Goal: Task Accomplishment & Management: Use online tool/utility

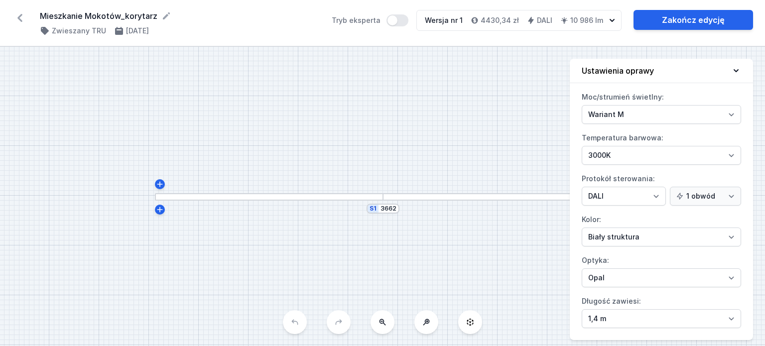
select select "M"
select select "3000"
select select "4"
select select "opal"
drag, startPoint x: 434, startPoint y: 239, endPoint x: 311, endPoint y: 219, distance: 125.1
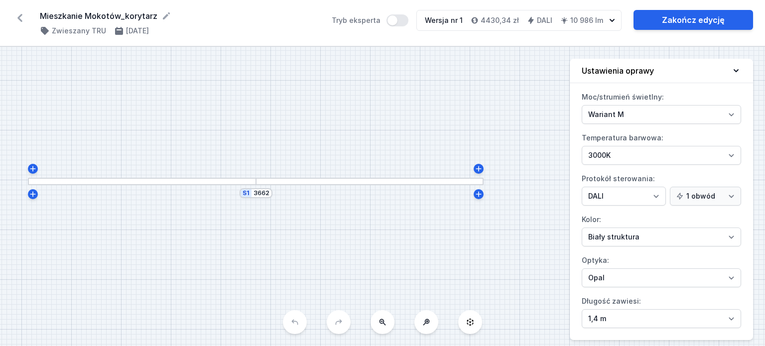
click at [309, 223] on div "S1 3662" at bounding box center [382, 196] width 765 height 299
click at [19, 19] on icon at bounding box center [19, 18] width 5 height 8
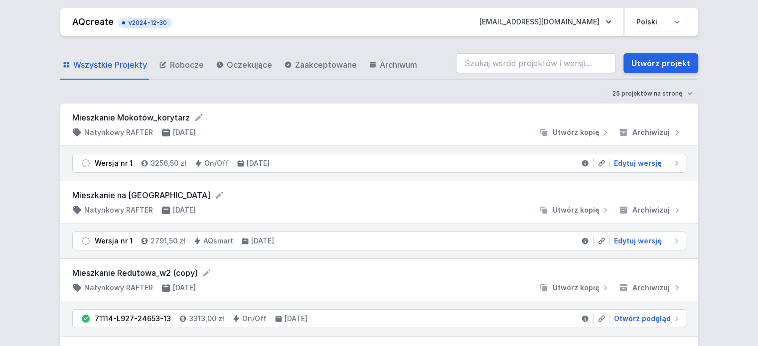
click at [190, 114] on form "Mieszkanie Mokotów_korytarz" at bounding box center [379, 118] width 614 height 12
click at [196, 115] on icon at bounding box center [199, 118] width 10 height 10
drag, startPoint x: 204, startPoint y: 119, endPoint x: 40, endPoint y: 116, distance: 164.4
click at [434, 90] on div "25 projektów na stronę 50 projektów na stronę 100 projektów na stronę" at bounding box center [378, 94] width 637 height 12
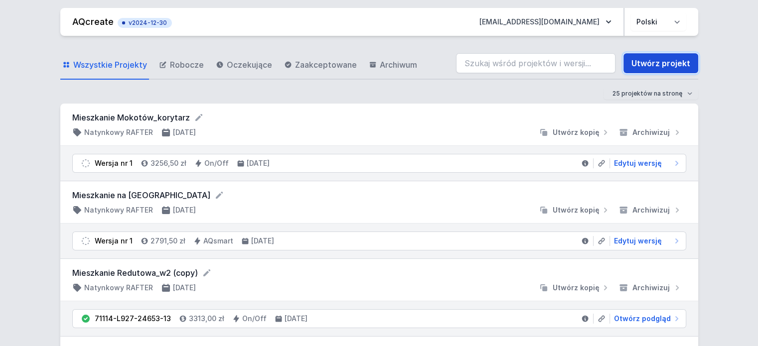
click at [671, 60] on link "Utwórz projekt" at bounding box center [660, 63] width 75 height 20
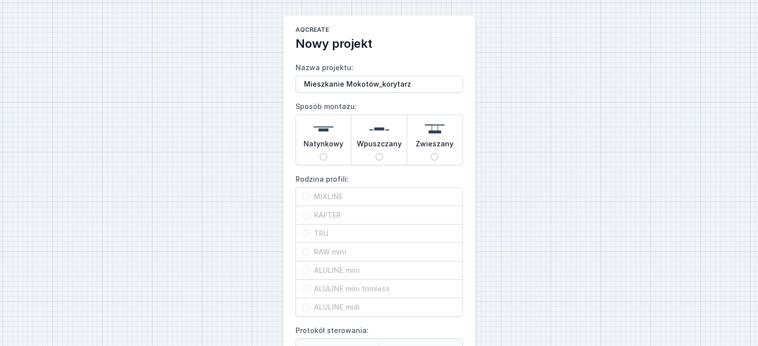
drag, startPoint x: 407, startPoint y: 86, endPoint x: 377, endPoint y: 85, distance: 30.4
click at [377, 85] on input "Mieszkanie Mokotów_korytarz" at bounding box center [378, 84] width 167 height 17
type input "Mieszkanie Mokotów_hol"
click at [321, 154] on input "Natynkowy" at bounding box center [323, 157] width 8 height 8
radio input "true"
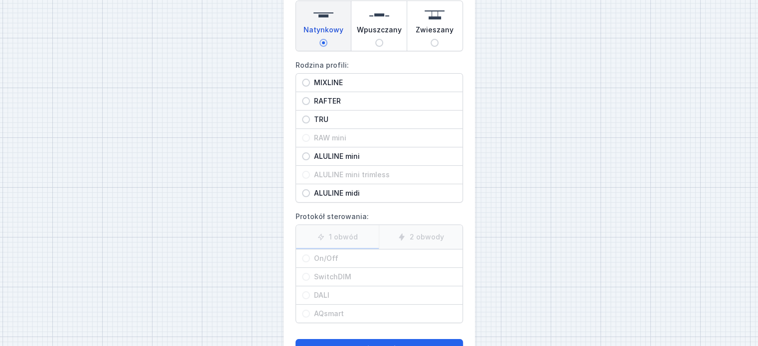
scroll to position [100, 0]
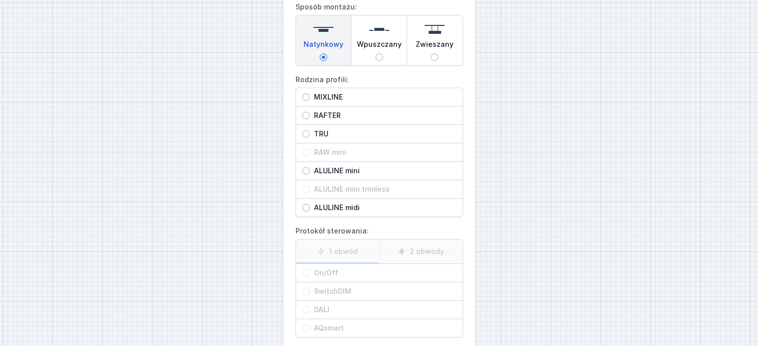
click at [327, 109] on div "RAFTER" at bounding box center [379, 116] width 166 height 18
click at [310, 112] on input "RAFTER" at bounding box center [306, 116] width 8 height 8
radio input "true"
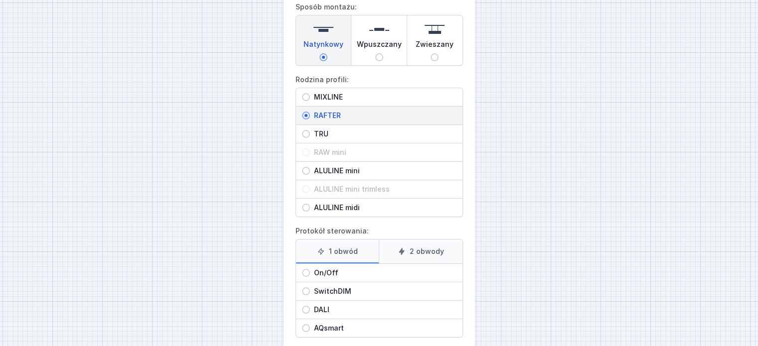
click at [419, 256] on label "2 obwody" at bounding box center [421, 252] width 84 height 24
click at [0, 0] on input "2 obwody" at bounding box center [0, 0] width 0 height 0
click at [355, 269] on span "On/Off" at bounding box center [383, 273] width 146 height 10
click at [310, 269] on input "On/Off" at bounding box center [306, 273] width 8 height 8
radio input "true"
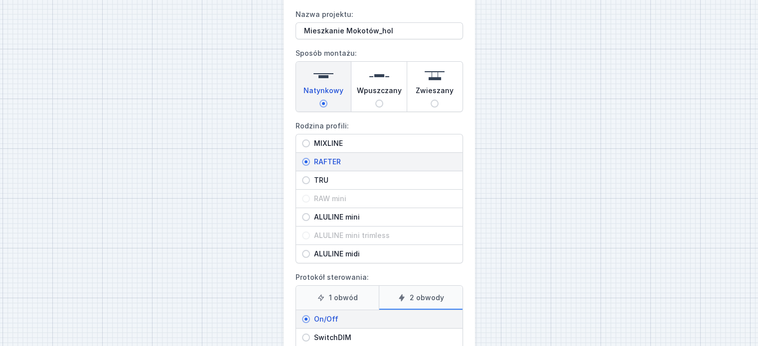
scroll to position [50, 0]
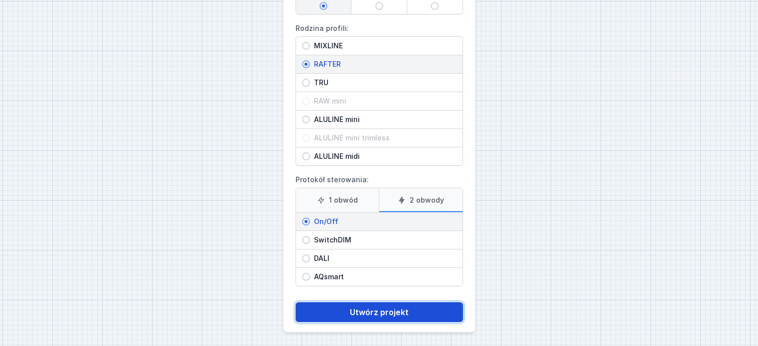
click at [408, 313] on button "Utwórz projekt" at bounding box center [378, 312] width 167 height 20
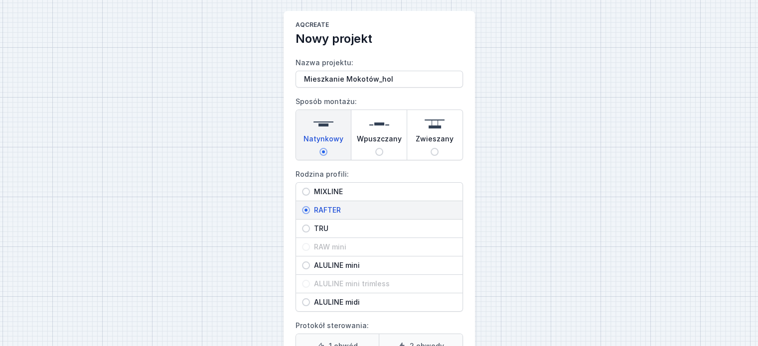
scroll to position [25, 0]
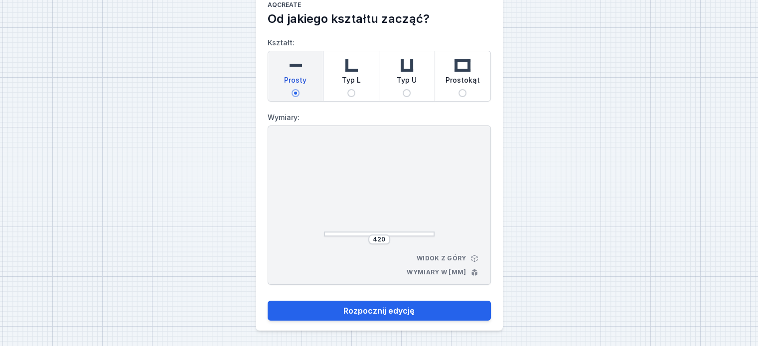
click at [345, 99] on div "Typ L" at bounding box center [350, 76] width 55 height 50
click at [347, 97] on input "Typ L" at bounding box center [351, 93] width 8 height 8
radio input "true"
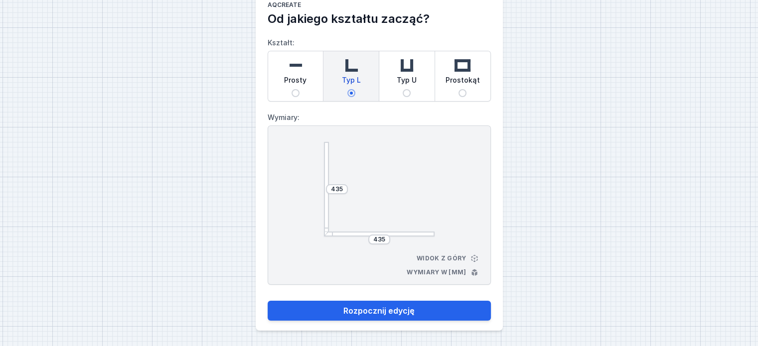
click at [295, 88] on span "Prosty" at bounding box center [295, 82] width 22 height 14
click at [295, 89] on input "Prosty" at bounding box center [295, 93] width 8 height 8
radio input "true"
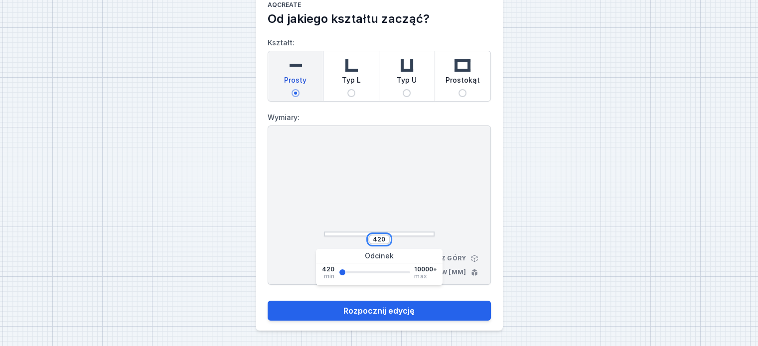
drag, startPoint x: 384, startPoint y: 239, endPoint x: 365, endPoint y: 239, distance: 19.4
click at [365, 239] on div "420" at bounding box center [379, 240] width 111 height 10
type input "2000"
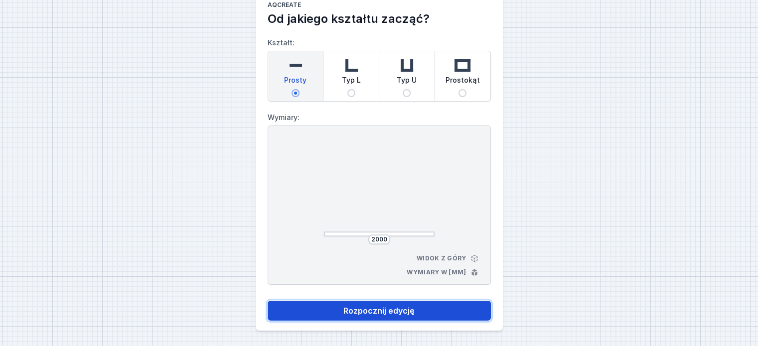
click at [408, 310] on button "Rozpocznij edycję" at bounding box center [378, 311] width 223 height 20
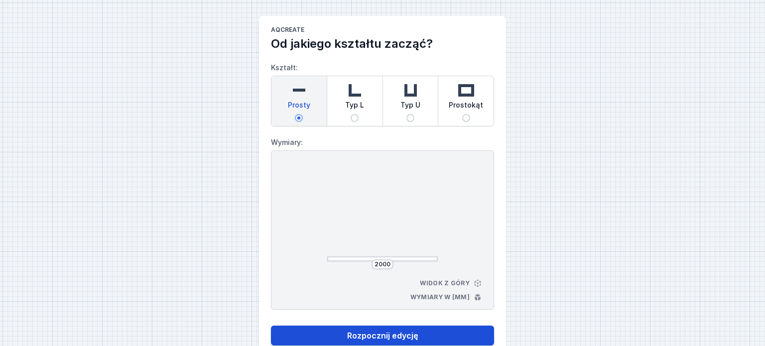
select select "M"
select select "3000"
select select "true"
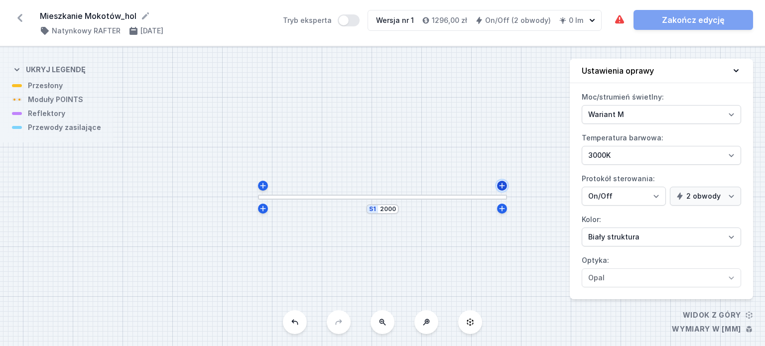
click at [505, 187] on icon at bounding box center [502, 186] width 8 height 8
type input "2015"
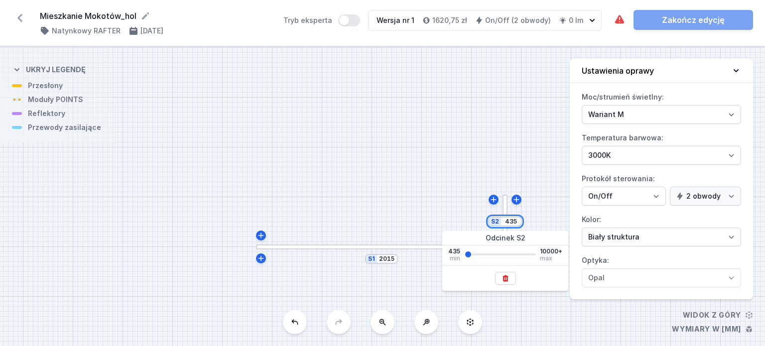
drag, startPoint x: 516, startPoint y: 223, endPoint x: 496, endPoint y: 226, distance: 20.7
click at [496, 226] on div "S2 435" at bounding box center [505, 222] width 34 height 10
type input "1800"
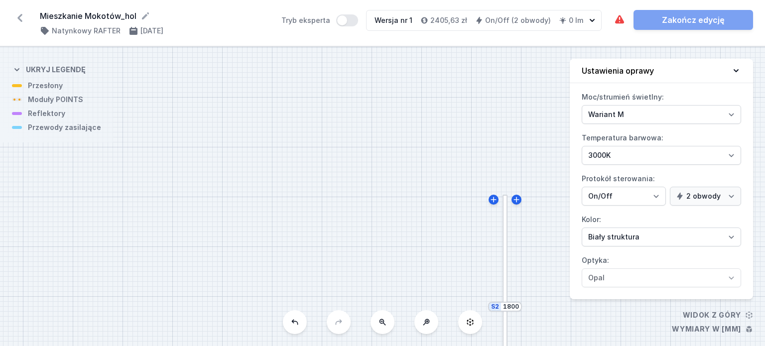
drag, startPoint x: 421, startPoint y: 178, endPoint x: 413, endPoint y: 131, distance: 47.6
drag, startPoint x: 400, startPoint y: 195, endPoint x: 397, endPoint y: 99, distance: 95.7
click at [397, 102] on div "S2 1800 S1 2015" at bounding box center [382, 196] width 765 height 299
drag, startPoint x: 355, startPoint y: 191, endPoint x: 349, endPoint y: 178, distance: 13.6
click at [349, 178] on div "S2 1800 S1 2015" at bounding box center [382, 196] width 765 height 299
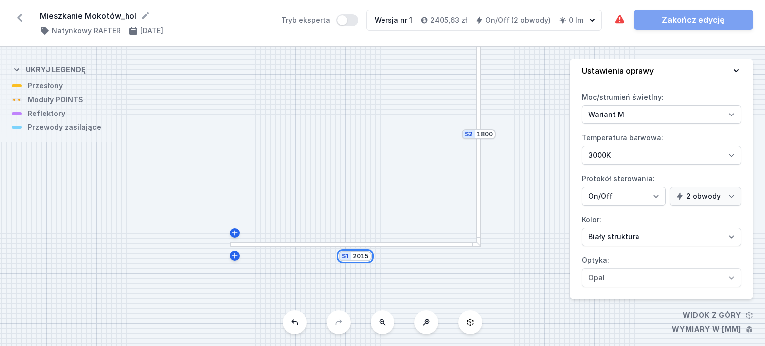
click at [367, 258] on input "2015" at bounding box center [361, 257] width 16 height 8
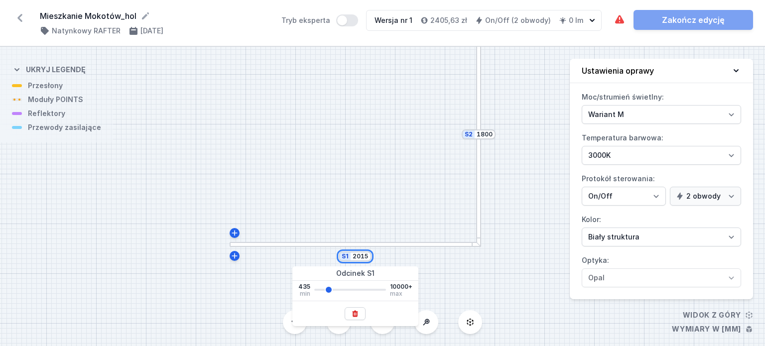
drag, startPoint x: 368, startPoint y: 256, endPoint x: 361, endPoint y: 256, distance: 7.0
click at [361, 256] on input "2015" at bounding box center [361, 257] width 16 height 8
type input "2000"
click at [358, 141] on div "S2 1800 S1 2000" at bounding box center [382, 196] width 765 height 299
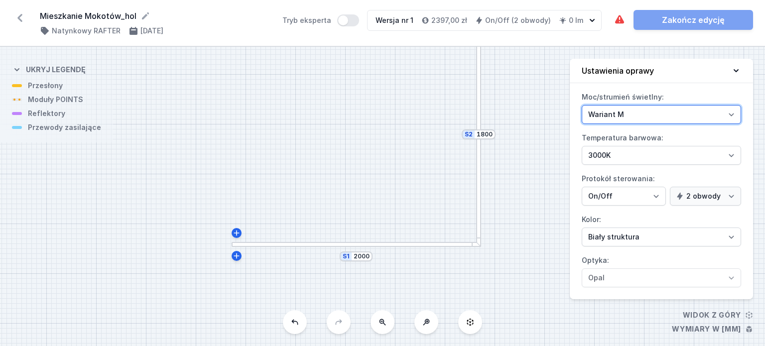
click at [642, 112] on select "Wariant L Wariant M" at bounding box center [661, 114] width 159 height 19
select select "L"
click at [582, 105] on select "Wariant L Wariant M" at bounding box center [661, 114] width 159 height 19
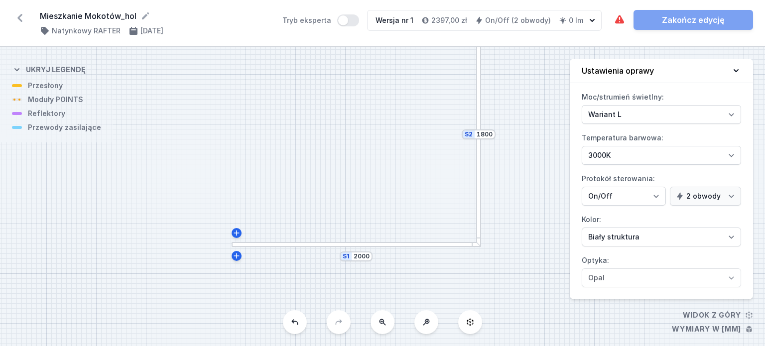
click at [508, 254] on div "S2 1800 S1 2000" at bounding box center [382, 196] width 765 height 299
click at [275, 244] on div at bounding box center [356, 244] width 249 height 5
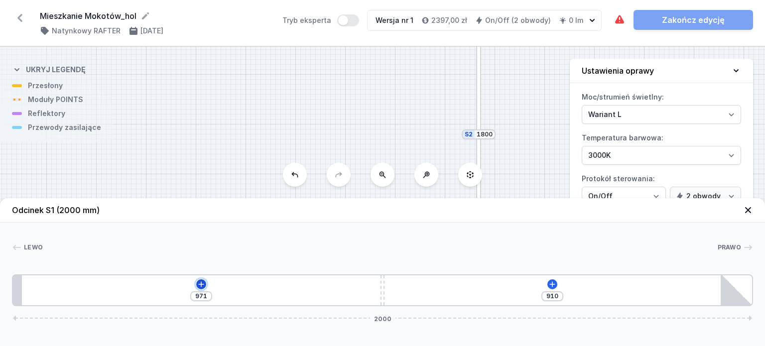
click at [202, 282] on icon at bounding box center [201, 284] width 8 height 8
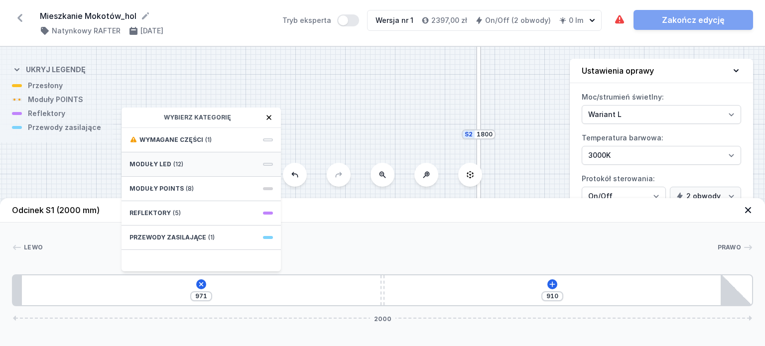
click at [201, 161] on div "Moduły LED (12)" at bounding box center [201, 164] width 159 height 24
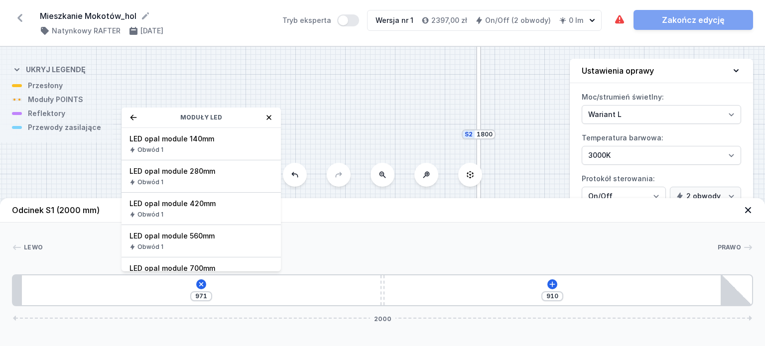
click at [126, 116] on div "Moduły LED" at bounding box center [201, 118] width 159 height 20
click at [132, 115] on icon at bounding box center [133, 118] width 8 height 8
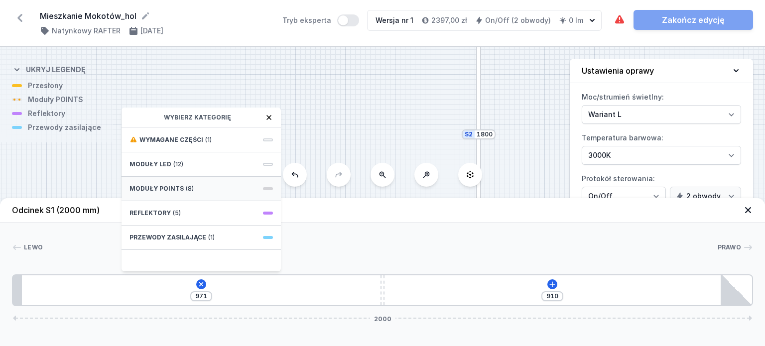
click at [204, 189] on div "Moduły POINTS (8)" at bounding box center [201, 189] width 159 height 24
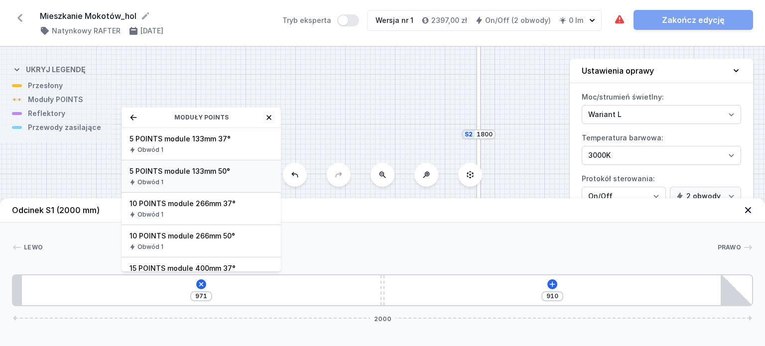
click at [226, 175] on span "5 POINTS module 133mm 50°" at bounding box center [200, 171] width 143 height 10
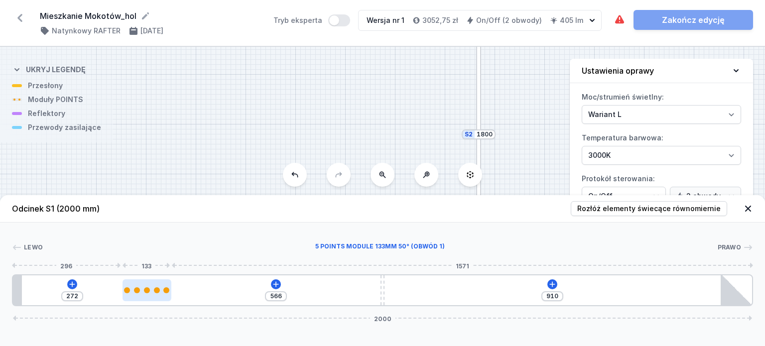
type input "546"
type input "292"
type input "543"
type input "295"
type input "545"
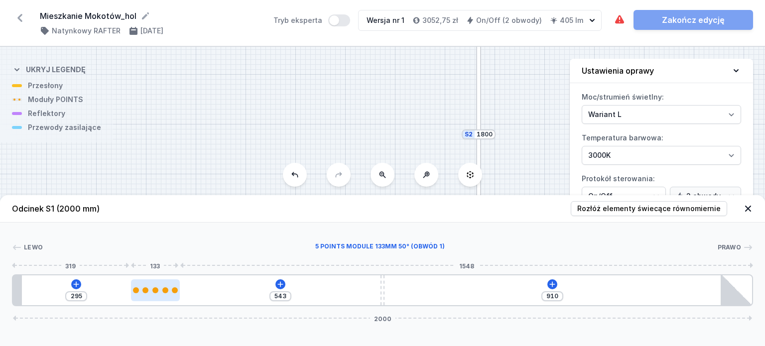
type input "293"
type input "546"
type input "292"
type input "547"
type input "291"
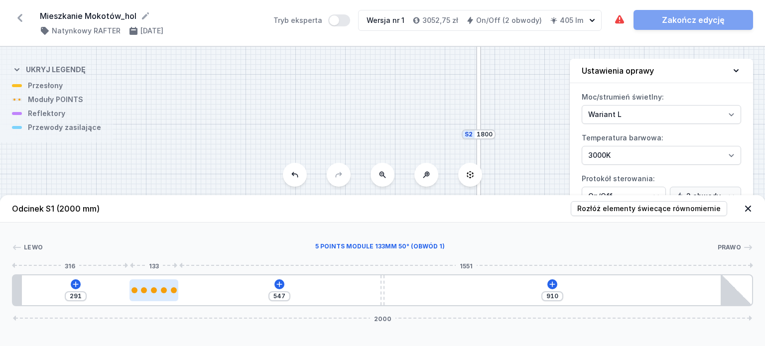
type input "549"
type input "289"
type input "550"
type input "288"
type input "551"
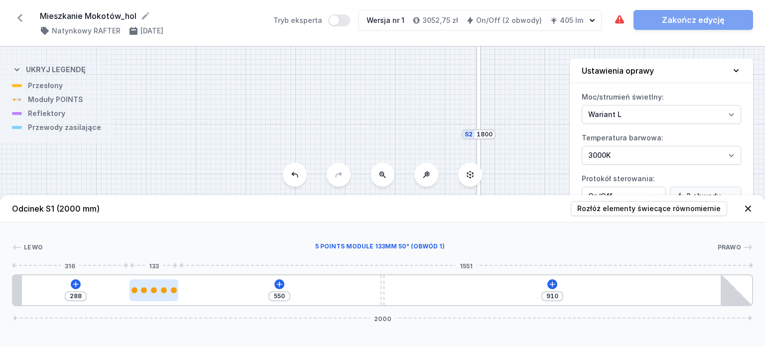
type input "287"
type input "554"
type input "284"
type input "555"
type input "283"
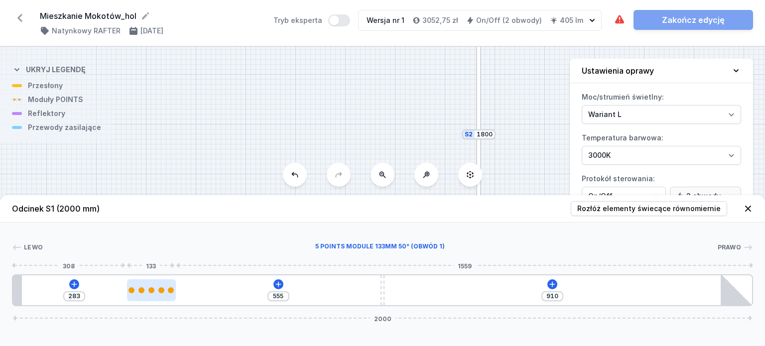
type input "556"
type input "282"
drag, startPoint x: 48, startPoint y: 290, endPoint x: 361, endPoint y: 317, distance: 313.9
click at [157, 295] on div at bounding box center [150, 290] width 49 height 22
type input "555"
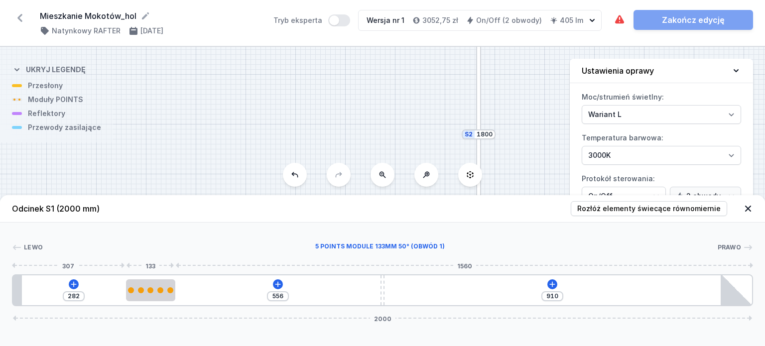
type input "283"
type input "544"
type input "294"
type input "545"
type input "293"
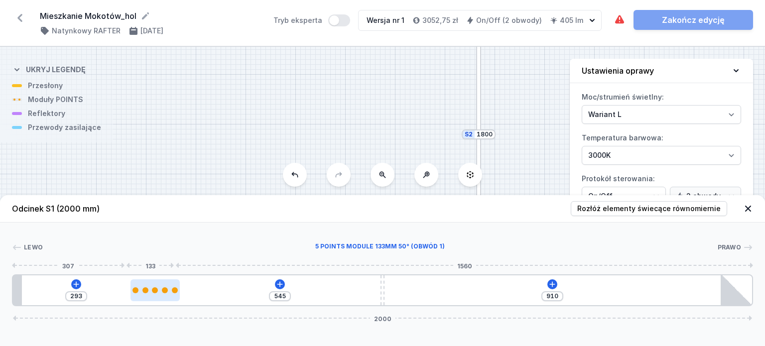
type input "547"
type input "291"
type input "549"
type input "289"
type input "552"
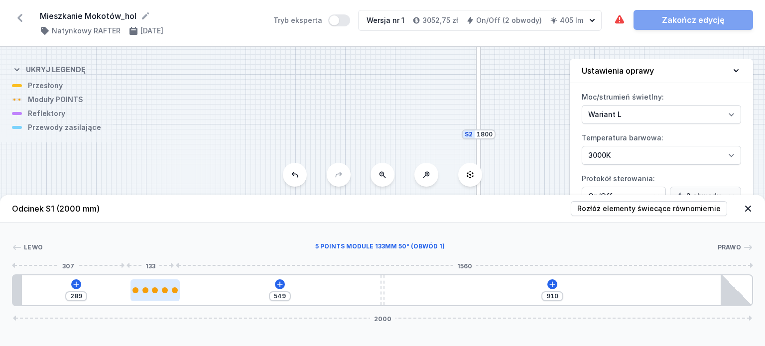
type input "286"
type input "553"
type input "285"
type input "555"
type input "283"
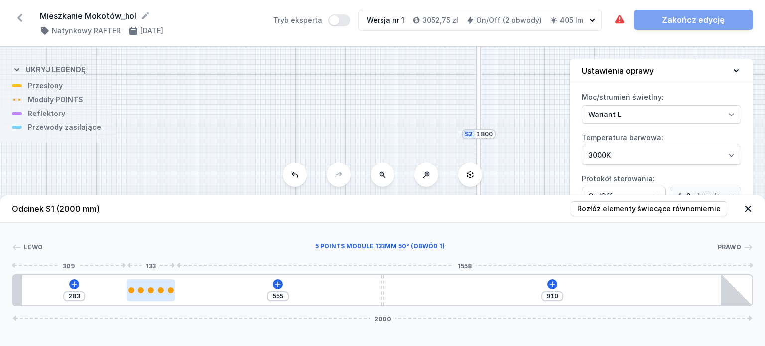
type input "557"
type input "281"
type input "558"
type input "280"
type input "560"
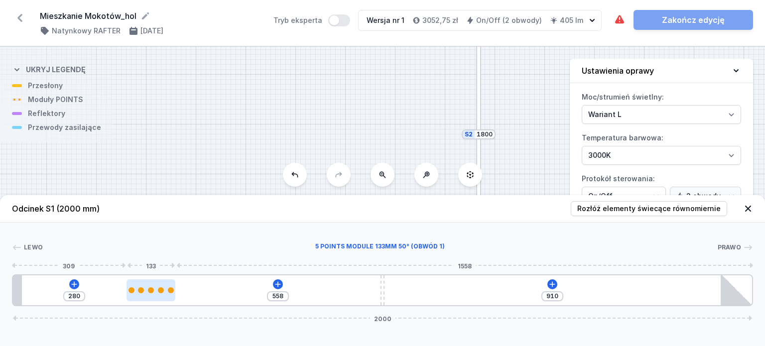
type input "278"
type input "561"
type input "277"
type input "562"
type input "276"
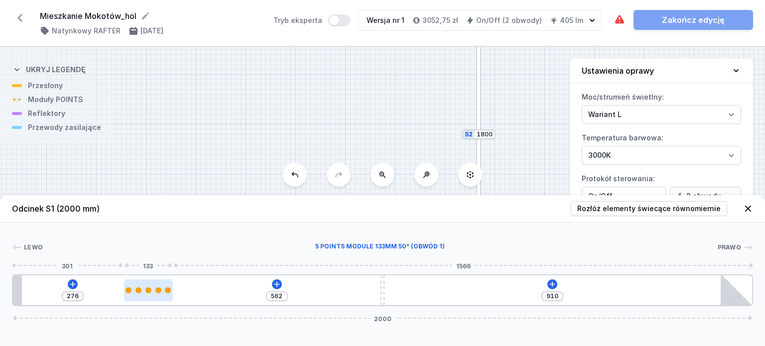
type input "564"
type input "274"
type input "565"
type input "273"
type input "566"
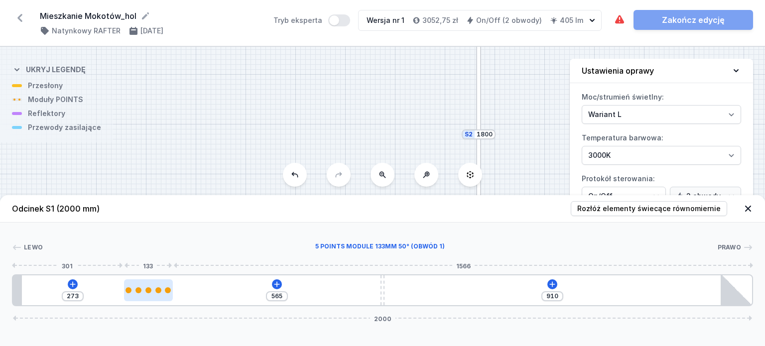
type input "272"
type input "568"
type input "270"
type input "569"
type input "269"
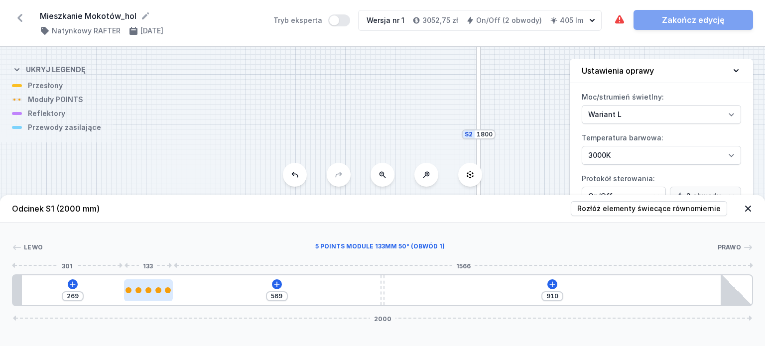
type input "570"
type input "268"
type input "572"
type input "266"
type input "573"
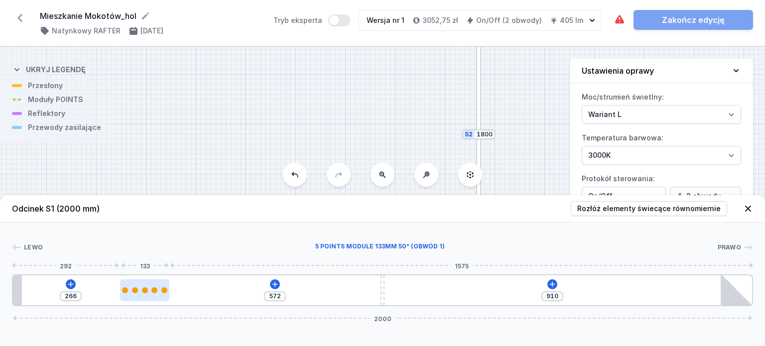
type input "265"
type input "575"
type input "263"
type input "577"
type input "261"
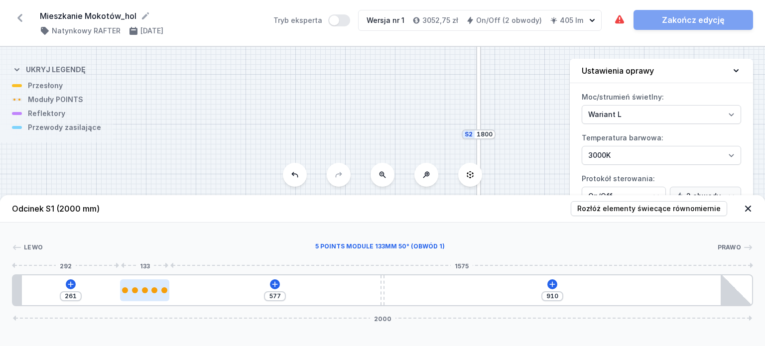
type input "578"
type input "260"
type input "579"
type input "259"
type input "581"
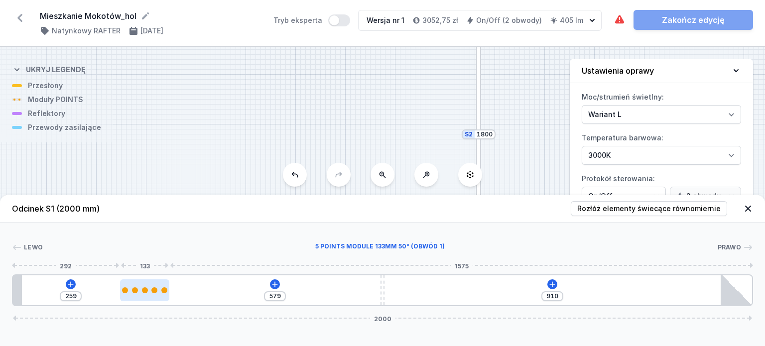
type input "257"
type input "582"
type input "256"
type input "583"
drag, startPoint x: 150, startPoint y: 286, endPoint x: 135, endPoint y: 287, distance: 14.9
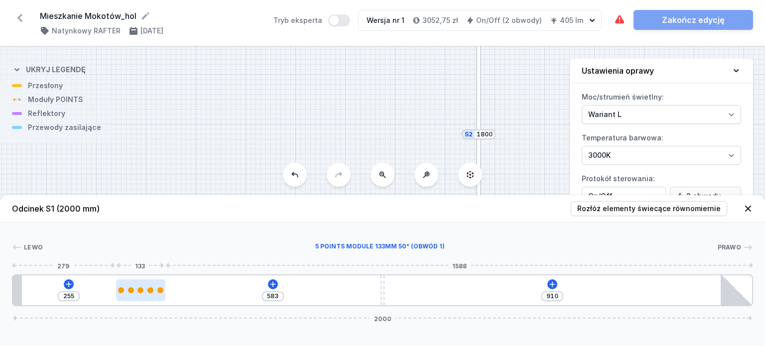
click at [135, 287] on div at bounding box center [140, 290] width 49 height 22
click at [67, 286] on icon at bounding box center [69, 284] width 8 height 8
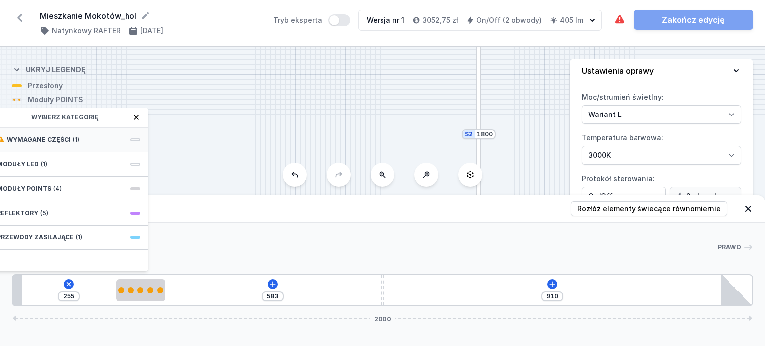
click at [84, 131] on div "Wymagane części (1)" at bounding box center [68, 140] width 159 height 24
click at [131, 139] on span "Hole for power supply cable" at bounding box center [68, 139] width 143 height 10
type input "175"
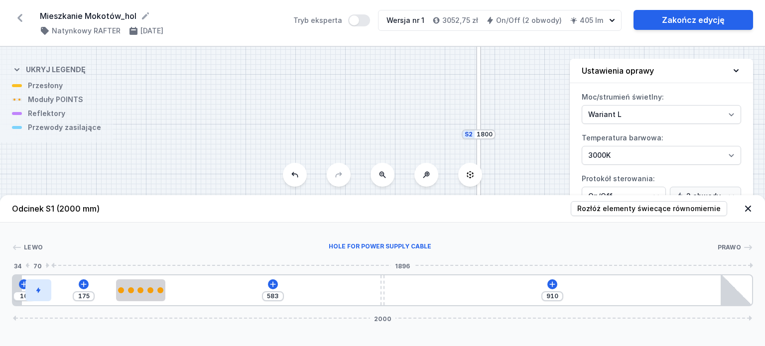
drag, startPoint x: 42, startPoint y: 291, endPoint x: 36, endPoint y: 290, distance: 6.6
click at [33, 292] on div at bounding box center [38, 290] width 26 height 22
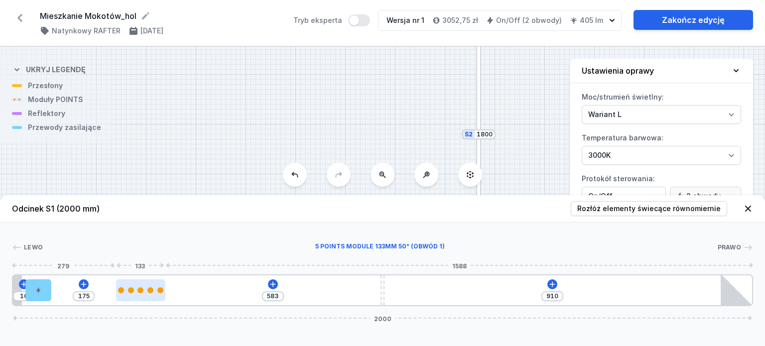
click at [125, 290] on div at bounding box center [140, 290] width 49 height 6
select select "2852"
click at [243, 241] on div "[PERSON_NAME] 1 2 3 1 4 5 10 175 583 910 2000 34 70 175 133 583 10 995 24 1891 …" at bounding box center [382, 265] width 765 height 84
type input "573"
type input "185"
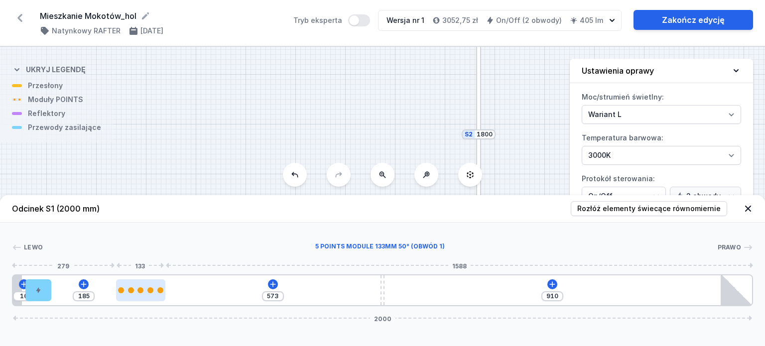
type input "574"
type input "184"
type input "576"
type input "182"
type input "578"
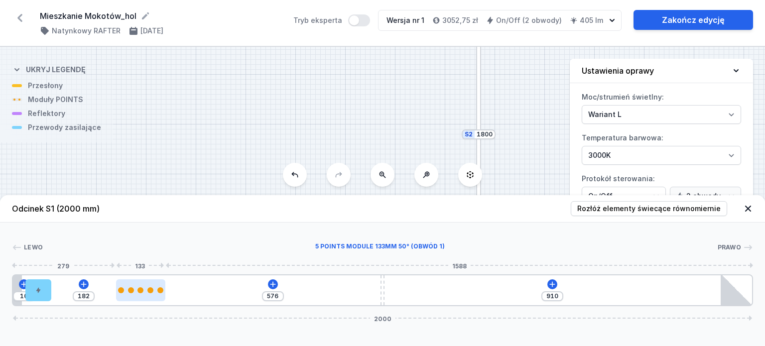
type input "180"
type input "580"
type input "178"
type input "582"
type input "176"
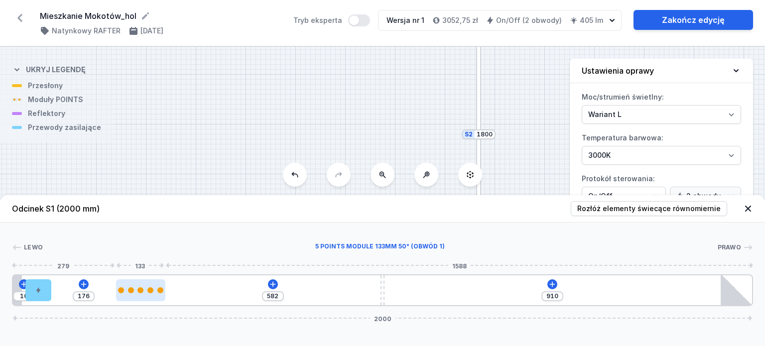
type input "583"
type input "175"
type input "586"
type input "172"
type input "587"
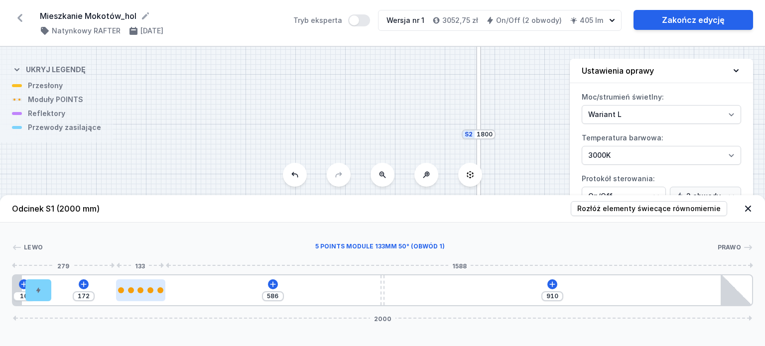
type input "171"
type input "588"
type input "170"
type input "590"
type input "168"
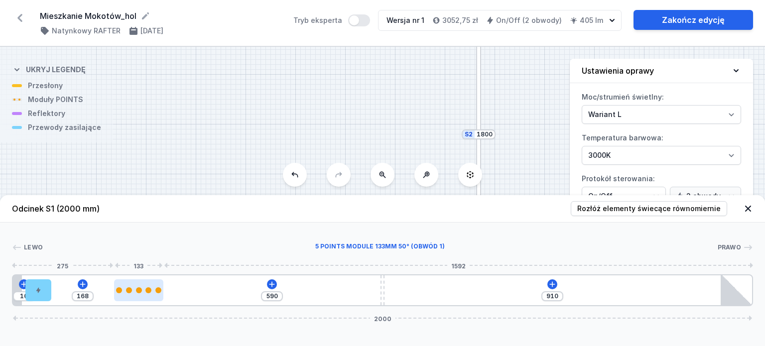
type input "591"
type input "167"
type input "592"
type input "166"
type input "593"
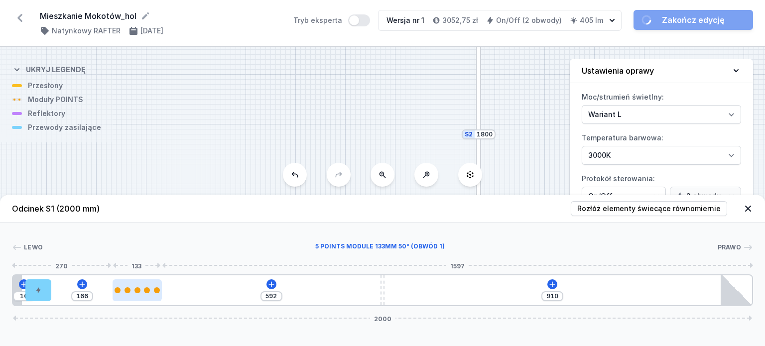
type input "165"
type input "595"
type input "163"
type input "596"
type input "162"
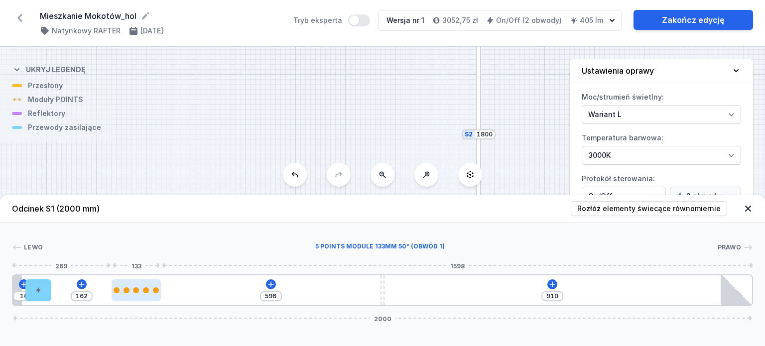
type input "597"
type input "161"
type input "599"
type input "159"
type input "601"
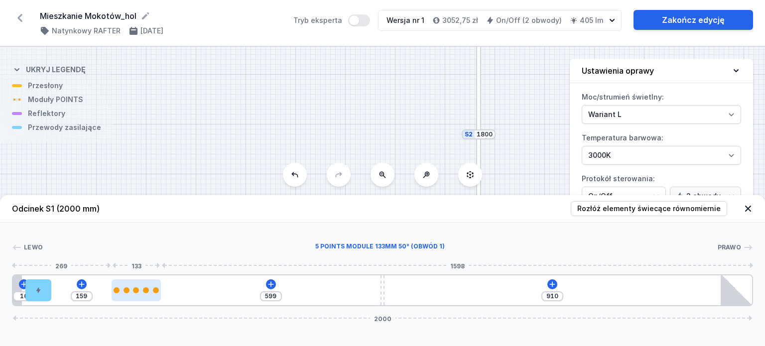
type input "157"
type input "603"
type input "155"
type input "604"
type input "154"
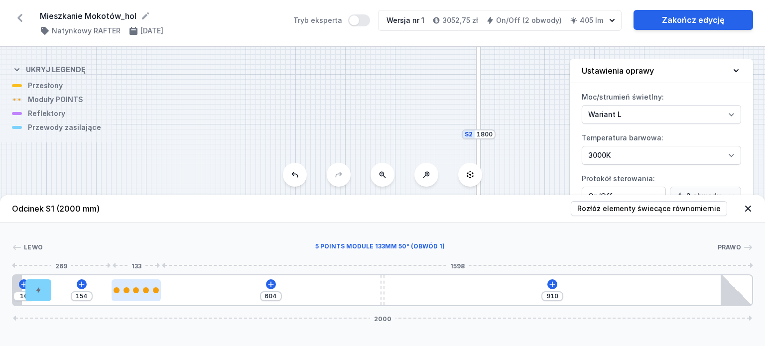
type input "607"
type input "151"
type input "608"
type input "150"
type input "609"
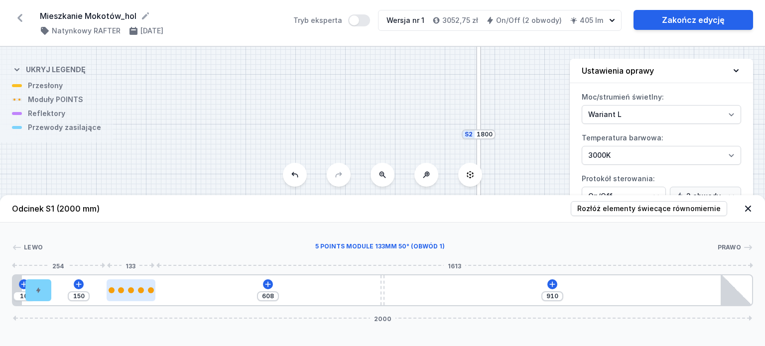
type input "149"
type input "610"
type input "148"
type input "612"
type input "146"
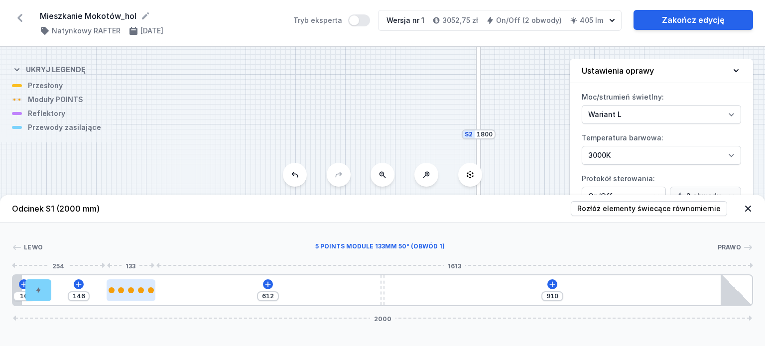
type input "613"
type input "145"
type input "614"
type input "144"
type input "616"
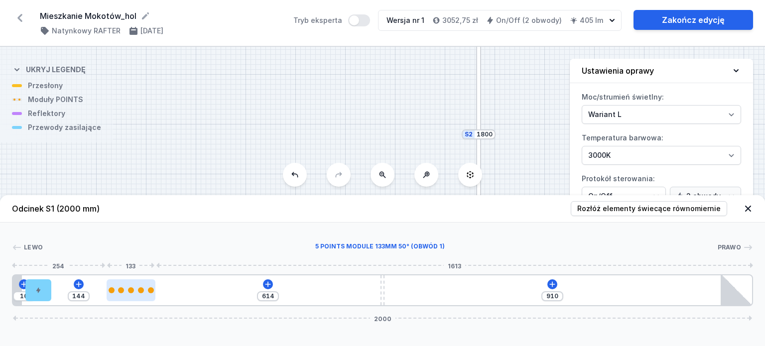
type input "142"
type input "618"
type input "140"
type input "620"
type input "138"
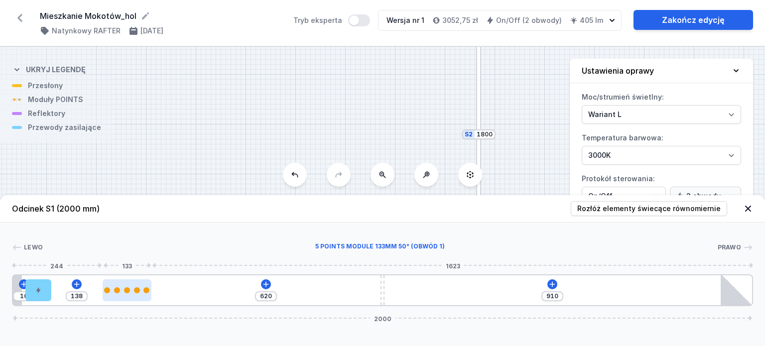
type input "621"
type input "137"
type input "622"
type input "136"
type input "624"
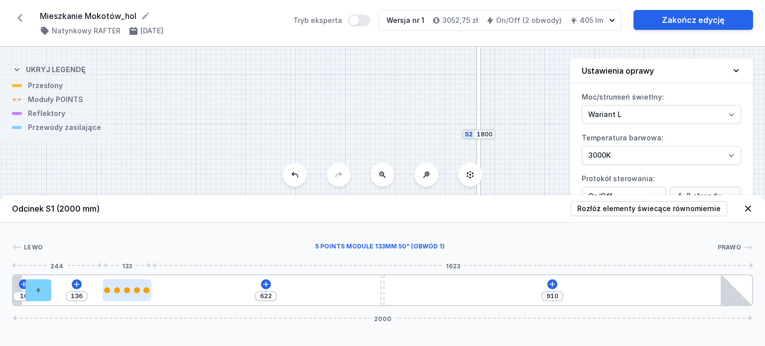
type input "134"
type input "625"
type input "133"
type input "626"
type input "132"
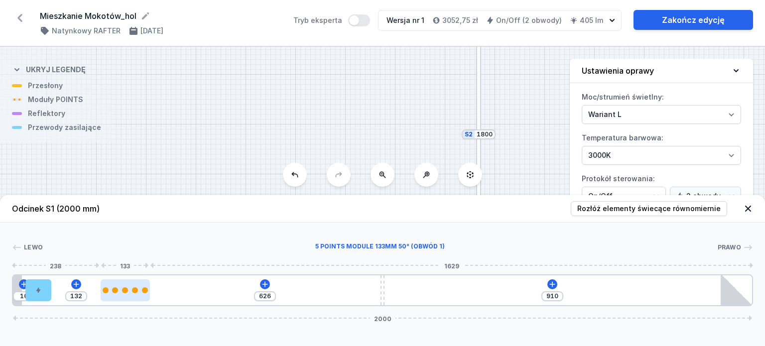
type input "627"
type input "131"
type input "629"
type input "129"
drag, startPoint x: 159, startPoint y: 293, endPoint x: 137, endPoint y: 292, distance: 22.4
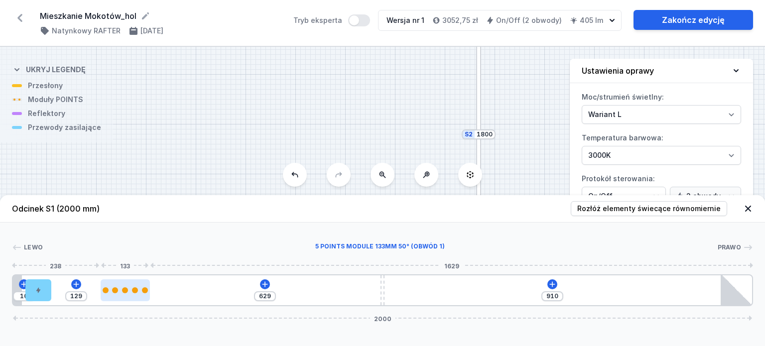
click at [137, 292] on div at bounding box center [125, 290] width 49 height 6
type input "619"
type input "139"
type input "621"
type input "137"
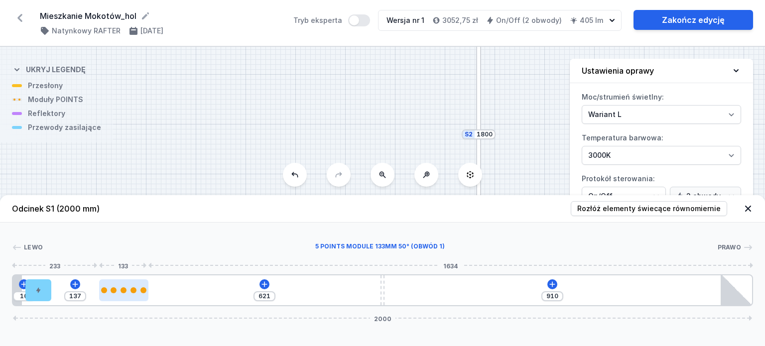
type input "622"
type input "136"
type input "624"
type input "134"
type input "625"
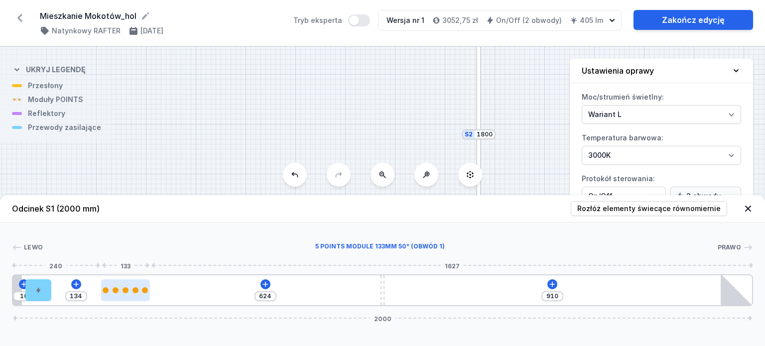
type input "133"
type input "626"
type input "132"
type input "628"
type input "130"
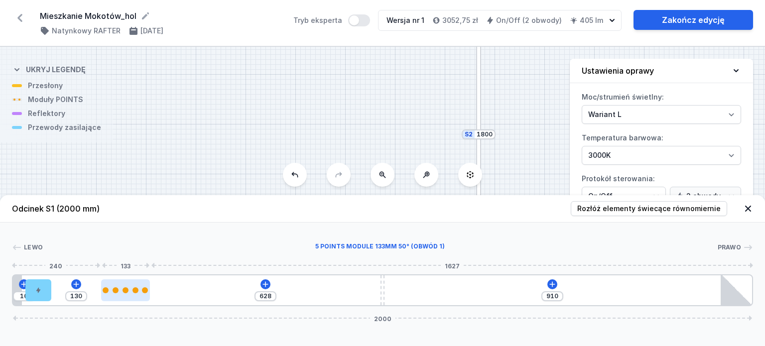
type input "629"
type input "129"
type input "630"
type input "128"
type input "632"
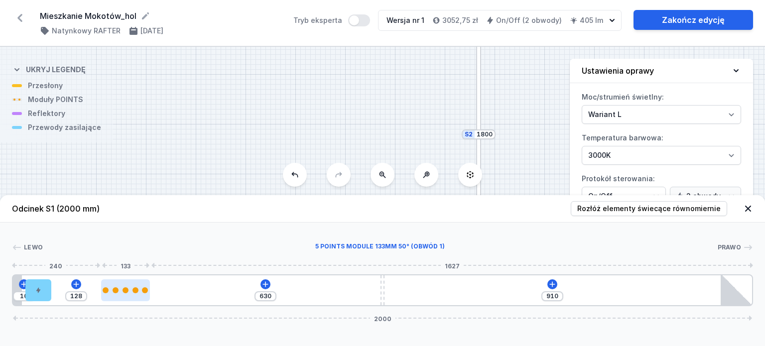
type input "126"
type input "633"
type input "125"
type input "634"
type input "124"
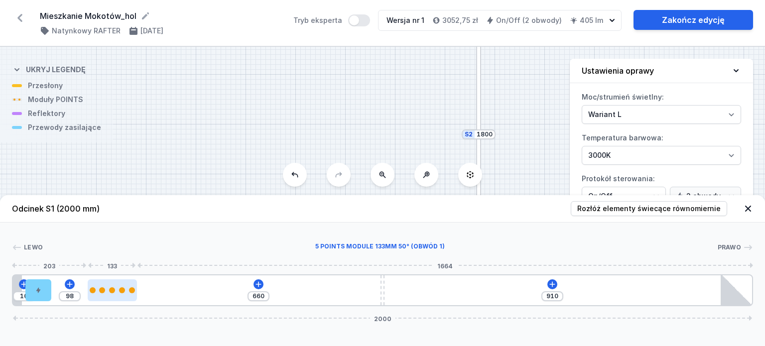
drag, startPoint x: 136, startPoint y: 292, endPoint x: 119, endPoint y: 293, distance: 17.0
click at [119, 293] on div at bounding box center [112, 290] width 49 height 22
click at [554, 282] on icon at bounding box center [552, 284] width 8 height 8
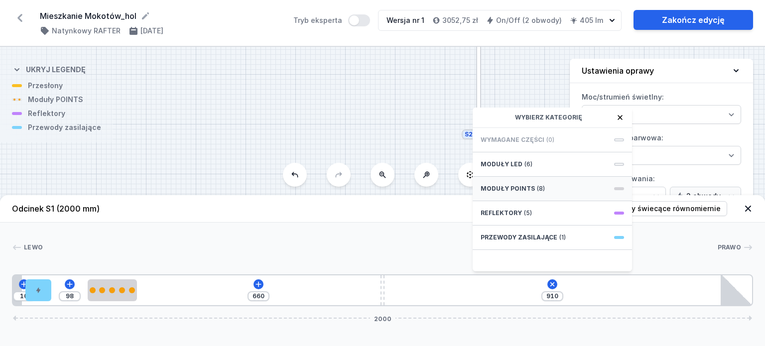
click at [531, 185] on div "Moduły POINTS (8)" at bounding box center [552, 189] width 159 height 24
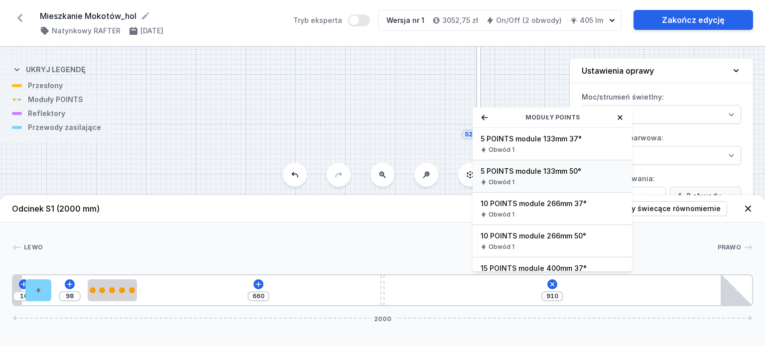
click at [546, 177] on div "5 POINTS module 133mm 50° Obwód 1" at bounding box center [552, 176] width 159 height 32
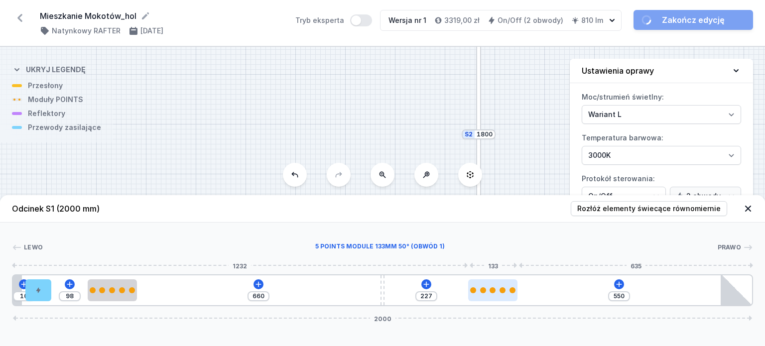
drag, startPoint x: 415, startPoint y: 284, endPoint x: 506, endPoint y: 290, distance: 90.3
click at [506, 290] on div at bounding box center [492, 290] width 49 height 22
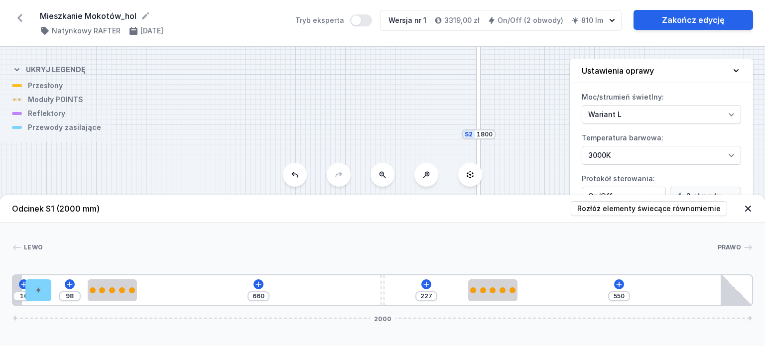
click at [557, 136] on div "S2 1800 S1 2000" at bounding box center [382, 196] width 765 height 299
drag, startPoint x: 539, startPoint y: 137, endPoint x: 484, endPoint y: 116, distance: 59.1
click at [484, 116] on div "S2 1800 S1 2000" at bounding box center [382, 196] width 765 height 299
click at [425, 136] on div at bounding box center [423, 113] width 5 height 224
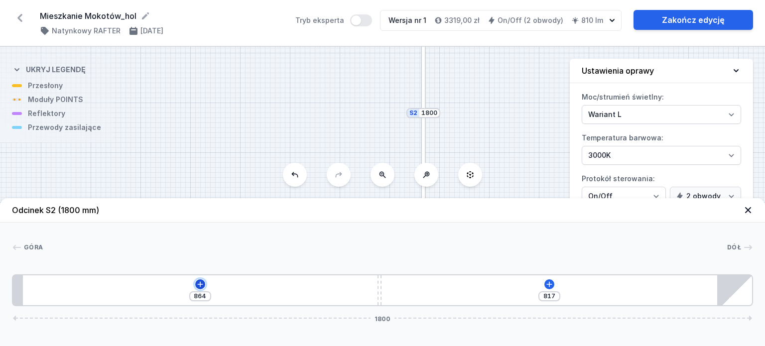
click at [201, 284] on icon at bounding box center [199, 283] width 5 height 5
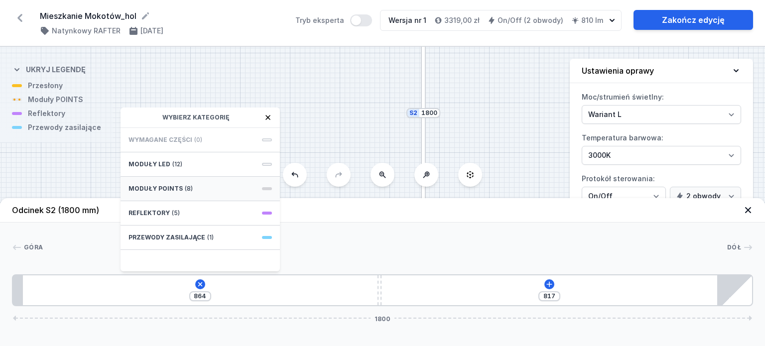
click at [192, 185] on div "Moduły POINTS (8)" at bounding box center [200, 189] width 159 height 24
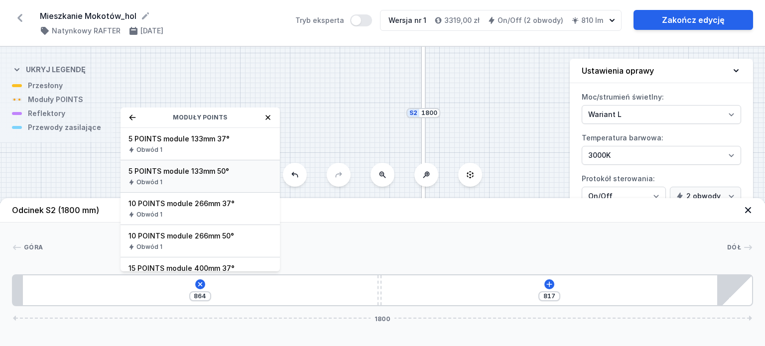
click at [213, 174] on span "5 POINTS module 133mm 50°" at bounding box center [199, 171] width 143 height 10
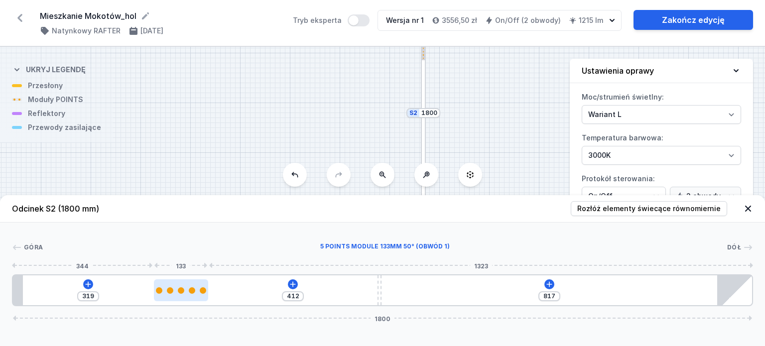
drag, startPoint x: 51, startPoint y: 294, endPoint x: 187, endPoint y: 292, distance: 136.5
click at [187, 292] on div at bounding box center [181, 290] width 55 height 22
click at [192, 294] on div at bounding box center [181, 290] width 55 height 22
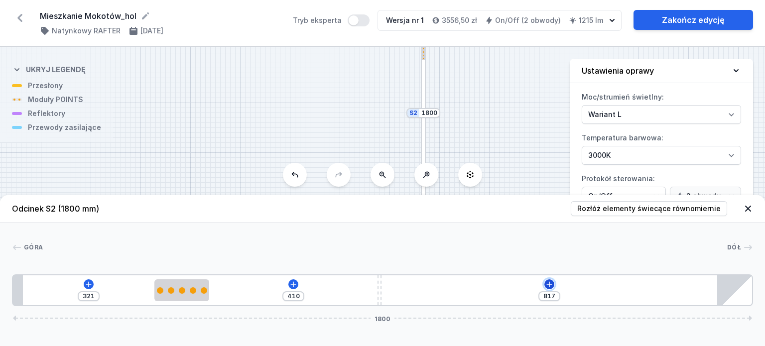
click at [547, 284] on icon at bounding box center [549, 284] width 8 height 8
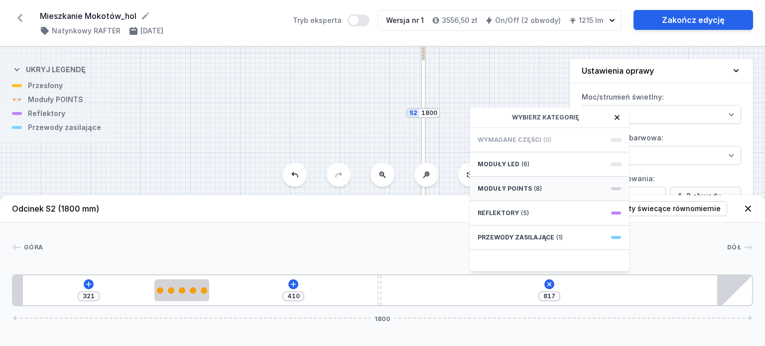
click at [529, 186] on div "Moduły POINTS (8)" at bounding box center [549, 189] width 159 height 24
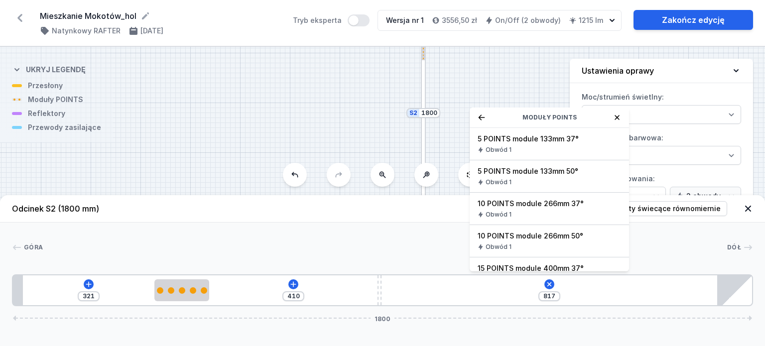
click at [583, 179] on div "Obwód 1" at bounding box center [549, 182] width 143 height 8
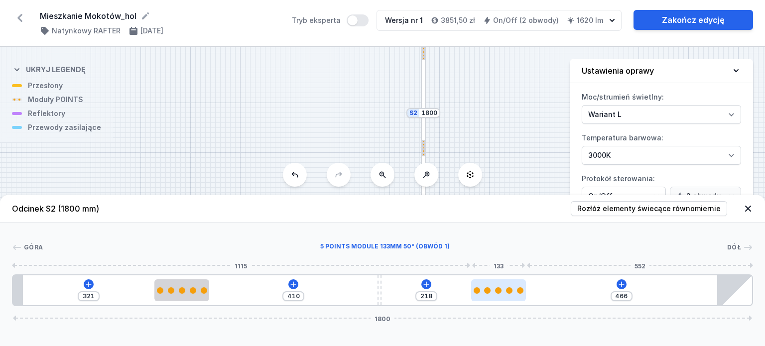
drag, startPoint x: 410, startPoint y: 292, endPoint x: 507, endPoint y: 292, distance: 96.6
click at [507, 292] on div at bounding box center [498, 290] width 55 height 6
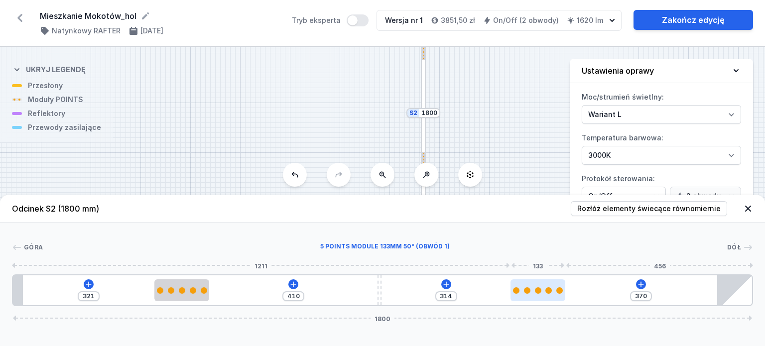
drag, startPoint x: 503, startPoint y: 296, endPoint x: 551, endPoint y: 287, distance: 48.6
click at [551, 287] on div at bounding box center [537, 290] width 55 height 22
click at [480, 109] on div "S2 1800 S1 2000" at bounding box center [382, 196] width 765 height 299
click at [751, 206] on icon at bounding box center [748, 209] width 10 height 10
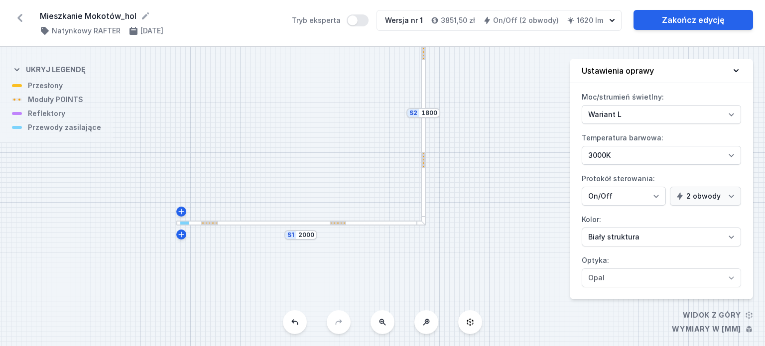
drag, startPoint x: 469, startPoint y: 181, endPoint x: 446, endPoint y: 212, distance: 38.7
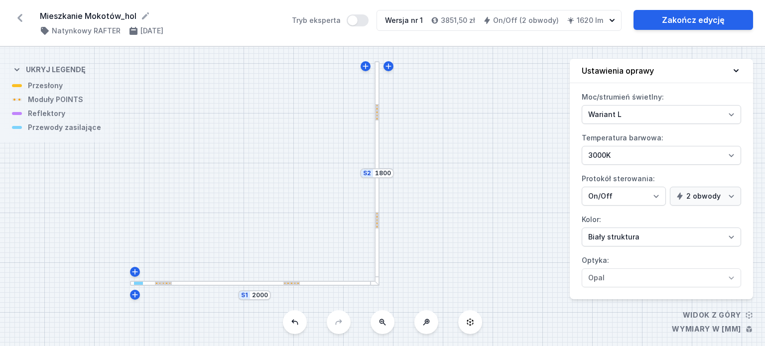
drag, startPoint x: 446, startPoint y: 201, endPoint x: 401, endPoint y: 258, distance: 72.8
click at [401, 258] on div "S2 1800 S1 2000" at bounding box center [382, 196] width 765 height 299
click at [376, 111] on div at bounding box center [377, 112] width 3 height 16
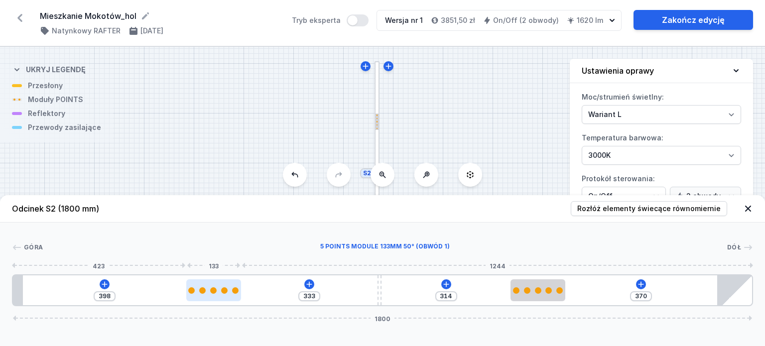
drag, startPoint x: 194, startPoint y: 287, endPoint x: 223, endPoint y: 286, distance: 28.9
click at [223, 286] on div at bounding box center [213, 290] width 55 height 22
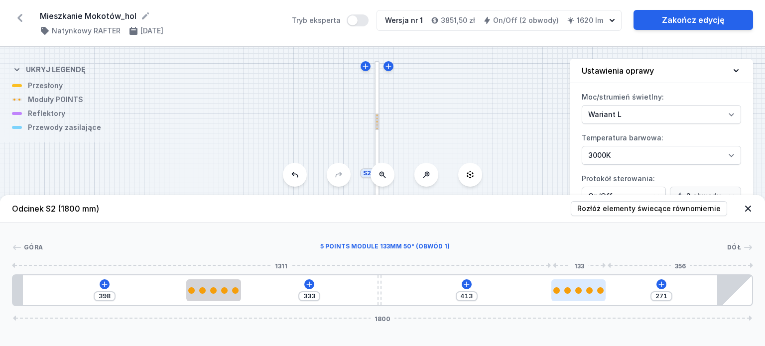
drag, startPoint x: 525, startPoint y: 291, endPoint x: 576, endPoint y: 288, distance: 50.4
click at [576, 288] on div at bounding box center [578, 290] width 55 height 6
click at [311, 284] on icon at bounding box center [308, 283] width 5 height 5
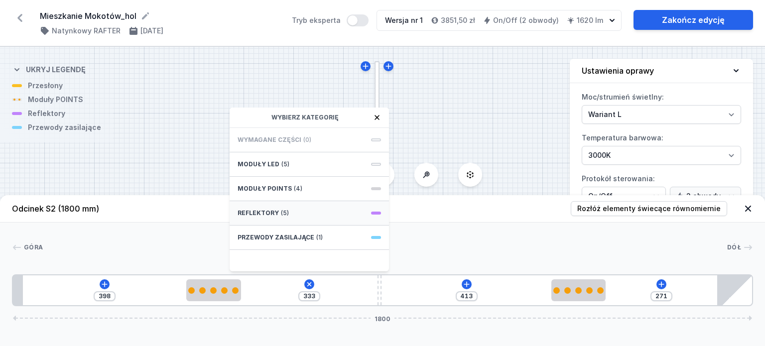
click at [303, 210] on div "Reflektory (5)" at bounding box center [309, 213] width 159 height 24
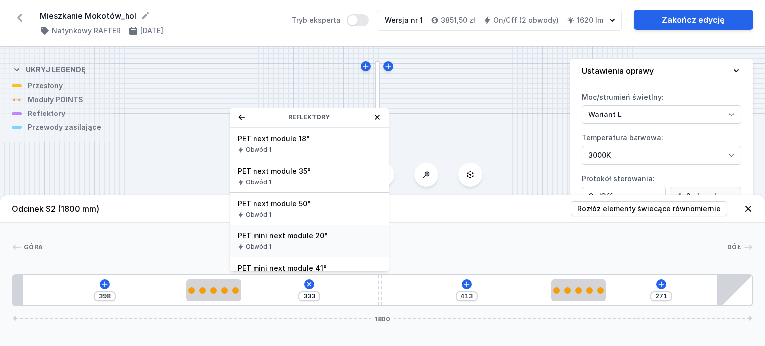
scroll to position [18, 0]
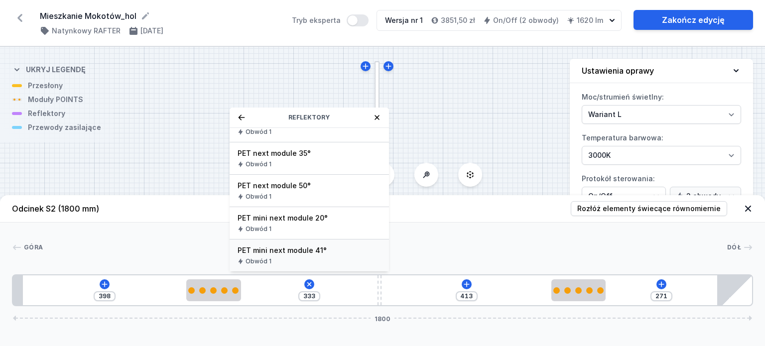
click at [338, 258] on div "Obwód 1" at bounding box center [309, 261] width 143 height 8
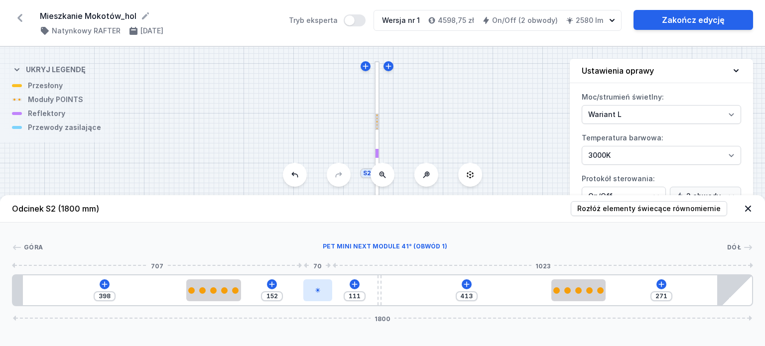
drag, startPoint x: 265, startPoint y: 292, endPoint x: 329, endPoint y: 292, distance: 63.7
click at [329, 292] on div at bounding box center [317, 290] width 29 height 22
click at [321, 294] on div at bounding box center [317, 290] width 29 height 22
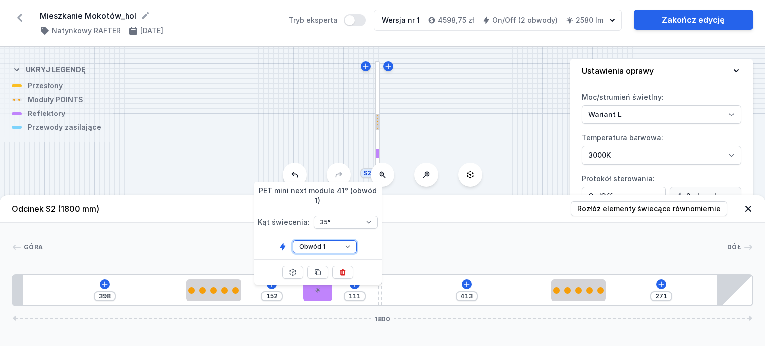
click at [339, 241] on select "Obwód 1 Obwód 2" at bounding box center [325, 247] width 64 height 13
click at [293, 241] on select "Obwód 1 Obwód 2" at bounding box center [325, 247] width 64 height 13
click at [103, 282] on icon at bounding box center [105, 284] width 8 height 8
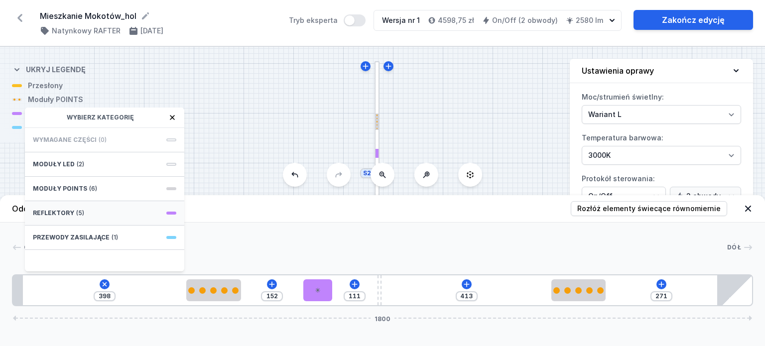
click at [118, 216] on div "Reflektory (5)" at bounding box center [104, 213] width 159 height 24
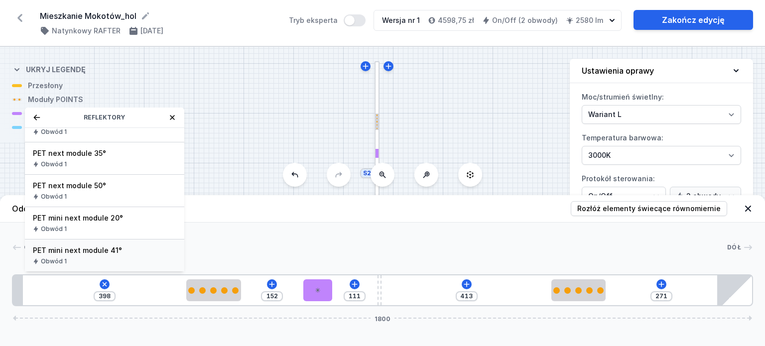
click at [140, 251] on span "PET mini next module 41°" at bounding box center [104, 251] width 143 height 10
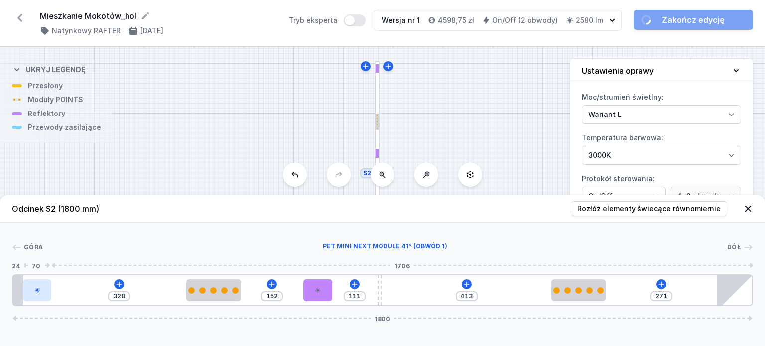
click at [42, 287] on div at bounding box center [37, 290] width 29 height 22
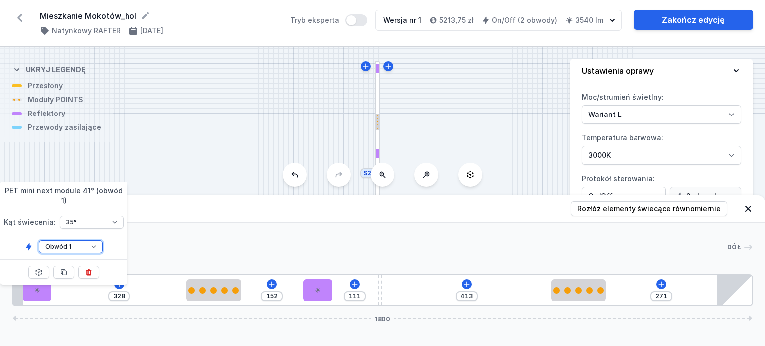
click at [85, 241] on select "Obwód 1 Obwód 2" at bounding box center [71, 247] width 64 height 13
click at [39, 241] on select "Obwód 1 Obwód 2" at bounding box center [71, 247] width 64 height 13
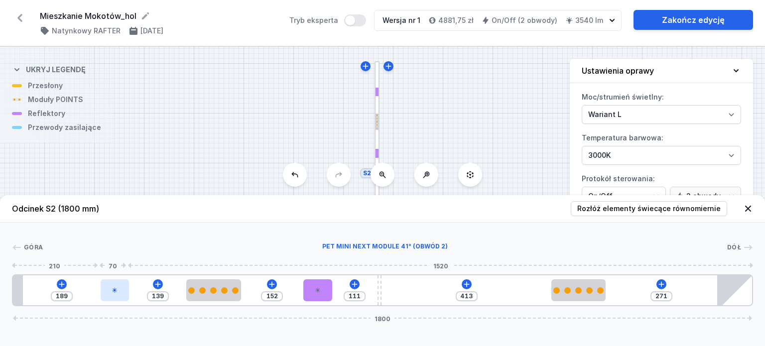
drag, startPoint x: 40, startPoint y: 290, endPoint x: 112, endPoint y: 294, distance: 72.3
click at [112, 294] on div at bounding box center [115, 290] width 29 height 22
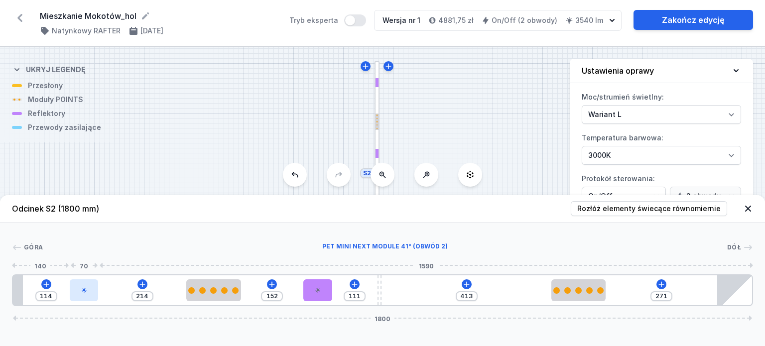
drag, startPoint x: 122, startPoint y: 298, endPoint x: 84, endPoint y: 297, distance: 37.4
click at [84, 297] on div at bounding box center [84, 290] width 29 height 22
drag, startPoint x: 84, startPoint y: 296, endPoint x: 77, endPoint y: 296, distance: 7.0
click at [77, 296] on div at bounding box center [83, 290] width 29 height 22
click at [466, 281] on icon at bounding box center [467, 284] width 8 height 8
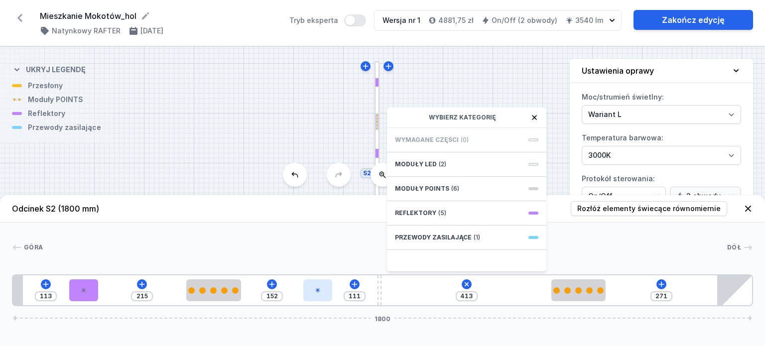
click at [312, 289] on div at bounding box center [317, 290] width 29 height 22
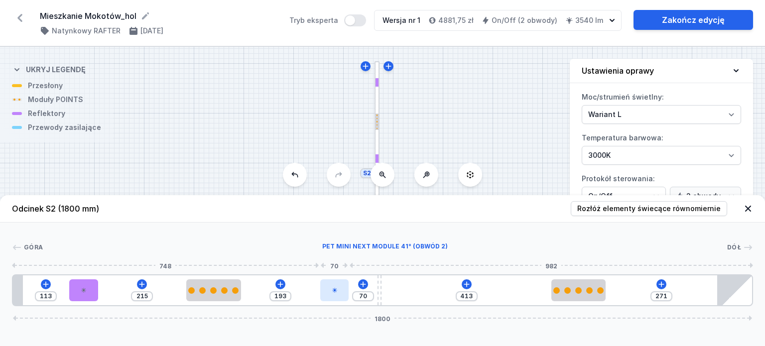
drag, startPoint x: 318, startPoint y: 293, endPoint x: 337, endPoint y: 294, distance: 18.9
click at [337, 294] on div at bounding box center [334, 290] width 29 height 22
click at [345, 287] on div at bounding box center [337, 290] width 29 height 22
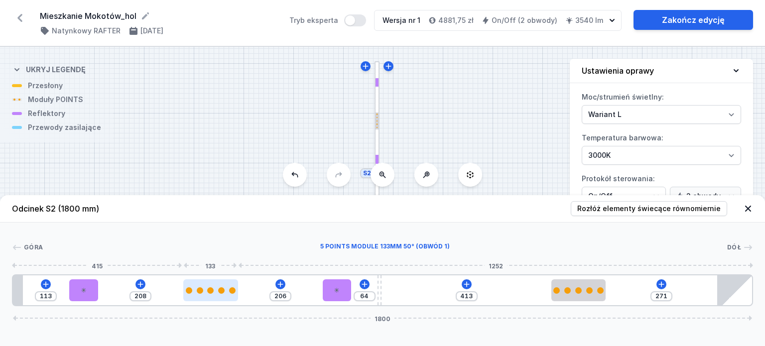
drag, startPoint x: 213, startPoint y: 298, endPoint x: 207, endPoint y: 296, distance: 5.8
click at [207, 296] on div at bounding box center [210, 290] width 55 height 22
click at [450, 116] on div "S2 1800 S1 2000" at bounding box center [382, 196] width 765 height 299
click at [744, 208] on icon at bounding box center [748, 209] width 10 height 10
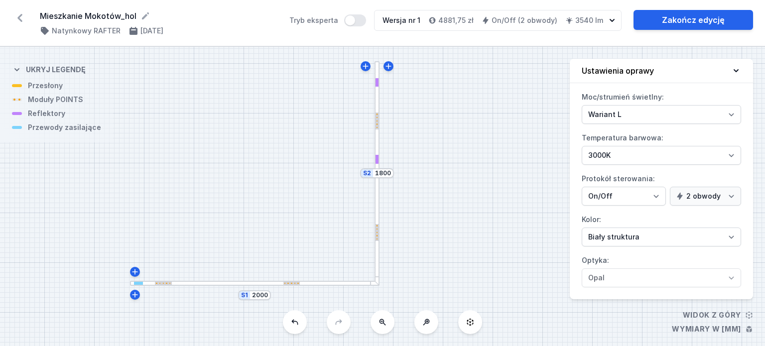
click at [444, 155] on div "S2 1800 S1 2000" at bounding box center [382, 196] width 765 height 299
click at [494, 222] on div "S2 1800 S1 2000" at bounding box center [382, 196] width 765 height 299
click at [615, 117] on select "Wariant L Wariant M" at bounding box center [661, 114] width 159 height 19
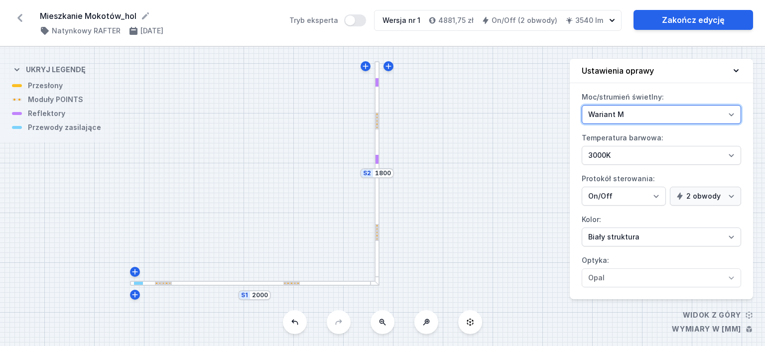
click at [582, 105] on select "Wariant L Wariant M" at bounding box center [661, 114] width 159 height 19
drag, startPoint x: 627, startPoint y: 111, endPoint x: 623, endPoint y: 118, distance: 8.0
click at [627, 111] on select "Wariant L Wariant M" at bounding box center [661, 114] width 159 height 19
click at [582, 105] on select "Wariant L Wariant M" at bounding box center [661, 114] width 159 height 19
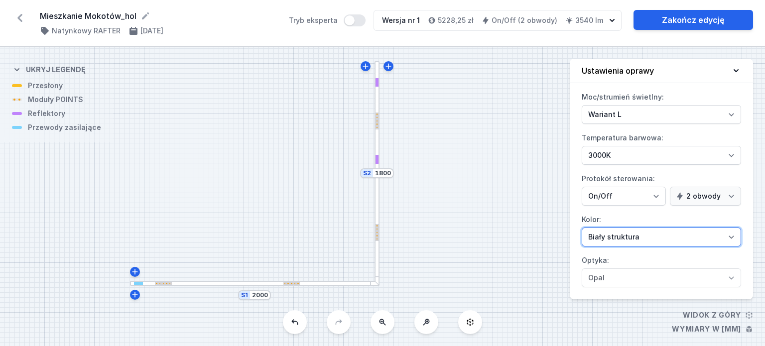
drag, startPoint x: 670, startPoint y: 232, endPoint x: 669, endPoint y: 237, distance: 5.1
click at [670, 232] on select "Biały struktura Czarny struktura Złoty struktura Miedziany Szary Inny (z palety…" at bounding box center [661, 237] width 159 height 19
click at [582, 228] on select "Biały struktura Czarny struktura Złoty struktura Miedziany Szary Inny (z palety…" at bounding box center [661, 237] width 159 height 19
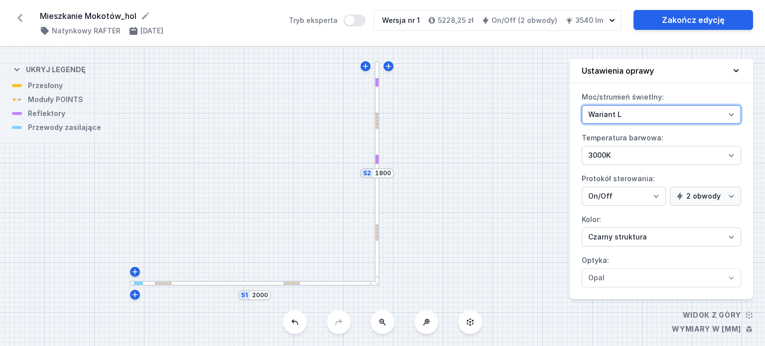
click at [647, 113] on select "Wariant L Wariant M" at bounding box center [661, 114] width 159 height 19
click at [582, 105] on select "Wariant L Wariant M" at bounding box center [661, 114] width 159 height 19
click at [651, 113] on select "Wariant L Wariant M" at bounding box center [661, 114] width 159 height 19
click at [582, 105] on select "Wariant L Wariant M" at bounding box center [661, 114] width 159 height 19
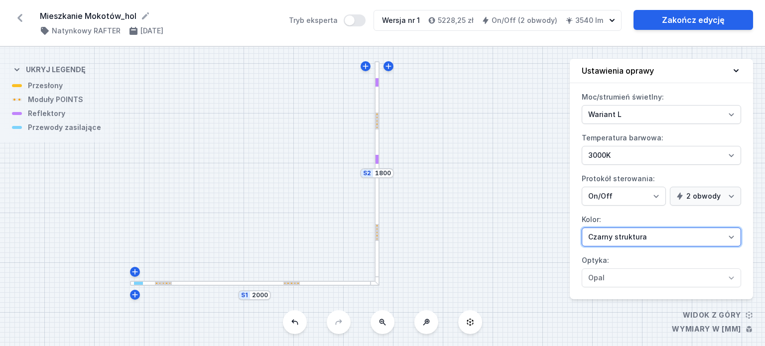
click at [651, 233] on select "Biały struktura Czarny struktura Złoty struktura Miedziany Szary Inny (z palety…" at bounding box center [661, 237] width 159 height 19
click at [582, 228] on select "Biały struktura Czarny struktura Złoty struktura Miedziany Szary Inny (z palety…" at bounding box center [661, 237] width 159 height 19
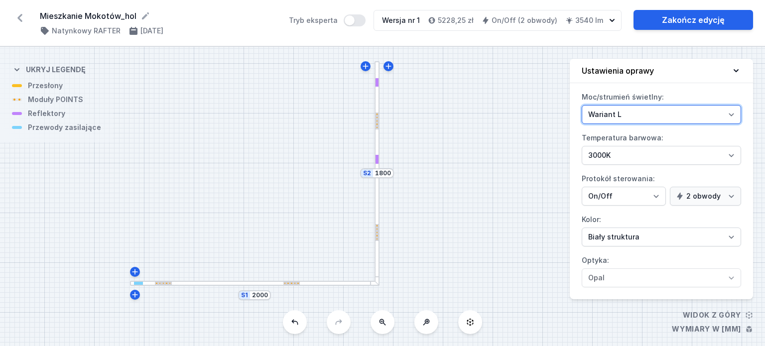
click at [637, 115] on select "Wariant L Wariant M" at bounding box center [661, 114] width 159 height 19
click at [582, 105] on select "Wariant L Wariant M" at bounding box center [661, 114] width 159 height 19
click at [633, 116] on select "Wariant L Wariant M" at bounding box center [661, 114] width 159 height 19
click at [582, 105] on select "Wariant L Wariant M" at bounding box center [661, 114] width 159 height 19
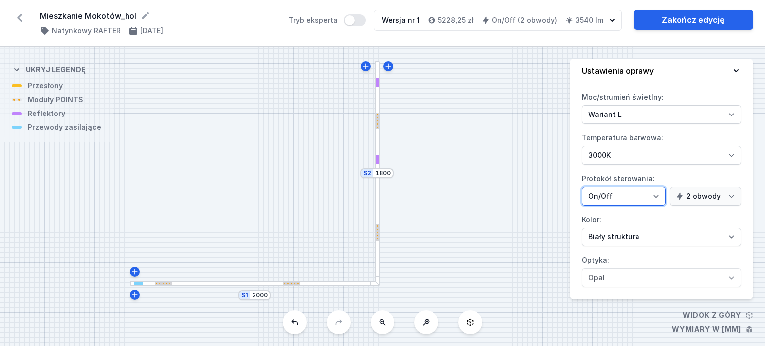
click at [639, 194] on select "On/Off SwitchDIM DALI AQsmart" at bounding box center [624, 196] width 84 height 19
click at [582, 187] on select "On/Off SwitchDIM DALI AQsmart" at bounding box center [624, 196] width 84 height 19
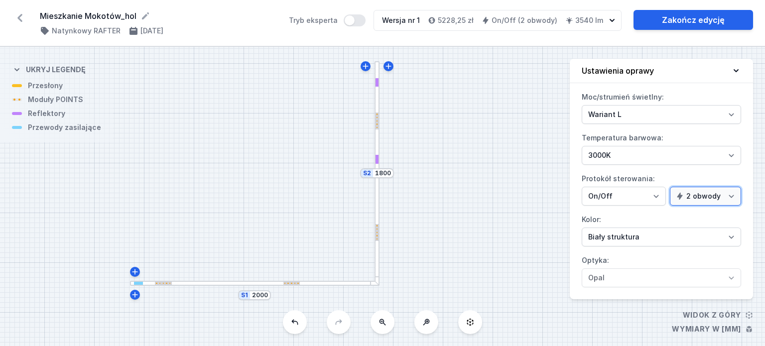
click at [712, 199] on select "1 obwód 2 obwody" at bounding box center [705, 196] width 71 height 19
click at [714, 193] on select "1 obwód 2 obwody" at bounding box center [705, 196] width 71 height 19
click at [436, 181] on div "S2 1800 S1 2000" at bounding box center [382, 196] width 765 height 299
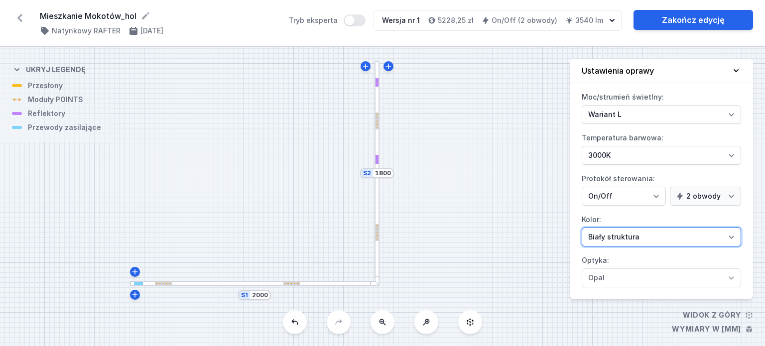
click at [616, 238] on select "Biały struktura Czarny struktura Złoty struktura Miedziany Szary Inny (z palety…" at bounding box center [661, 237] width 159 height 19
click at [582, 228] on select "Biały struktura Czarny struktura Złoty struktura Miedziany Szary Inny (z palety…" at bounding box center [661, 237] width 159 height 19
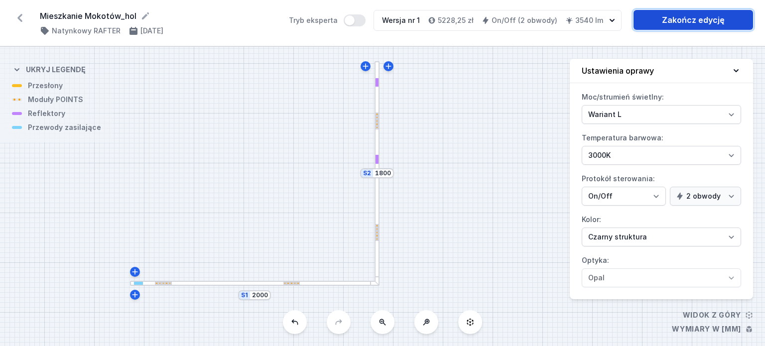
click at [677, 24] on link "Zakończ edycję" at bounding box center [694, 20] width 120 height 20
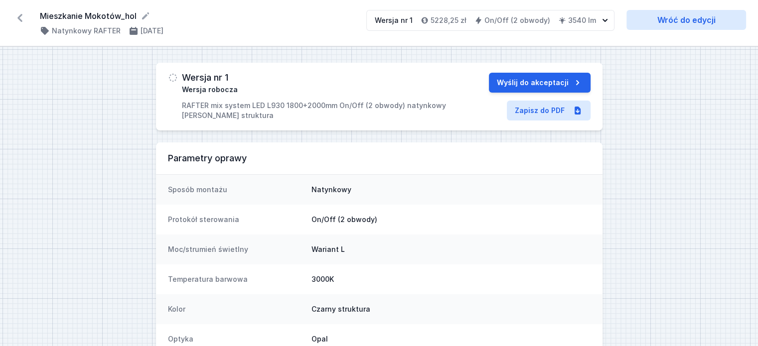
click at [13, 17] on icon at bounding box center [20, 18] width 16 height 16
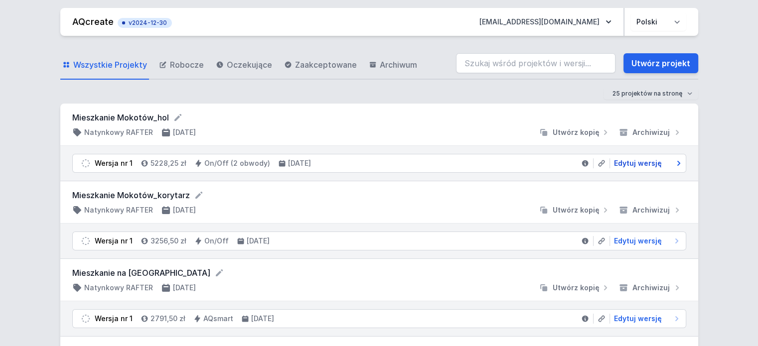
click at [639, 159] on span "Edytuj wersję" at bounding box center [638, 163] width 48 height 10
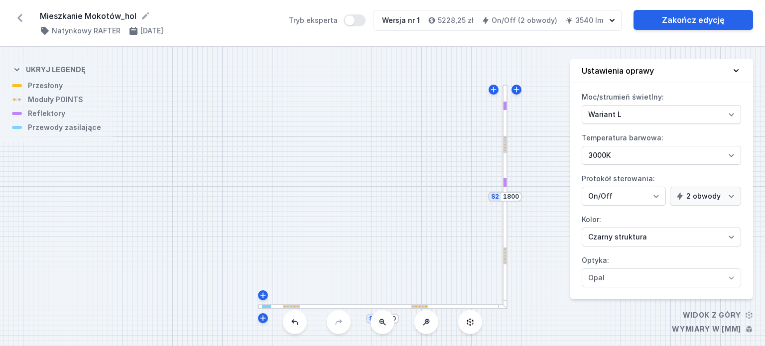
click at [506, 108] on div at bounding box center [505, 106] width 3 height 9
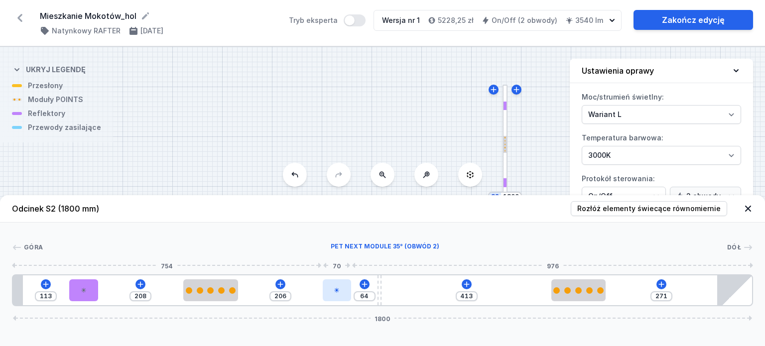
click at [333, 289] on div at bounding box center [337, 290] width 29 height 22
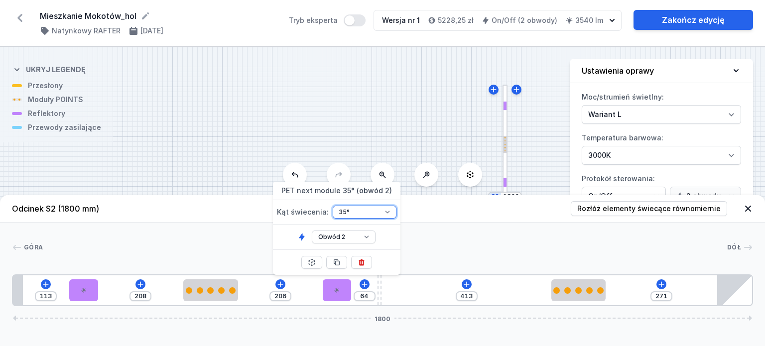
click at [359, 211] on select "18° 18° 35° 35° 50°" at bounding box center [365, 212] width 64 height 13
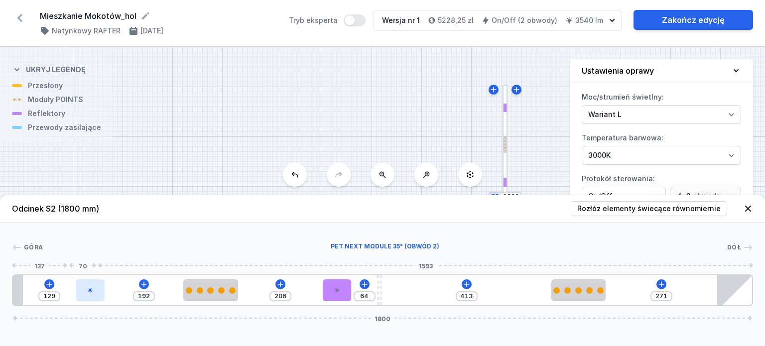
click at [78, 292] on div at bounding box center [90, 290] width 29 height 22
drag, startPoint x: 88, startPoint y: 293, endPoint x: 77, endPoint y: 293, distance: 10.5
click at [77, 293] on div at bounding box center [86, 290] width 29 height 22
click at [350, 295] on div at bounding box center [337, 290] width 29 height 22
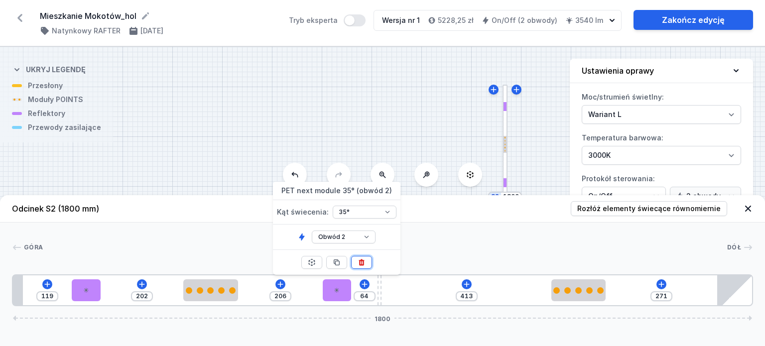
click at [367, 261] on button at bounding box center [361, 262] width 21 height 13
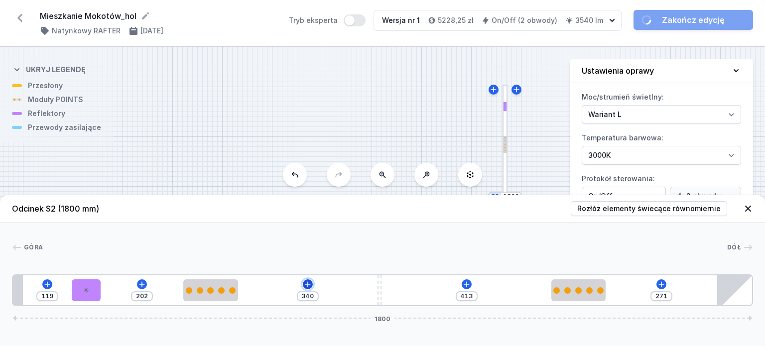
click at [305, 286] on icon at bounding box center [308, 284] width 8 height 8
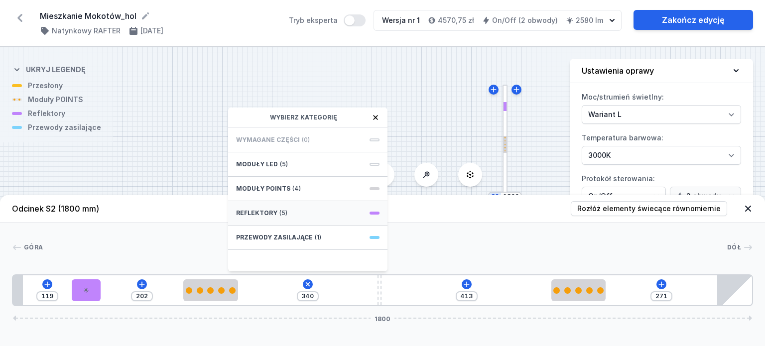
click at [281, 211] on span "(5)" at bounding box center [283, 213] width 8 height 8
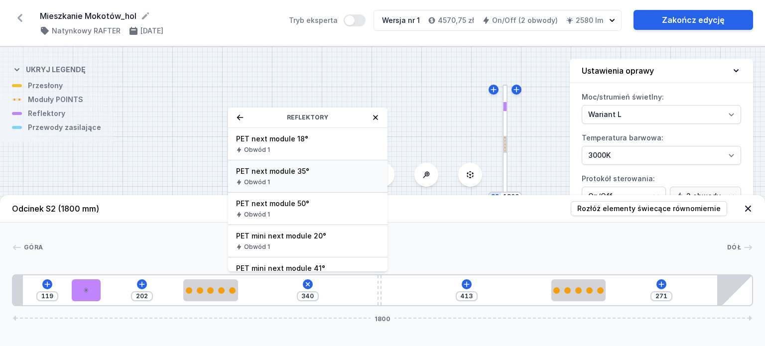
scroll to position [18, 0]
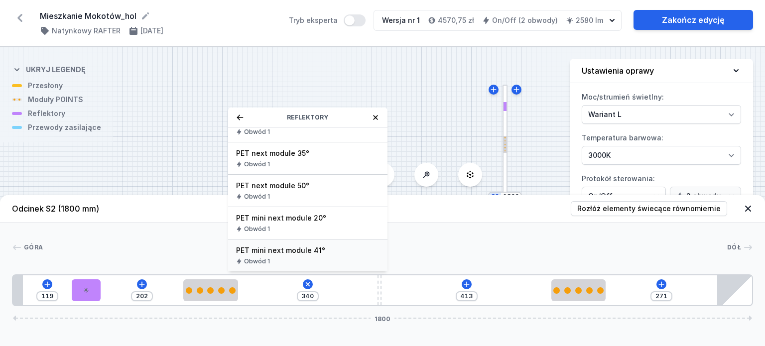
click at [329, 246] on span "PET mini next module 41°" at bounding box center [307, 251] width 143 height 10
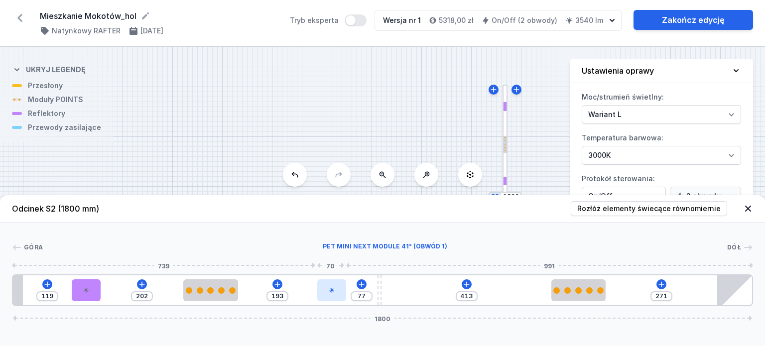
drag, startPoint x: 261, startPoint y: 294, endPoint x: 336, endPoint y: 295, distance: 74.7
click at [336, 295] on div at bounding box center [331, 290] width 29 height 22
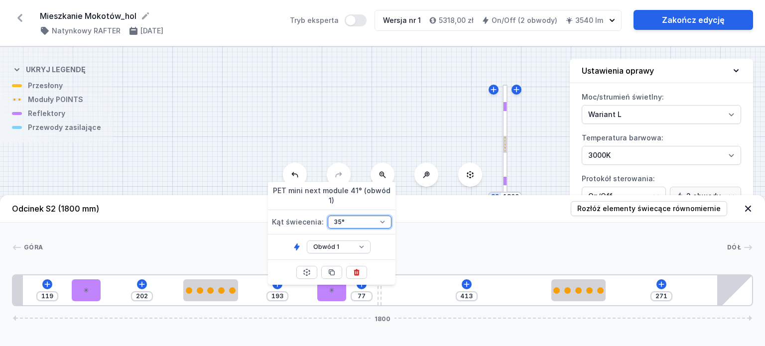
click at [362, 216] on select "18° 18° 35° 35° 50°" at bounding box center [360, 222] width 64 height 13
click at [328, 216] on select "18° 18° 35° 35° 50°" at bounding box center [360, 222] width 64 height 13
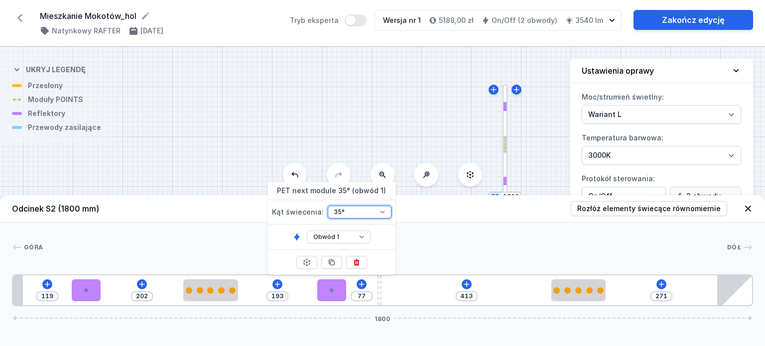
click at [356, 212] on select "18° 18° 35° 35° 50°" at bounding box center [360, 212] width 64 height 13
click at [428, 235] on div "Góra Dół 1 2 2 3 1 2 1 4 3 1 5 119 202 193 77 413 271 1800 143 70 202 133 193 7…" at bounding box center [382, 265] width 765 height 84
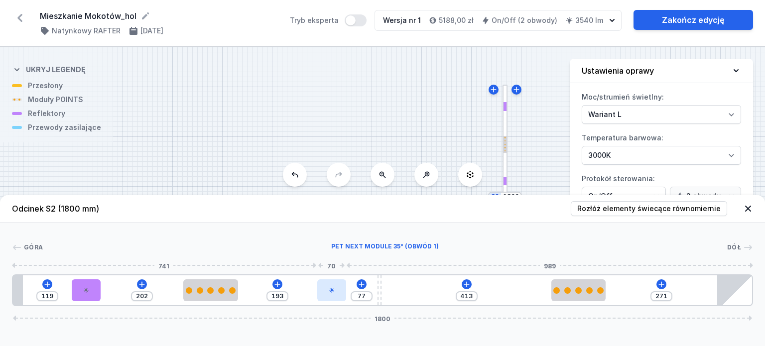
click at [330, 285] on div at bounding box center [331, 290] width 29 height 22
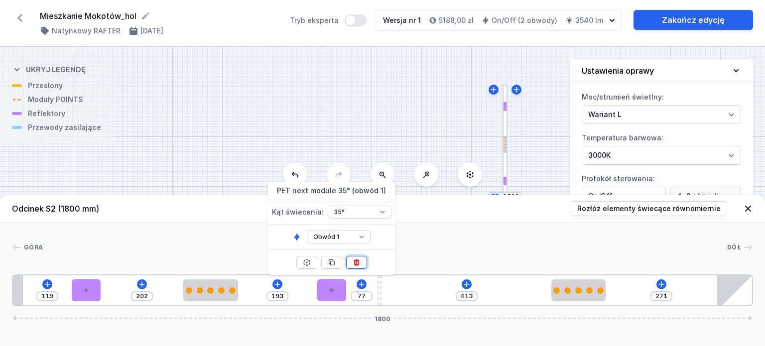
click at [360, 257] on button at bounding box center [356, 262] width 21 height 13
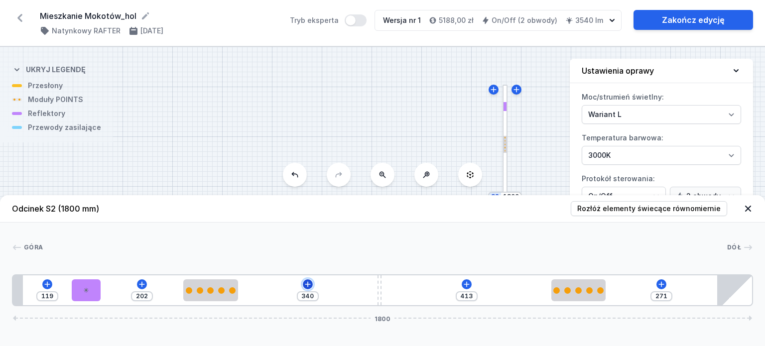
click at [311, 282] on icon at bounding box center [308, 284] width 8 height 8
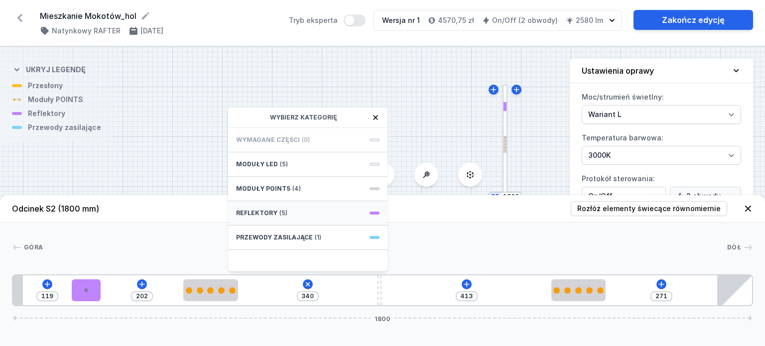
click at [311, 219] on div "Reflektory (5)" at bounding box center [307, 213] width 159 height 24
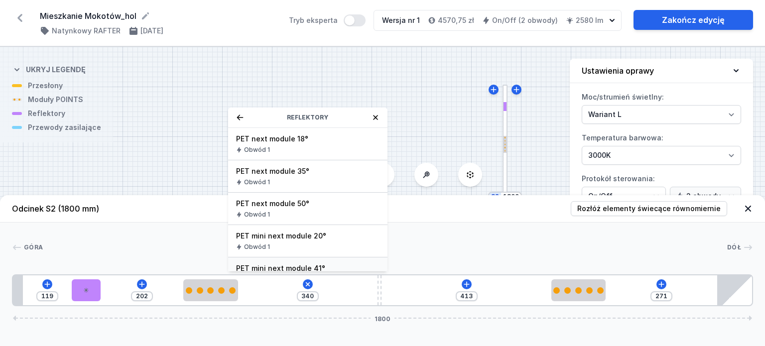
click at [322, 268] on span "PET mini next module 41°" at bounding box center [307, 268] width 143 height 10
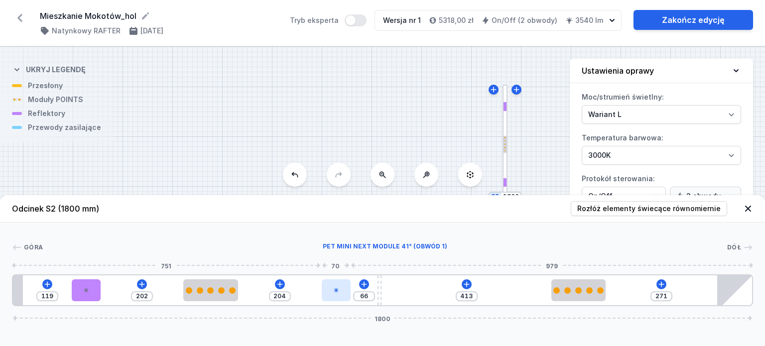
drag, startPoint x: 261, startPoint y: 290, endPoint x: 347, endPoint y: 293, distance: 85.7
click at [347, 293] on div at bounding box center [336, 290] width 29 height 22
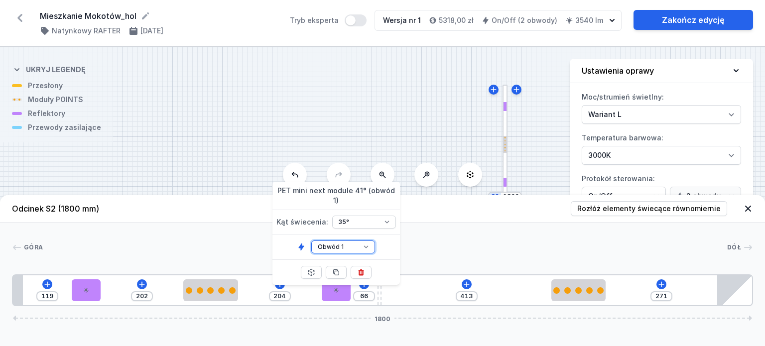
click at [343, 241] on select "Obwód 1 Obwód 2" at bounding box center [343, 247] width 64 height 13
click at [311, 241] on select "Obwód 1 Obwód 2" at bounding box center [343, 247] width 64 height 13
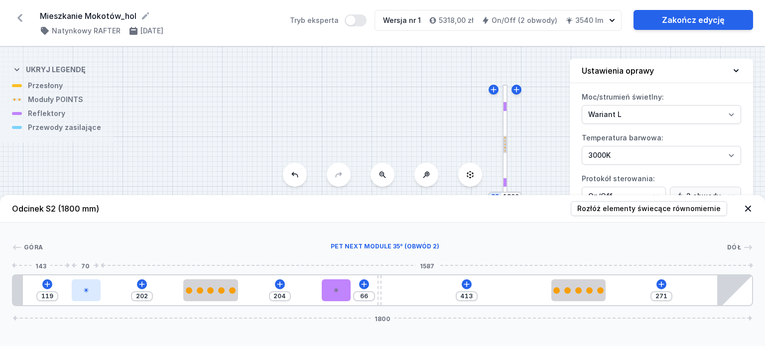
click at [86, 290] on icon at bounding box center [86, 290] width 5 height 5
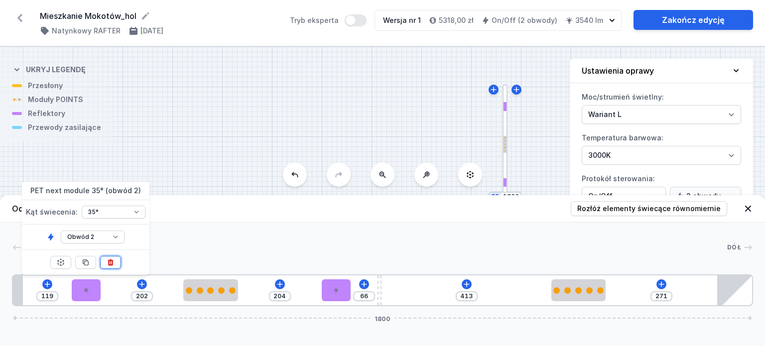
click at [108, 262] on icon at bounding box center [111, 262] width 8 height 8
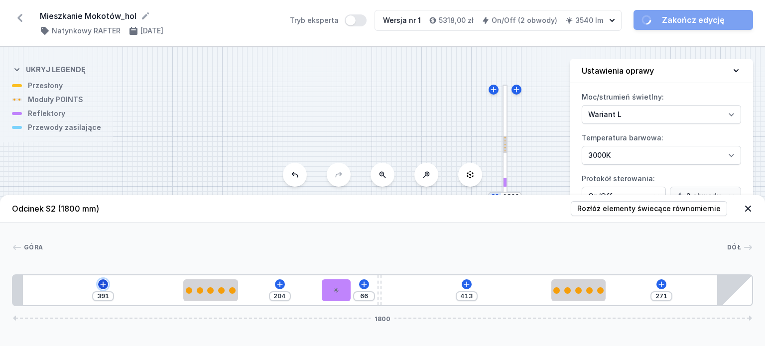
click at [106, 287] on icon at bounding box center [103, 284] width 8 height 8
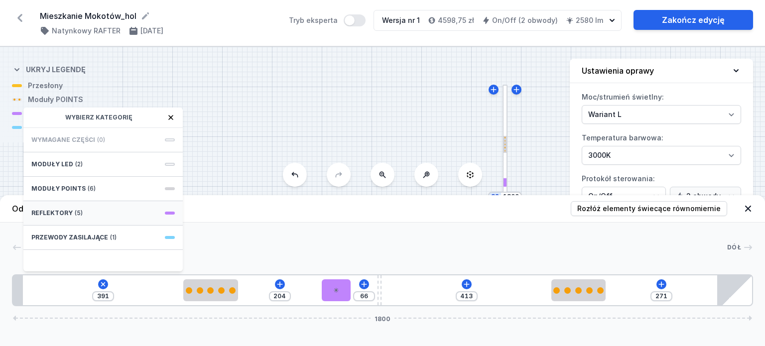
click at [102, 212] on div "Reflektory (5)" at bounding box center [102, 213] width 159 height 24
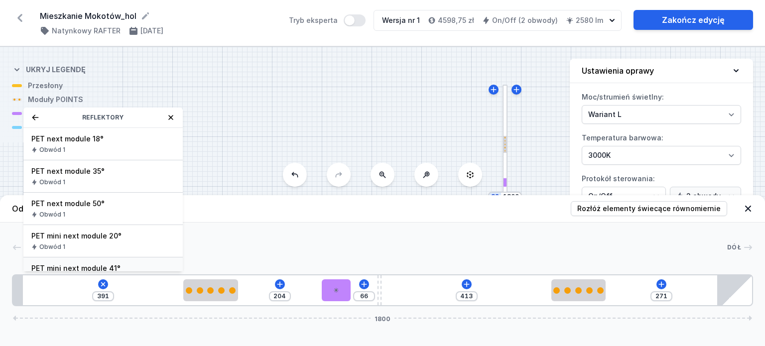
click at [105, 261] on div "PET mini next module 41° Obwód 1" at bounding box center [102, 273] width 159 height 32
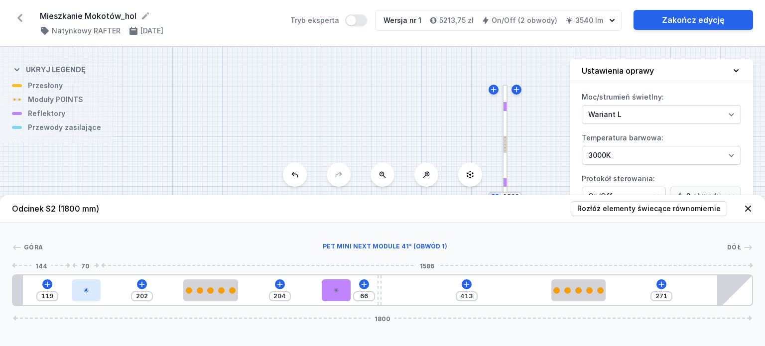
drag, startPoint x: 48, startPoint y: 290, endPoint x: 91, endPoint y: 296, distance: 42.8
click at [91, 296] on div at bounding box center [86, 290] width 29 height 22
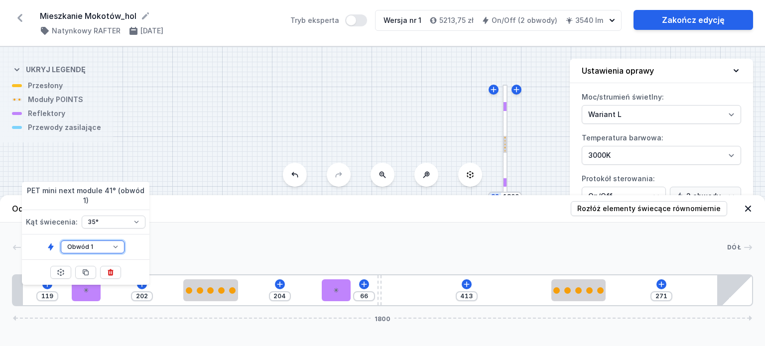
drag, startPoint x: 100, startPoint y: 237, endPoint x: 102, endPoint y: 243, distance: 5.8
click at [100, 241] on select "Obwód 1 Obwód 2" at bounding box center [93, 247] width 64 height 13
click at [61, 241] on select "Obwód 1 Obwód 2" at bounding box center [93, 247] width 64 height 13
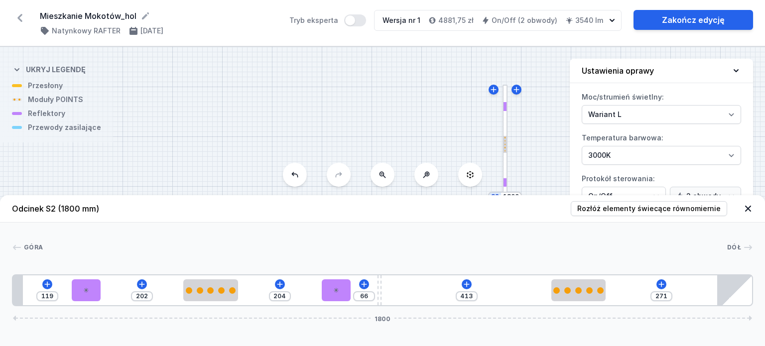
click at [223, 245] on div at bounding box center [385, 248] width 684 height 10
click at [76, 294] on div at bounding box center [86, 290] width 29 height 22
click at [333, 302] on div "119 202 204 66 413 271 1800" at bounding box center [382, 290] width 741 height 32
click at [337, 295] on div at bounding box center [336, 290] width 29 height 22
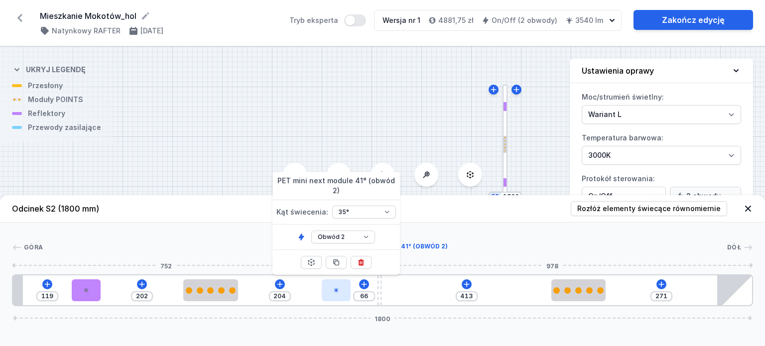
click at [337, 295] on div at bounding box center [336, 290] width 29 height 22
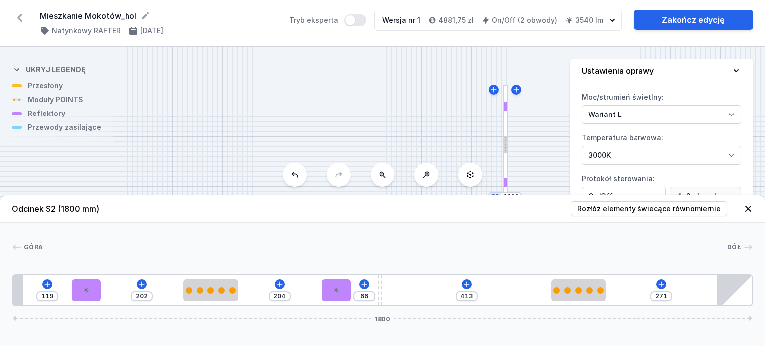
click at [416, 242] on div "Góra Dół 1 2 2 3 1 2 2 4 3 1 5 119 202 204 66 413 271 1800 143 70 202 133 204 7…" at bounding box center [382, 265] width 765 height 84
click at [748, 210] on icon at bounding box center [748, 209] width 10 height 10
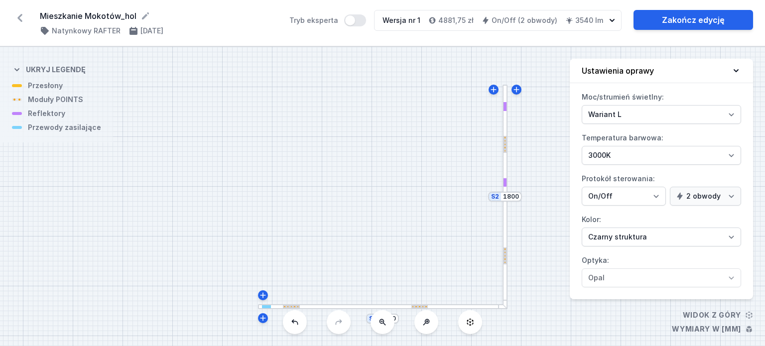
click at [507, 256] on div at bounding box center [505, 197] width 5 height 224
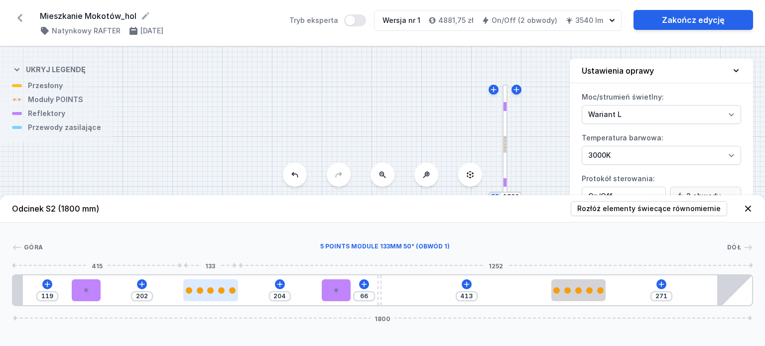
click at [213, 292] on div at bounding box center [210, 290] width 6 height 6
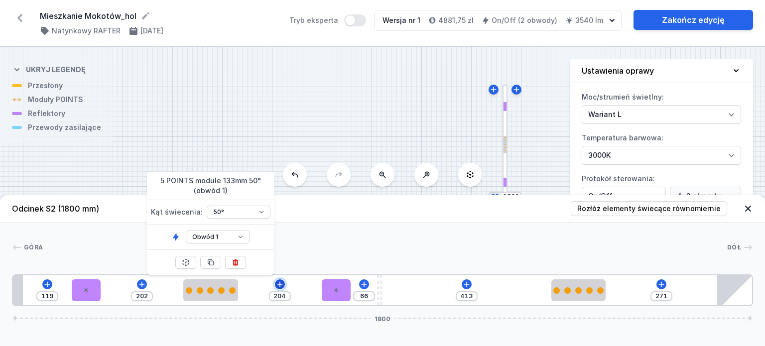
click at [281, 282] on icon at bounding box center [280, 284] width 8 height 8
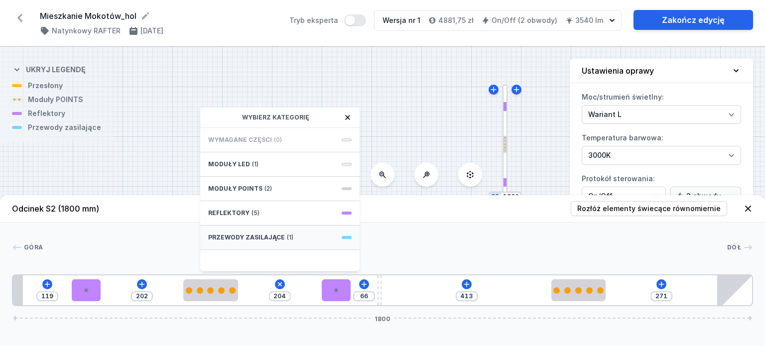
click at [269, 237] on span "Przewody zasilające" at bounding box center [246, 238] width 77 height 8
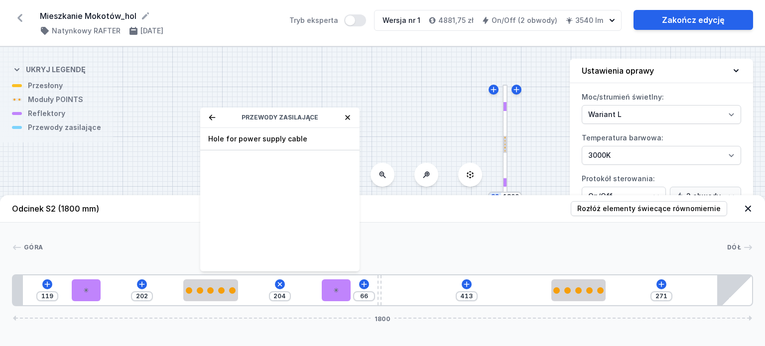
click at [212, 117] on icon at bounding box center [212, 117] width 6 height 5
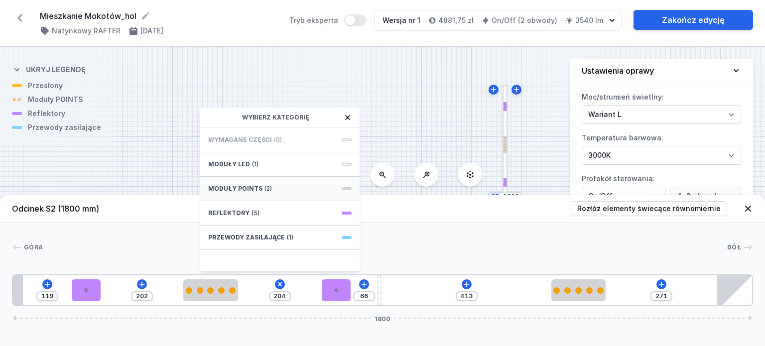
click at [269, 190] on div "Moduły POINTS (2)" at bounding box center [279, 189] width 159 height 24
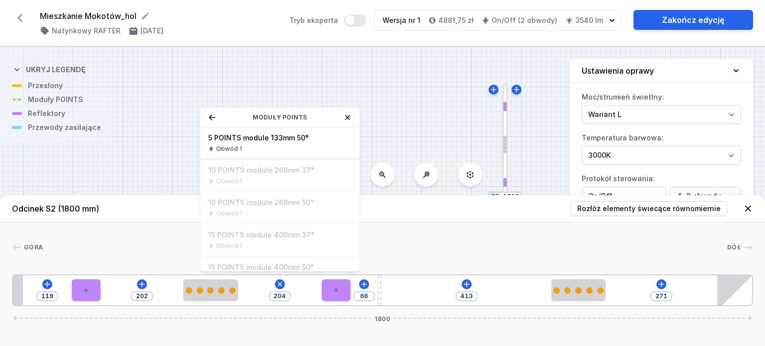
scroll to position [0, 0]
click at [216, 116] on icon at bounding box center [212, 118] width 8 height 8
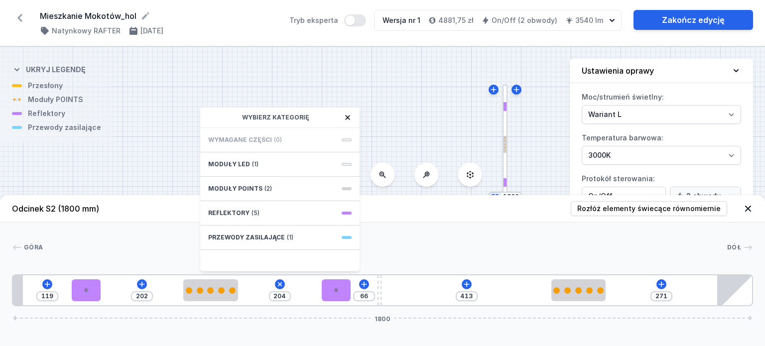
click at [348, 118] on icon at bounding box center [347, 117] width 5 height 5
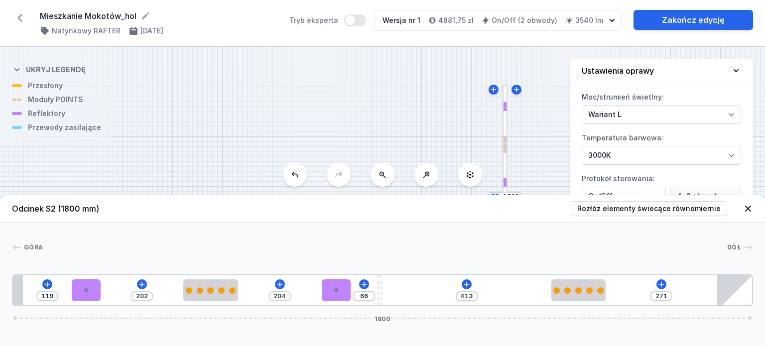
click at [751, 209] on icon at bounding box center [748, 209] width 10 height 10
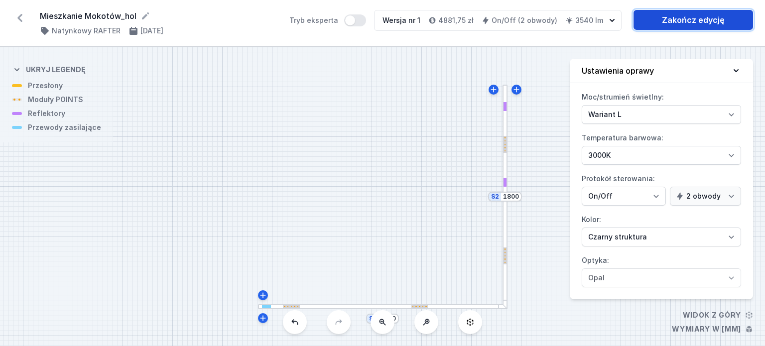
click at [676, 23] on link "Zakończ edycję" at bounding box center [694, 20] width 120 height 20
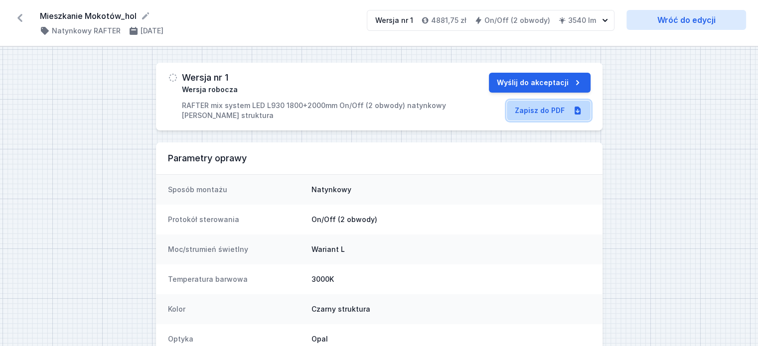
click at [564, 112] on link "Zapisz do PDF" at bounding box center [549, 111] width 84 height 20
click at [24, 17] on icon at bounding box center [20, 18] width 16 height 16
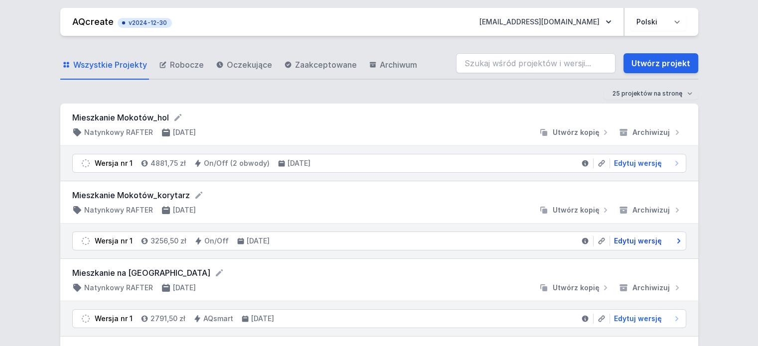
click at [636, 241] on span "Edytuj wersję" at bounding box center [638, 241] width 48 height 10
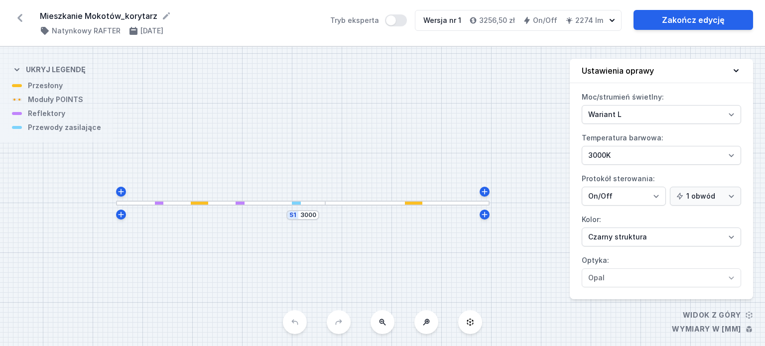
drag, startPoint x: 460, startPoint y: 237, endPoint x: 377, endPoint y: 243, distance: 83.4
click at [376, 243] on div "S1 3000" at bounding box center [382, 196] width 765 height 299
click at [237, 207] on div "S1 3000" at bounding box center [382, 196] width 765 height 299
click at [277, 206] on div "S1 3000" at bounding box center [382, 196] width 765 height 299
click at [349, 206] on div "S1 3000" at bounding box center [382, 196] width 765 height 299
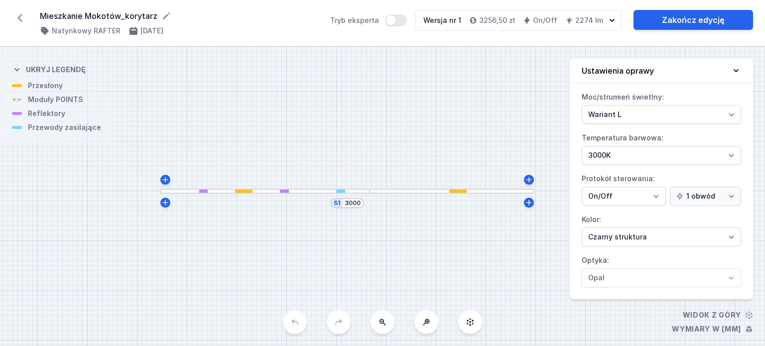
drag, startPoint x: 351, startPoint y: 206, endPoint x: 402, endPoint y: 193, distance: 52.8
click at [402, 193] on div "S1 3000" at bounding box center [382, 196] width 765 height 299
click at [496, 163] on div "S1 3000" at bounding box center [382, 196] width 765 height 299
click at [472, 192] on div at bounding box center [452, 191] width 164 height 5
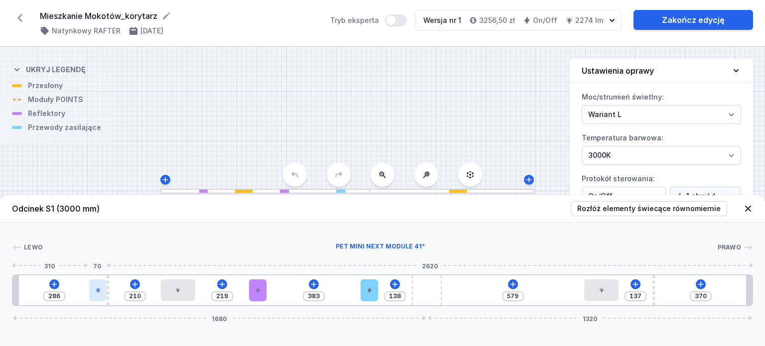
click at [98, 292] on icon at bounding box center [98, 290] width 6 height 6
drag, startPoint x: 103, startPoint y: 294, endPoint x: 82, endPoint y: 294, distance: 20.4
click at [82, 294] on div at bounding box center [83, 290] width 17 height 22
click at [83, 294] on div at bounding box center [81, 290] width 17 height 22
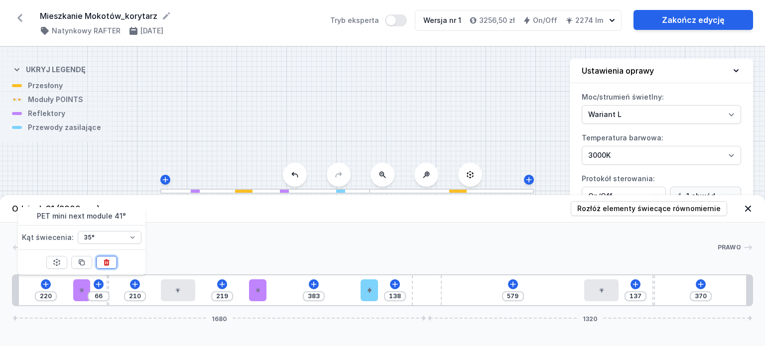
click at [106, 258] on icon at bounding box center [107, 262] width 8 height 8
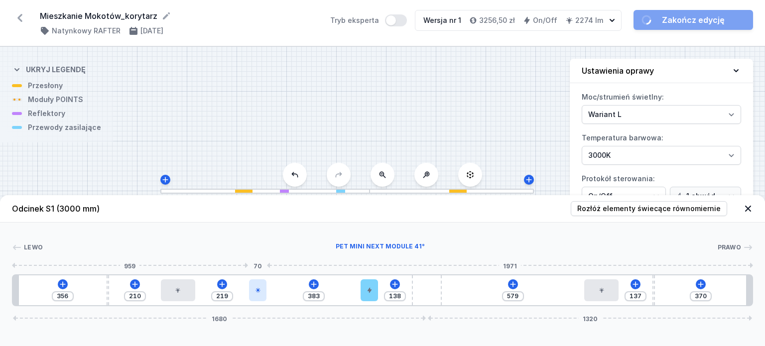
click at [254, 284] on div at bounding box center [257, 290] width 17 height 22
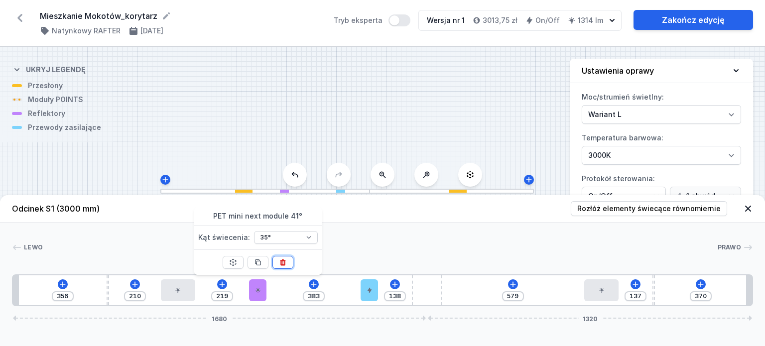
click at [282, 259] on icon at bounding box center [282, 262] width 5 height 6
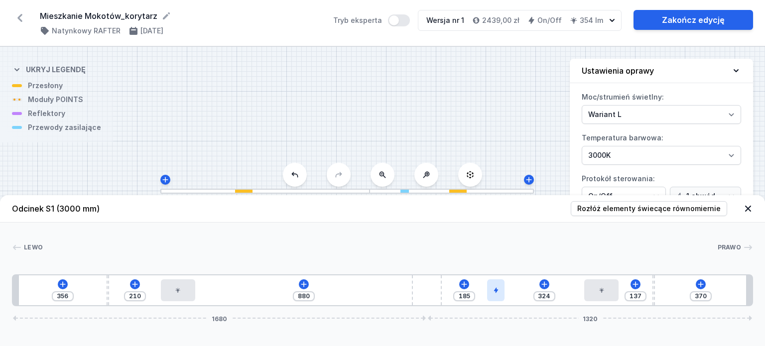
drag, startPoint x: 371, startPoint y: 294, endPoint x: 505, endPoint y: 293, distance: 134.0
click at [594, 284] on div at bounding box center [601, 290] width 34 height 22
click at [628, 262] on icon at bounding box center [626, 262] width 5 height 6
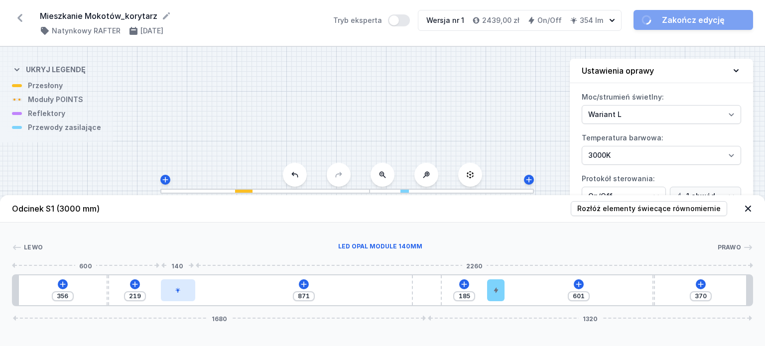
click at [188, 288] on div at bounding box center [178, 290] width 34 height 22
click at [191, 291] on div at bounding box center [180, 290] width 34 height 22
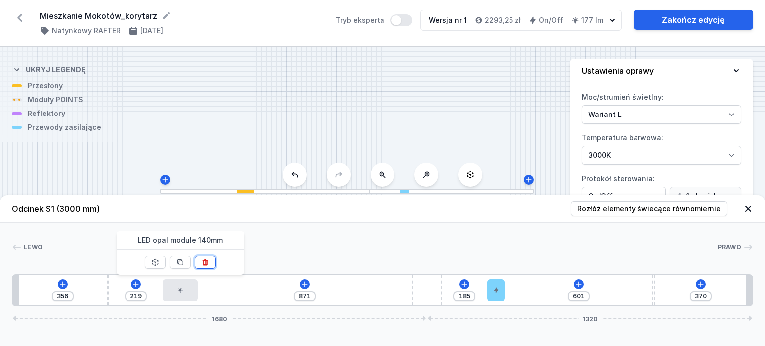
click at [207, 264] on icon at bounding box center [205, 262] width 8 height 8
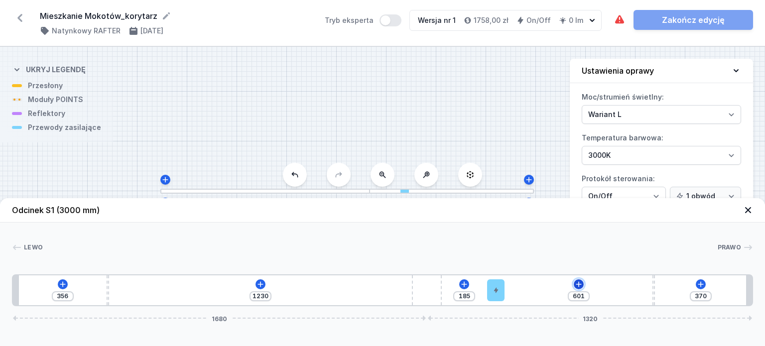
click at [577, 282] on icon at bounding box center [579, 284] width 8 height 8
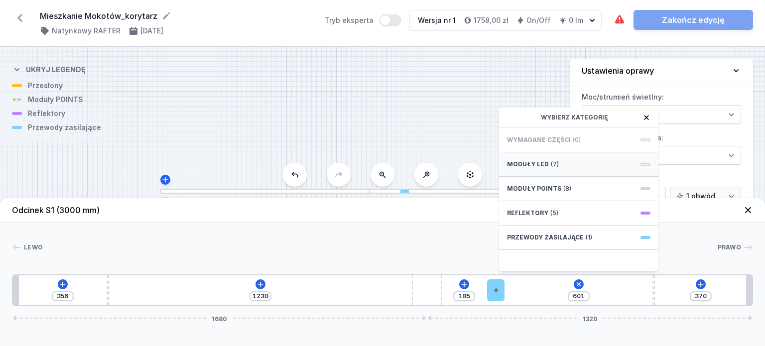
click at [555, 161] on span "(7)" at bounding box center [555, 164] width 8 height 8
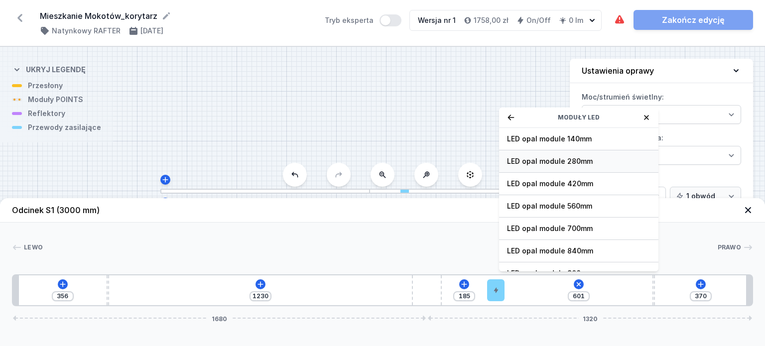
click at [576, 163] on span "LED opal module 280mm" at bounding box center [578, 161] width 143 height 10
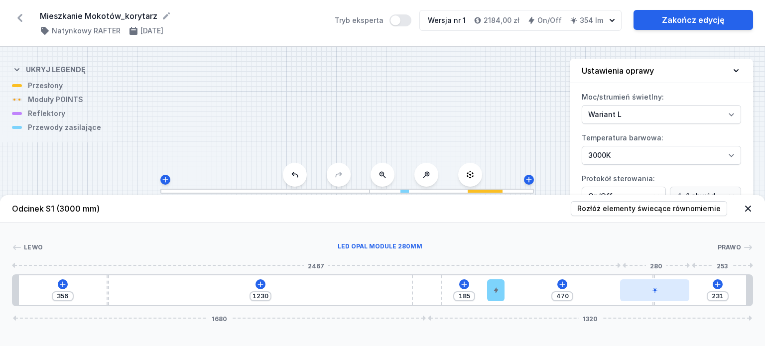
drag, startPoint x: 605, startPoint y: 295, endPoint x: 666, endPoint y: 290, distance: 61.5
click at [62, 282] on icon at bounding box center [63, 284] width 8 height 8
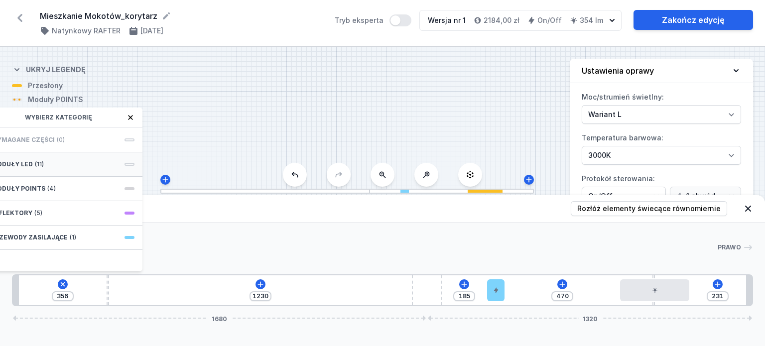
click at [87, 166] on div "Moduły LED (11)" at bounding box center [62, 164] width 159 height 24
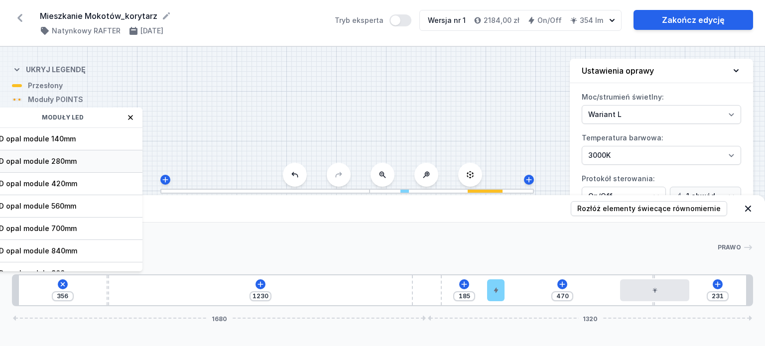
click at [85, 153] on div "LED opal module 280mm" at bounding box center [62, 161] width 159 height 22
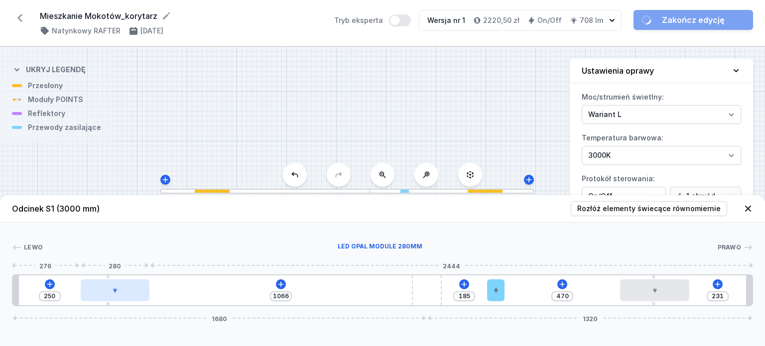
drag, startPoint x: 64, startPoint y: 293, endPoint x: 124, endPoint y: 296, distance: 60.3
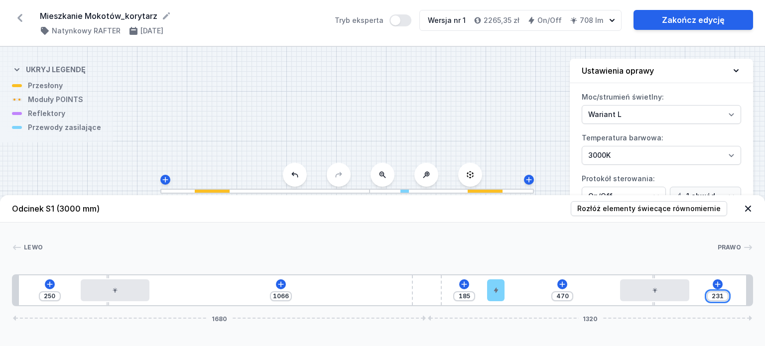
click at [721, 297] on input "231" at bounding box center [718, 296] width 16 height 8
drag, startPoint x: 724, startPoint y: 296, endPoint x: 716, endPoint y: 296, distance: 8.0
click at [716, 296] on input "231" at bounding box center [718, 296] width 16 height 8
click at [463, 284] on icon at bounding box center [464, 283] width 5 height 5
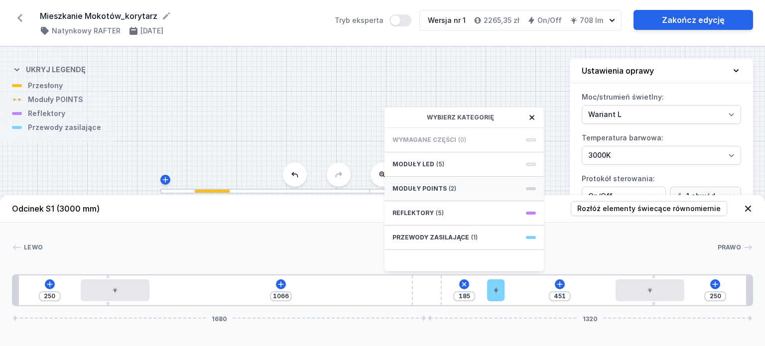
click at [447, 183] on div "Moduły POINTS (2)" at bounding box center [463, 189] width 159 height 24
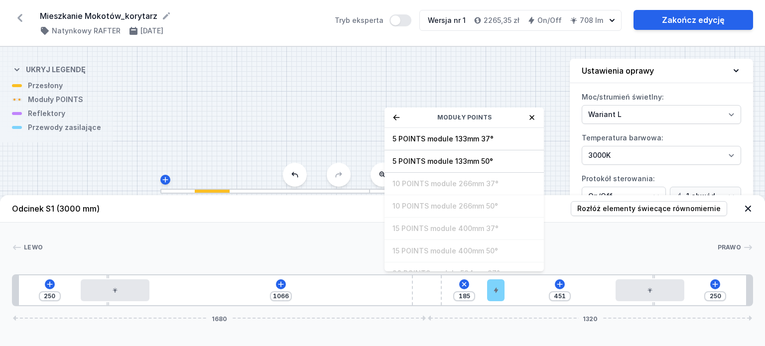
click at [398, 120] on icon at bounding box center [396, 118] width 8 height 8
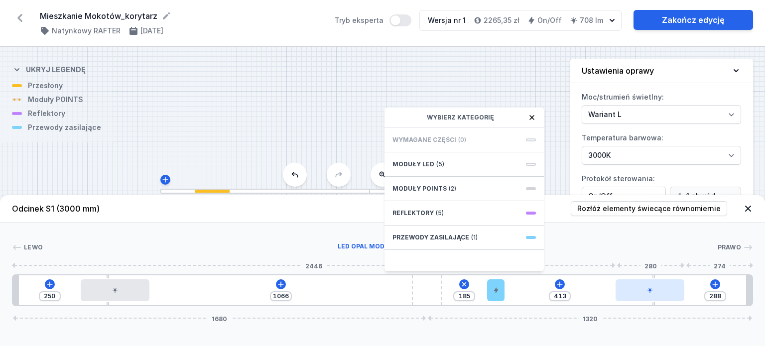
click at [640, 300] on div at bounding box center [650, 290] width 69 height 22
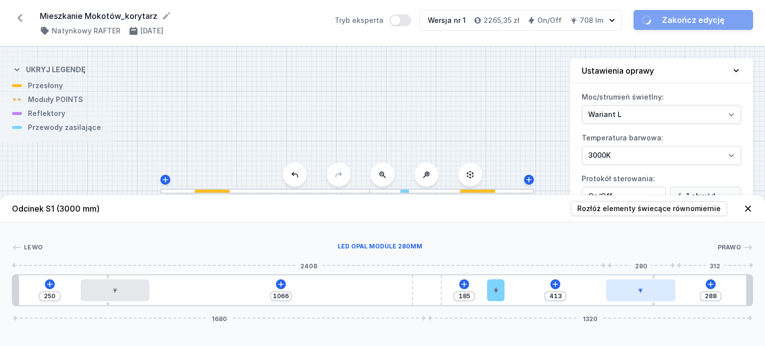
click at [642, 296] on div at bounding box center [640, 290] width 69 height 22
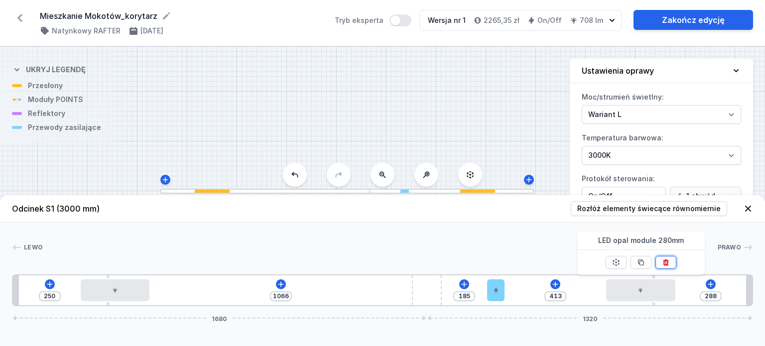
click at [669, 260] on icon at bounding box center [666, 262] width 8 height 8
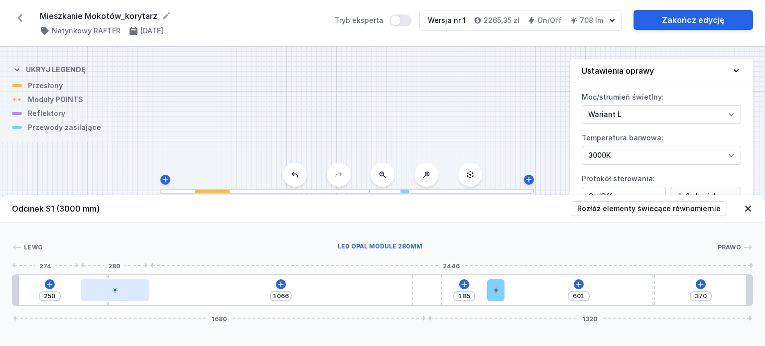
click at [122, 292] on div at bounding box center [115, 290] width 69 height 22
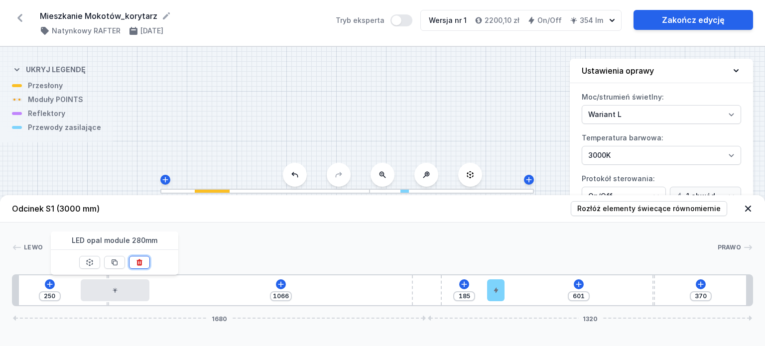
click at [137, 264] on icon at bounding box center [139, 262] width 5 height 6
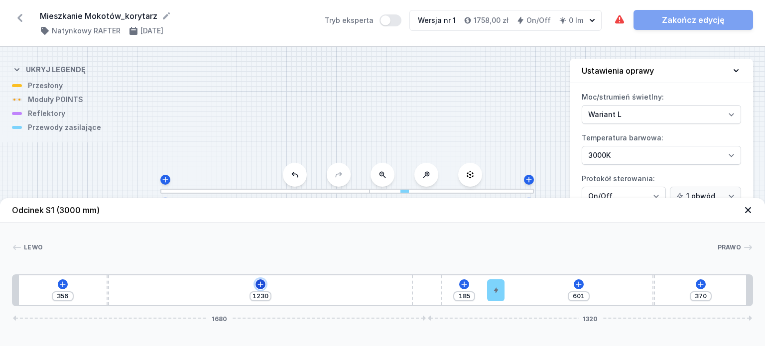
click at [260, 285] on icon at bounding box center [260, 283] width 5 height 5
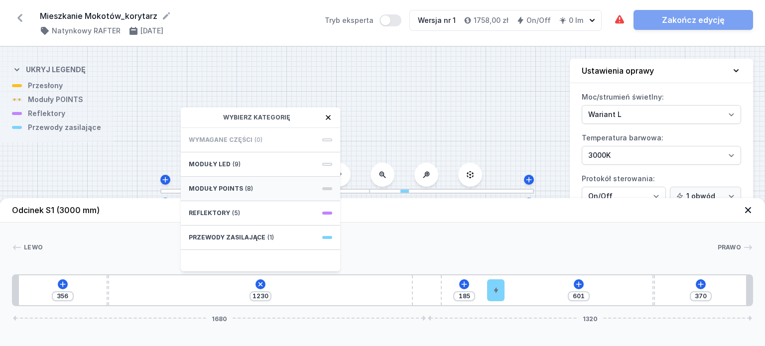
click at [266, 192] on div "Moduły POINTS (8)" at bounding box center [260, 189] width 159 height 24
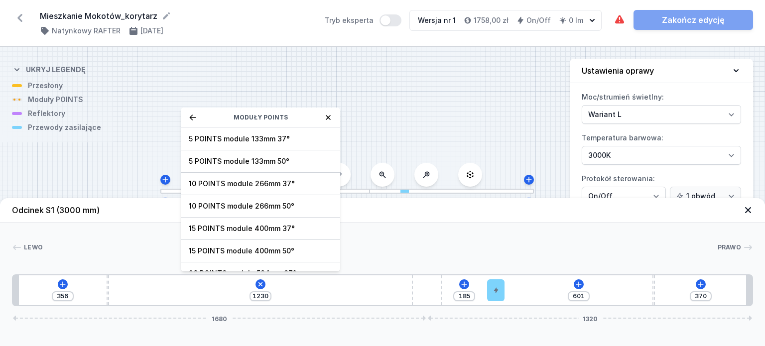
click at [283, 213] on div "10 POINTS module 266mm 50°" at bounding box center [260, 206] width 159 height 22
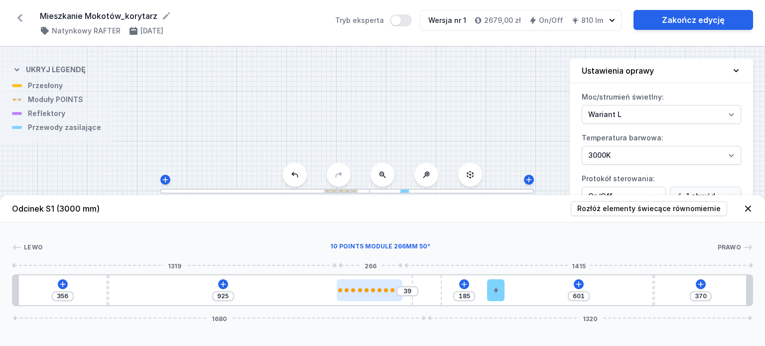
drag, startPoint x: 151, startPoint y: 288, endPoint x: 379, endPoint y: 296, distance: 228.2
click at [379, 296] on div at bounding box center [370, 290] width 66 height 22
click at [580, 289] on button at bounding box center [579, 284] width 10 height 10
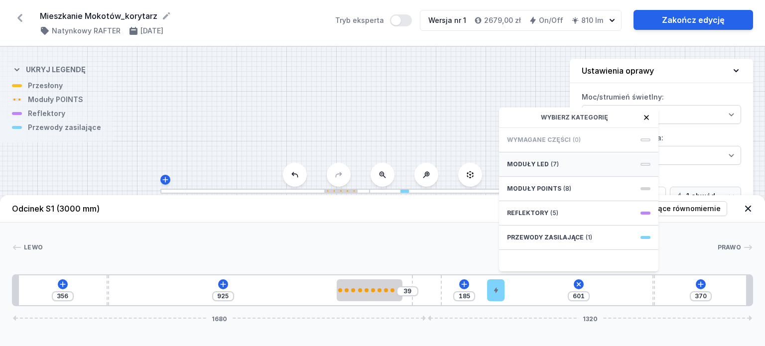
click at [566, 162] on div "Moduły LED (7)" at bounding box center [578, 164] width 159 height 24
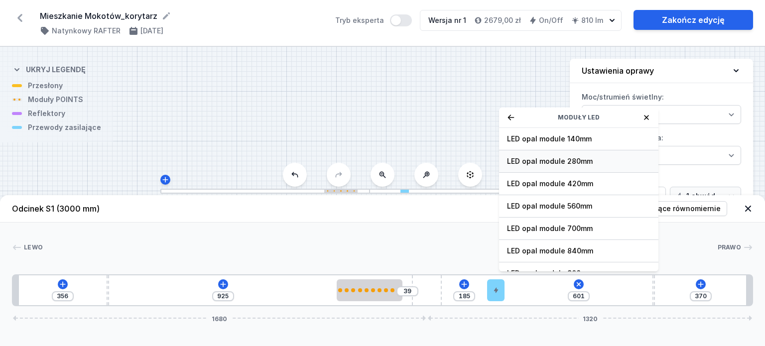
click at [586, 163] on span "LED opal module 280mm" at bounding box center [578, 161] width 143 height 10
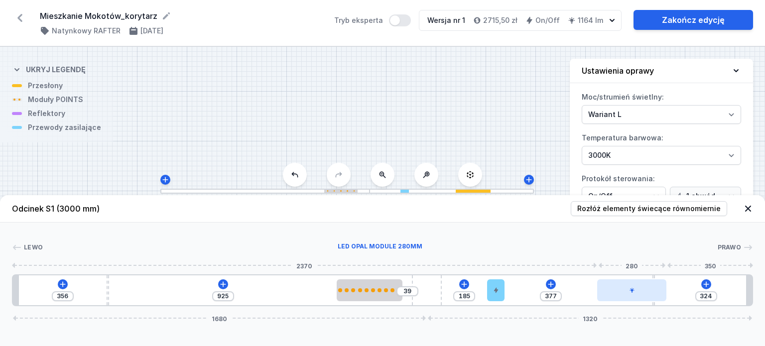
drag, startPoint x: 562, startPoint y: 299, endPoint x: 656, endPoint y: 294, distance: 93.7
drag, startPoint x: 697, startPoint y: 296, endPoint x: 725, endPoint y: 298, distance: 28.0
click at [725, 298] on div "356 925 39 185 377 324 1680 1320" at bounding box center [382, 290] width 741 height 32
drag, startPoint x: 711, startPoint y: 298, endPoint x: 675, endPoint y: 296, distance: 35.9
click at [675, 296] on div "356 925 39 185 377 324 1680 1320" at bounding box center [382, 290] width 741 height 32
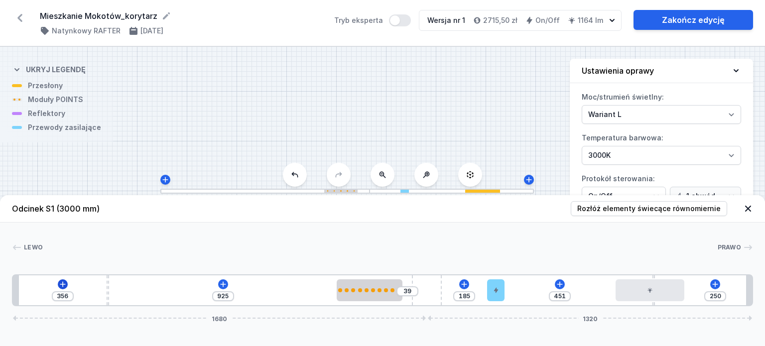
click at [65, 281] on div "356 925 39 185 451 250 1680 1320" at bounding box center [382, 290] width 741 height 32
click at [65, 281] on icon at bounding box center [63, 284] width 8 height 8
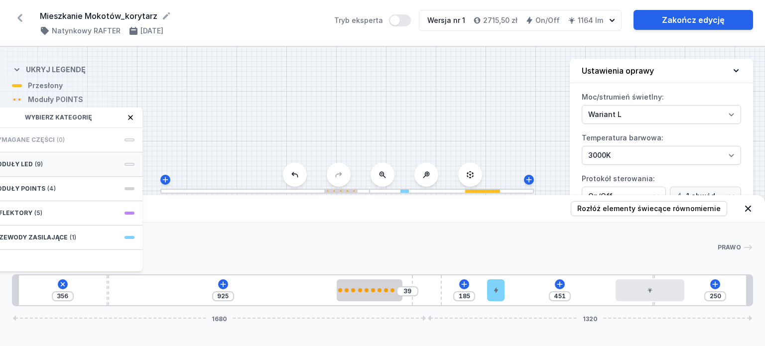
click at [59, 161] on div "Moduły LED (9)" at bounding box center [62, 164] width 159 height 24
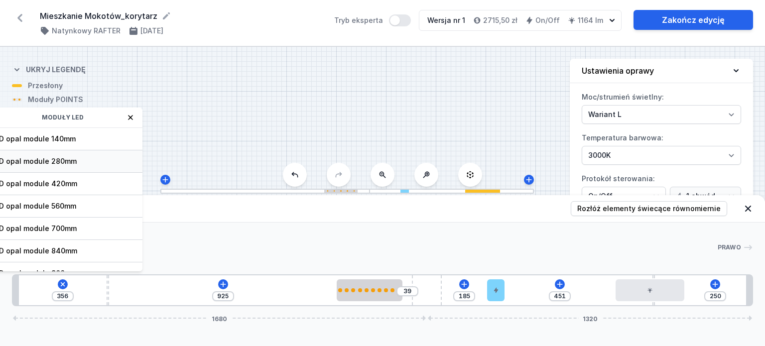
click at [68, 165] on span "LED opal module 280mm" at bounding box center [62, 161] width 143 height 10
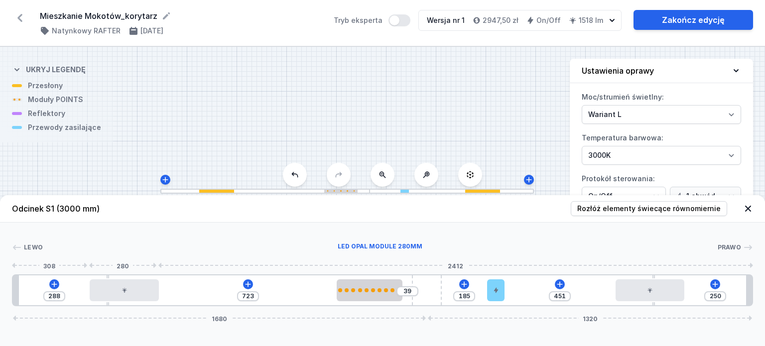
drag, startPoint x: 57, startPoint y: 290, endPoint x: 127, endPoint y: 291, distance: 70.2
click at [60, 298] on input "288" at bounding box center [54, 296] width 16 height 8
drag, startPoint x: 60, startPoint y: 298, endPoint x: 18, endPoint y: 292, distance: 41.8
click at [20, 294] on div "288 723 39 185 451 250 1680 1320" at bounding box center [382, 290] width 741 height 32
click at [411, 247] on div at bounding box center [380, 248] width 674 height 10
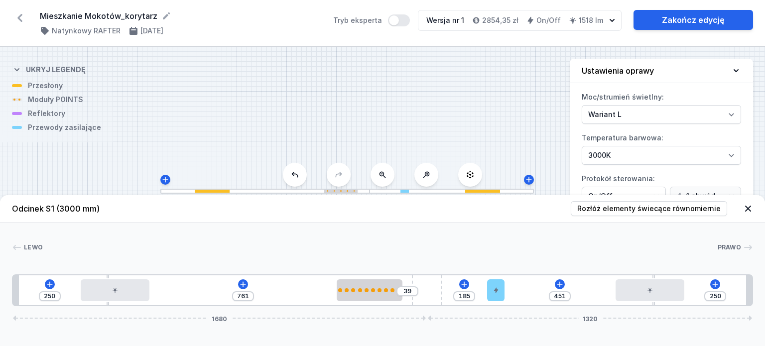
click at [415, 123] on div "S1 3000" at bounding box center [382, 196] width 765 height 299
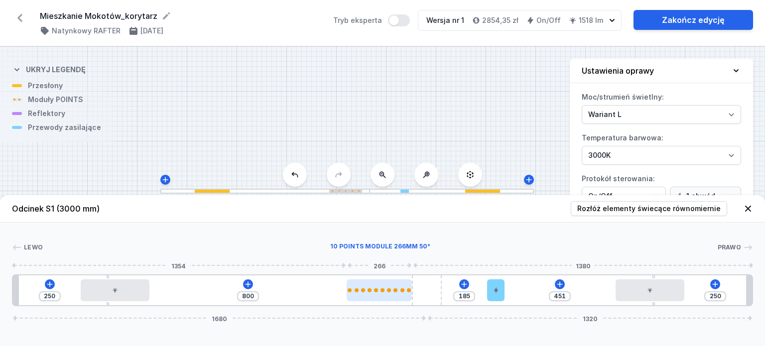
click at [386, 289] on div at bounding box center [380, 290] width 66 height 4
click at [745, 209] on icon at bounding box center [748, 209] width 10 height 10
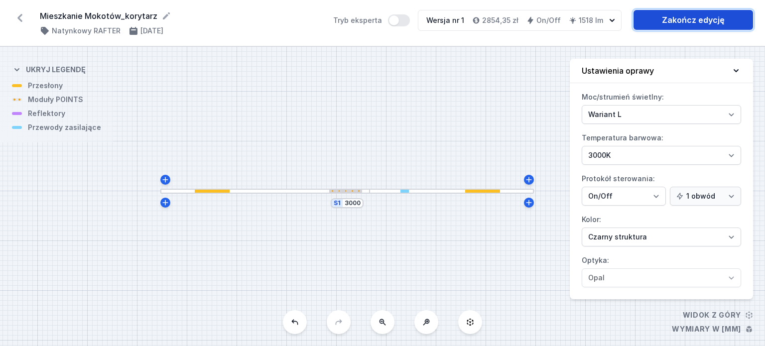
click at [669, 27] on link "Zakończ edycję" at bounding box center [694, 20] width 120 height 20
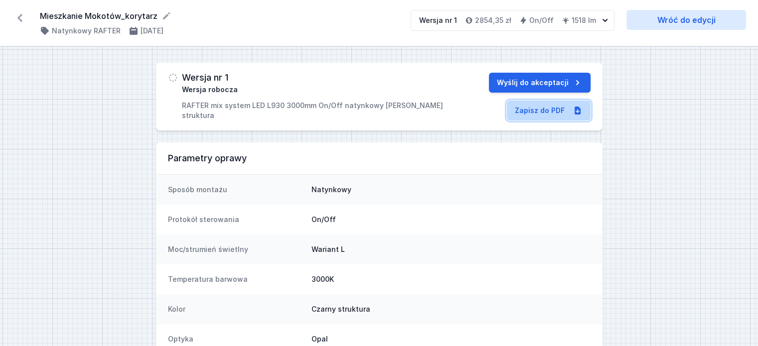
click at [530, 114] on link "Zapisz do PDF" at bounding box center [549, 111] width 84 height 20
click at [23, 18] on icon at bounding box center [20, 18] width 16 height 16
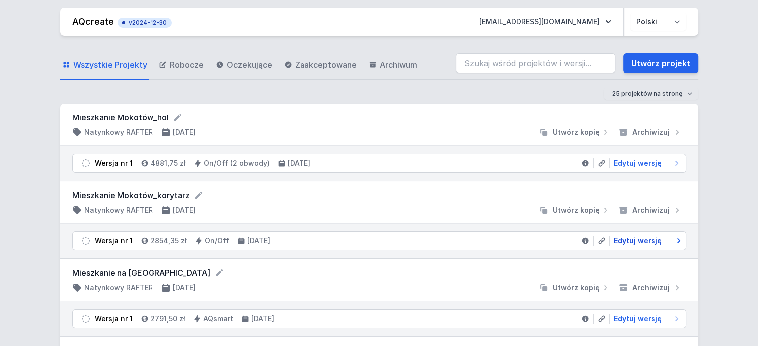
click at [641, 242] on span "Edytuj wersję" at bounding box center [638, 241] width 48 height 10
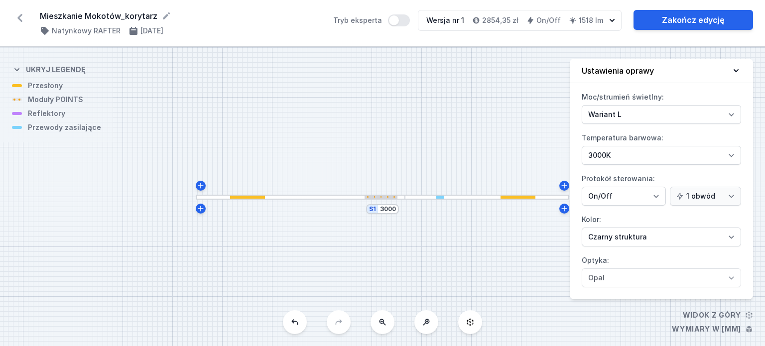
click at [245, 202] on div "S1 3000" at bounding box center [382, 196] width 765 height 299
click at [246, 197] on div at bounding box center [247, 197] width 35 height 3
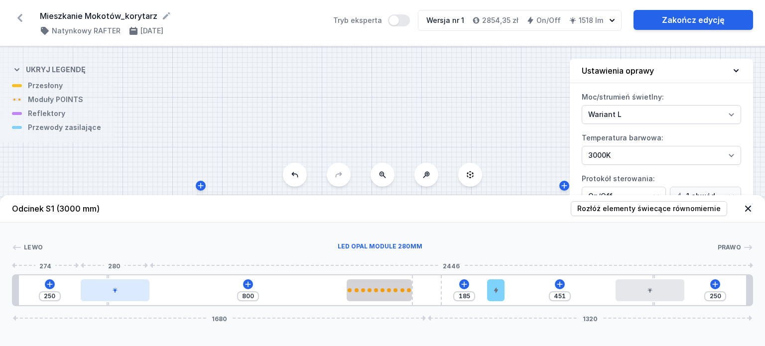
click at [132, 286] on div at bounding box center [115, 290] width 69 height 22
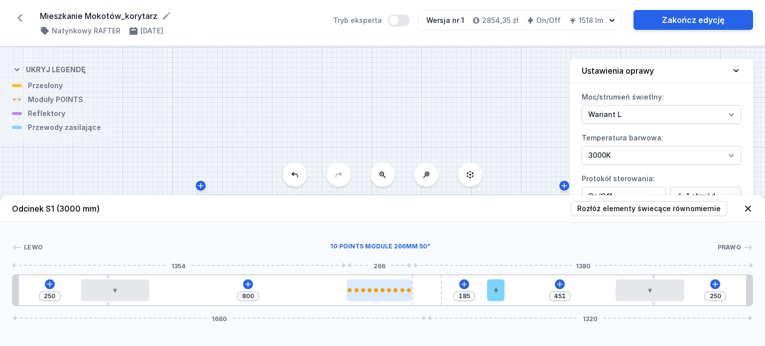
click at [362, 294] on div at bounding box center [380, 290] width 66 height 22
click at [373, 292] on div at bounding box center [380, 290] width 66 height 4
click at [485, 245] on div at bounding box center [380, 248] width 674 height 10
click at [384, 283] on div at bounding box center [380, 290] width 66 height 22
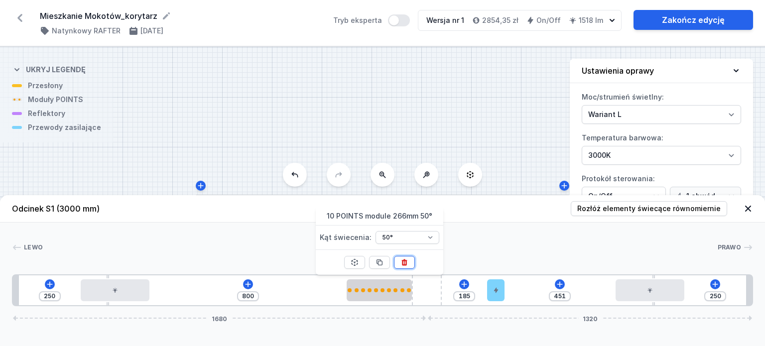
click at [403, 264] on icon at bounding box center [403, 262] width 5 height 6
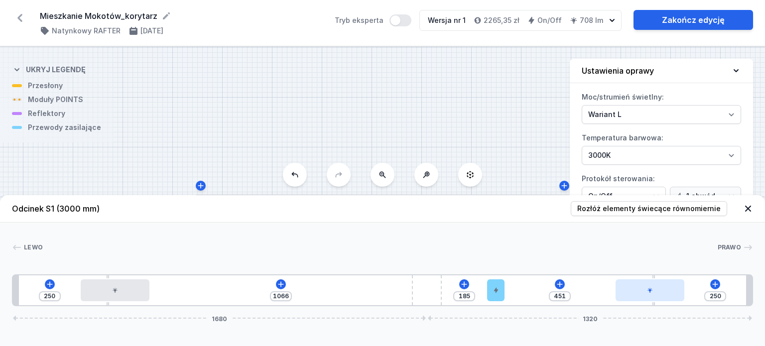
click at [636, 284] on div at bounding box center [650, 290] width 69 height 22
click at [671, 261] on icon at bounding box center [675, 262] width 8 height 8
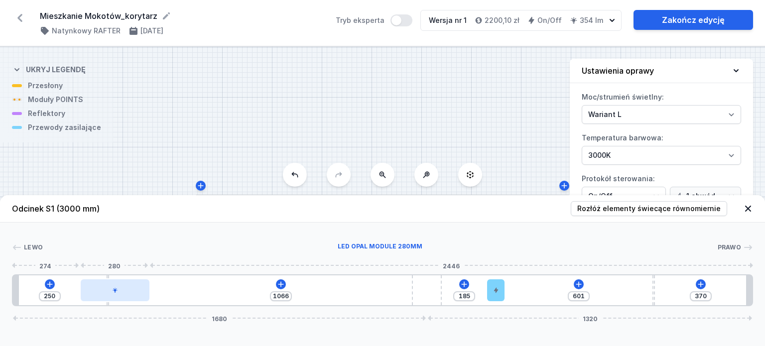
click at [149, 290] on div at bounding box center [115, 290] width 69 height 22
click at [132, 290] on div at bounding box center [118, 290] width 69 height 22
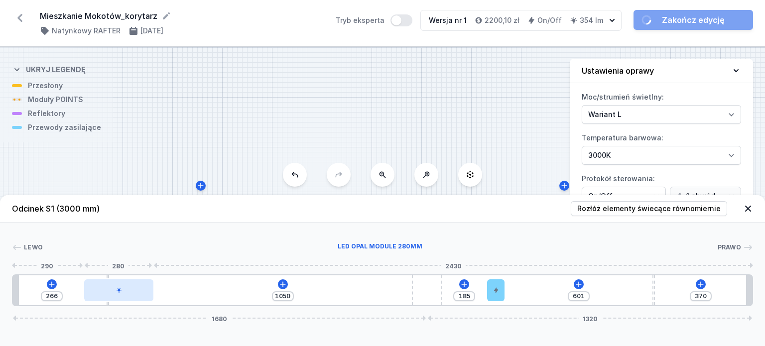
click at [131, 292] on div at bounding box center [118, 290] width 69 height 22
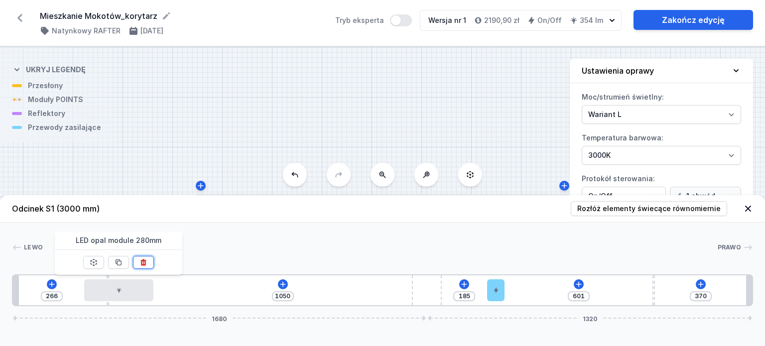
click at [140, 263] on icon at bounding box center [143, 262] width 8 height 8
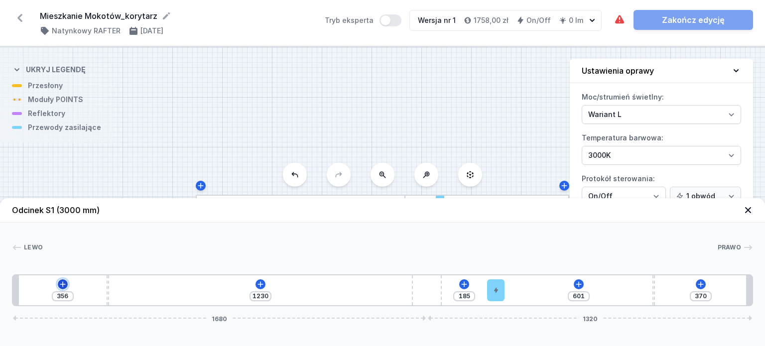
click at [64, 280] on icon at bounding box center [63, 284] width 8 height 8
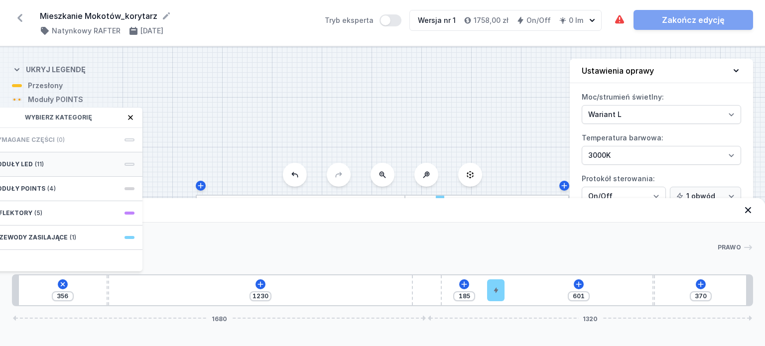
click at [56, 166] on div "Moduły LED (11)" at bounding box center [62, 164] width 159 height 24
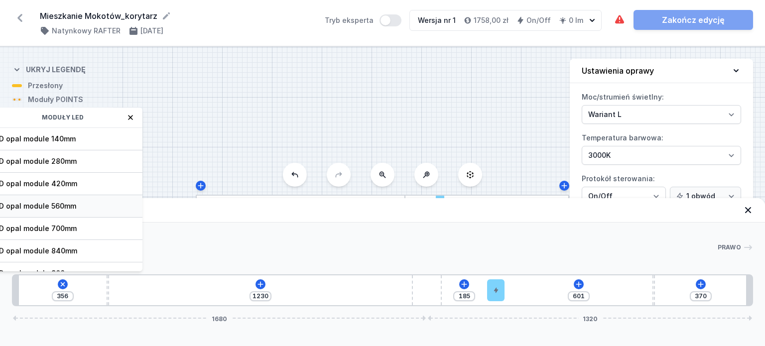
click at [101, 197] on div "LED opal module 560mm" at bounding box center [62, 206] width 159 height 22
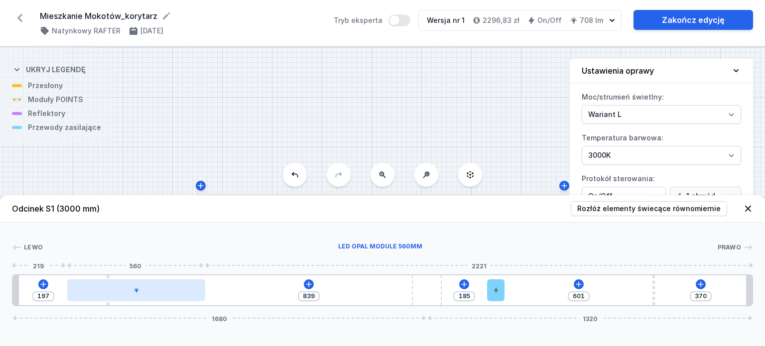
drag, startPoint x: 90, startPoint y: 290, endPoint x: 135, endPoint y: 293, distance: 45.9
click at [135, 293] on div at bounding box center [136, 290] width 138 height 22
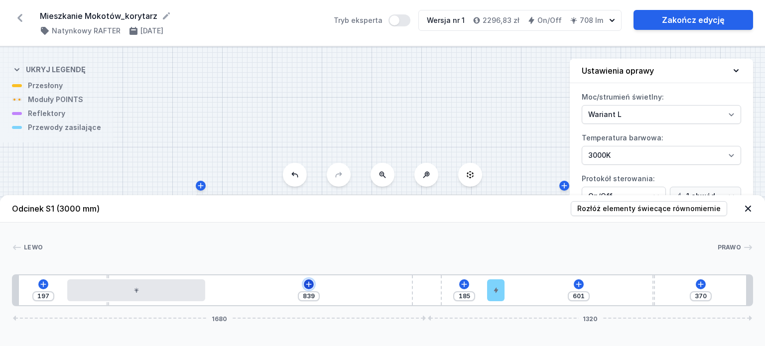
click at [309, 283] on icon at bounding box center [309, 284] width 8 height 8
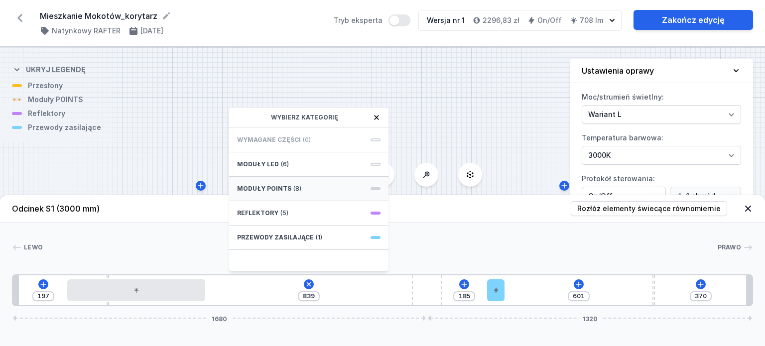
click at [300, 186] on div "Moduły POINTS (8)" at bounding box center [308, 189] width 159 height 24
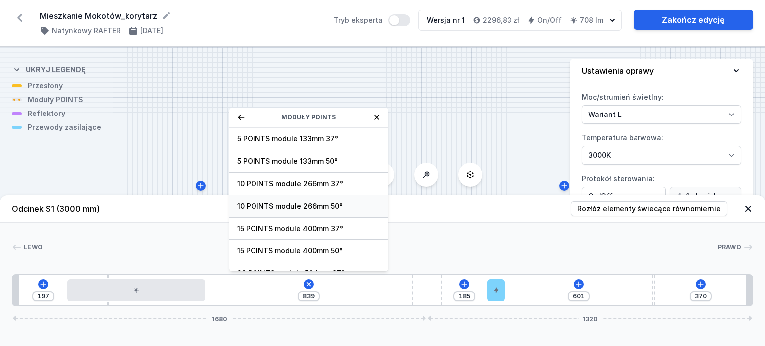
click at [316, 205] on span "10 POINTS module 266mm 50°" at bounding box center [308, 206] width 143 height 10
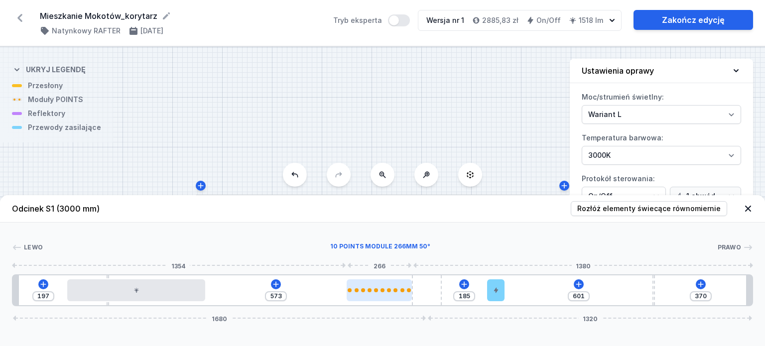
drag, startPoint x: 229, startPoint y: 295, endPoint x: 371, endPoint y: 298, distance: 142.0
click at [371, 298] on div at bounding box center [380, 290] width 66 height 22
drag, startPoint x: 379, startPoint y: 292, endPoint x: 384, endPoint y: 292, distance: 6.0
click at [384, 292] on div at bounding box center [380, 290] width 66 height 22
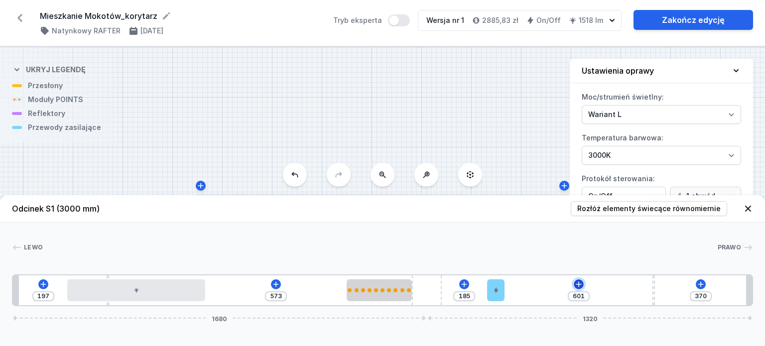
click at [577, 284] on icon at bounding box center [579, 284] width 8 height 8
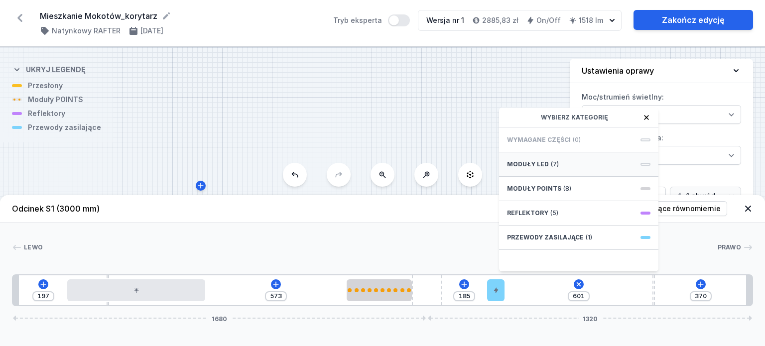
click at [588, 167] on div "Moduły LED (7)" at bounding box center [578, 164] width 159 height 24
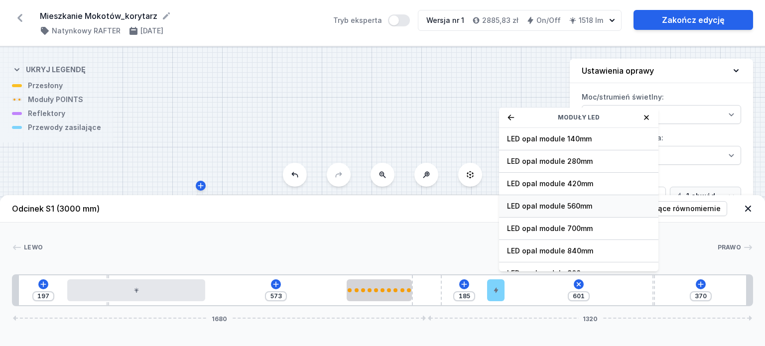
click at [600, 206] on span "LED opal module 560mm" at bounding box center [578, 206] width 143 height 10
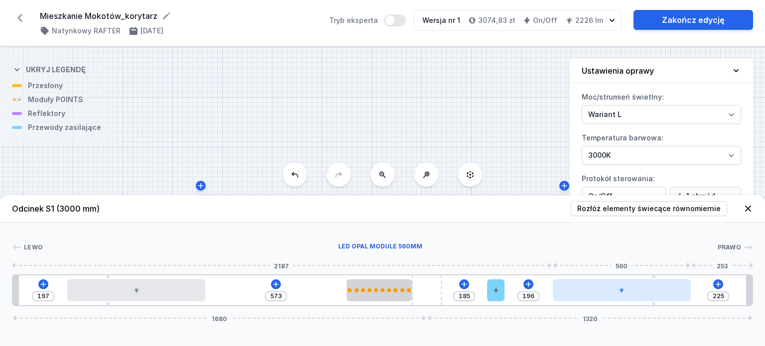
drag, startPoint x: 586, startPoint y: 296, endPoint x: 642, endPoint y: 292, distance: 56.9
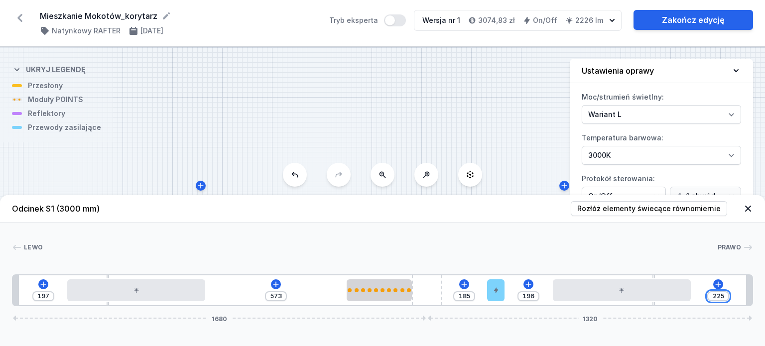
drag, startPoint x: 725, startPoint y: 296, endPoint x: 709, endPoint y: 296, distance: 16.4
click at [709, 296] on div "225" at bounding box center [718, 296] width 22 height 10
click at [50, 296] on div "197" at bounding box center [43, 296] width 22 height 10
drag, startPoint x: 50, startPoint y: 296, endPoint x: 8, endPoint y: 300, distance: 42.0
click at [8, 300] on div "[PERSON_NAME] 1 2 3 4 5 6 2 3 1 197 573 185 221 200 1680 1320 380 10 560 573 26…" at bounding box center [382, 265] width 765 height 84
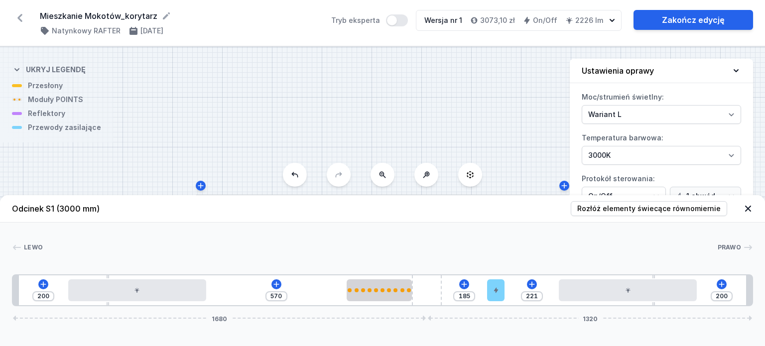
click at [283, 248] on div at bounding box center [380, 248] width 674 height 10
click at [614, 290] on div at bounding box center [628, 290] width 138 height 22
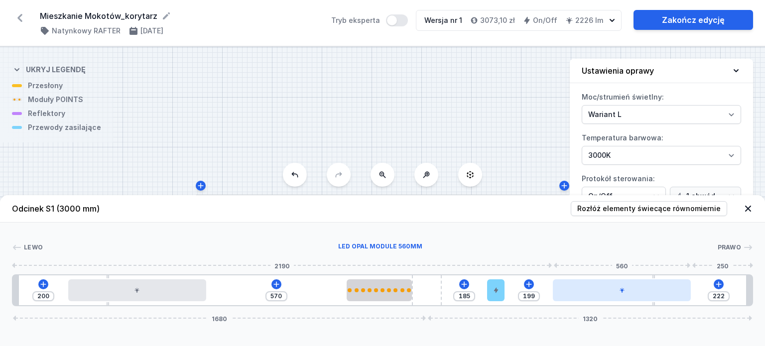
drag, startPoint x: 624, startPoint y: 292, endPoint x: 633, endPoint y: 292, distance: 9.5
click at [633, 292] on div at bounding box center [622, 290] width 138 height 22
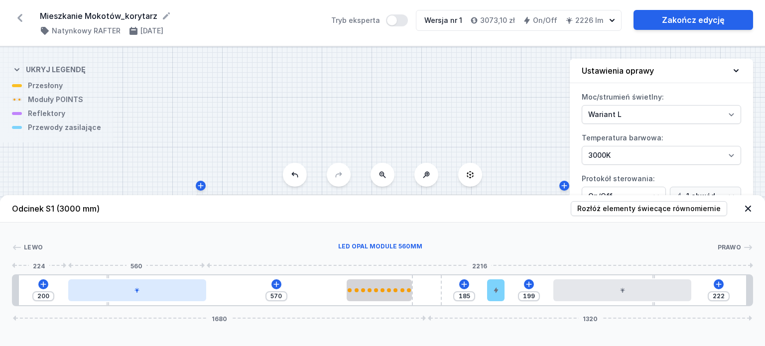
click at [179, 286] on div at bounding box center [137, 290] width 138 height 22
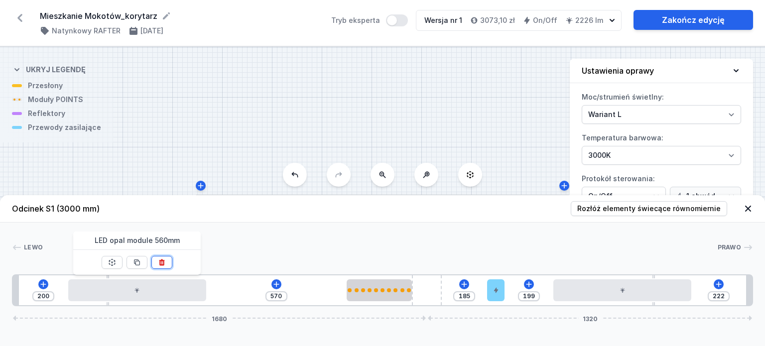
click at [164, 257] on button at bounding box center [161, 262] width 21 height 13
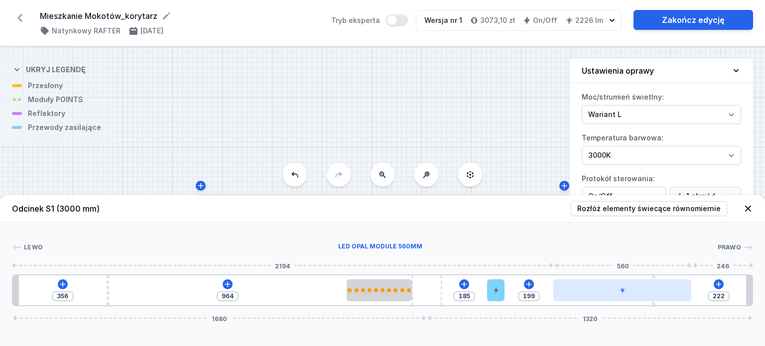
click at [610, 298] on div at bounding box center [622, 290] width 138 height 22
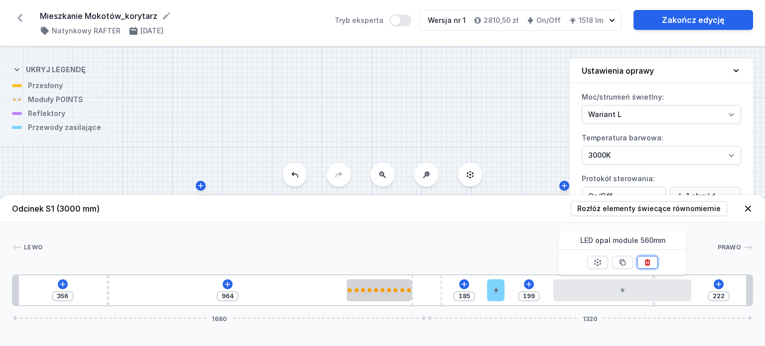
click at [646, 261] on icon at bounding box center [647, 262] width 8 height 8
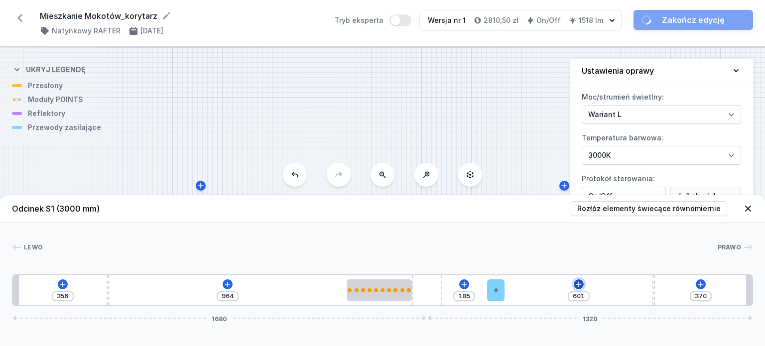
click at [580, 284] on icon at bounding box center [579, 284] width 8 height 8
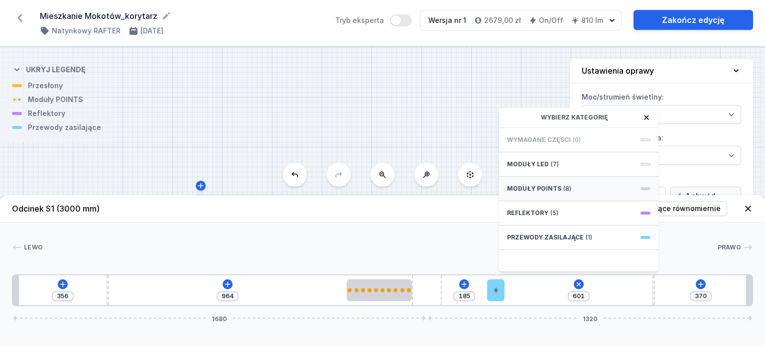
click at [582, 187] on div "Moduły POINTS (8)" at bounding box center [578, 189] width 159 height 24
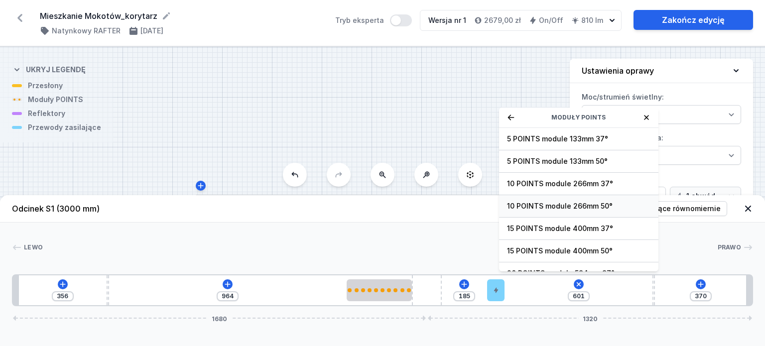
click at [590, 209] on span "10 POINTS module 266mm 50°" at bounding box center [578, 206] width 143 height 10
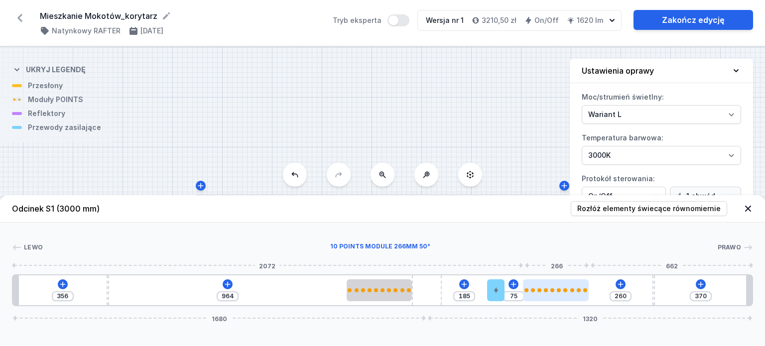
drag, startPoint x: 602, startPoint y: 290, endPoint x: 575, endPoint y: 282, distance: 27.6
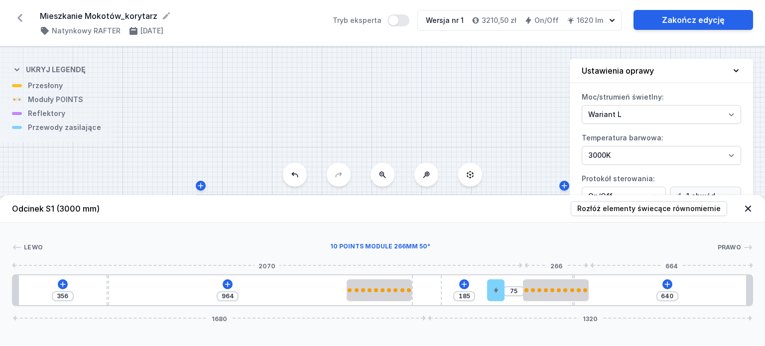
drag, startPoint x: 653, startPoint y: 284, endPoint x: 582, endPoint y: 284, distance: 71.2
click at [582, 284] on div "356 964 185 75 640 1680 1320" at bounding box center [382, 290] width 741 height 32
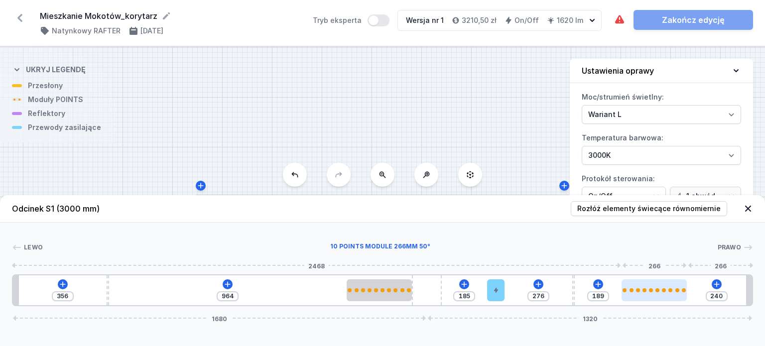
drag, startPoint x: 607, startPoint y: 289, endPoint x: 661, endPoint y: 289, distance: 54.3
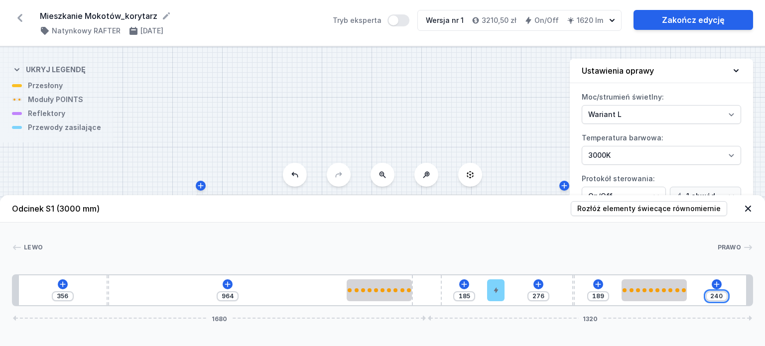
drag, startPoint x: 723, startPoint y: 296, endPoint x: 693, endPoint y: 286, distance: 31.2
click at [687, 292] on div "356 964 185 276 189 240 1680 1320" at bounding box center [382, 290] width 741 height 32
click at [230, 286] on icon at bounding box center [228, 284] width 8 height 8
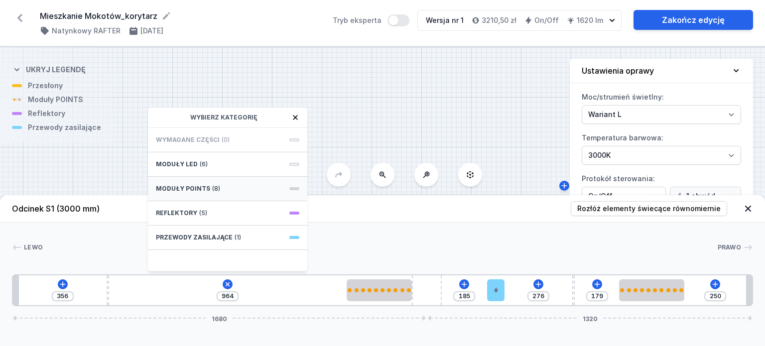
click at [222, 189] on div "Moduły POINTS (8)" at bounding box center [227, 189] width 159 height 24
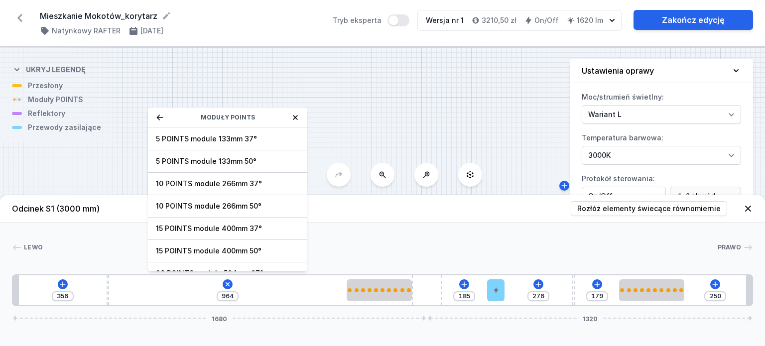
click at [262, 202] on span "10 POINTS module 266mm 50°" at bounding box center [227, 206] width 143 height 10
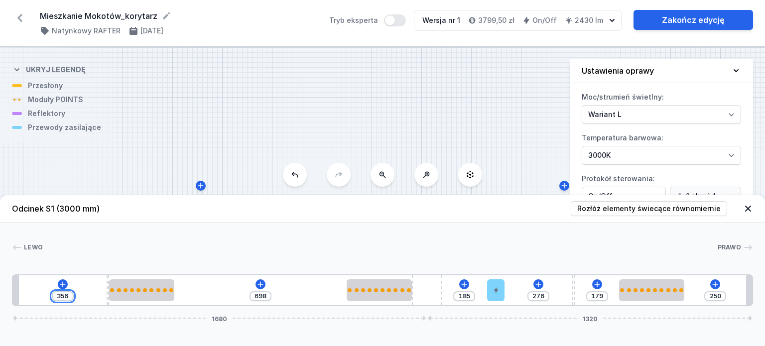
click at [61, 295] on input "356" at bounding box center [63, 296] width 16 height 8
drag, startPoint x: 58, startPoint y: 295, endPoint x: 80, endPoint y: 289, distance: 22.7
click at [82, 293] on div "356 698 185 276 179 250 1680 1320" at bounding box center [382, 290] width 741 height 32
click at [81, 283] on div "356 698 185 276 179 250 1680 1320" at bounding box center [382, 290] width 741 height 32
drag, startPoint x: 108, startPoint y: 282, endPoint x: 190, endPoint y: 288, distance: 82.4
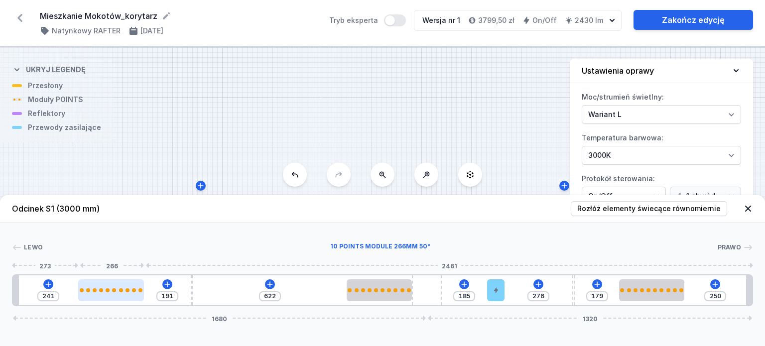
drag, startPoint x: 115, startPoint y: 289, endPoint x: 105, endPoint y: 289, distance: 10.5
click at [105, 289] on div at bounding box center [111, 290] width 66 height 4
drag, startPoint x: 52, startPoint y: 296, endPoint x: 88, endPoint y: 288, distance: 37.2
click at [69, 299] on div "241 191 622 185 276 179 250 1680 1320" at bounding box center [382, 290] width 741 height 32
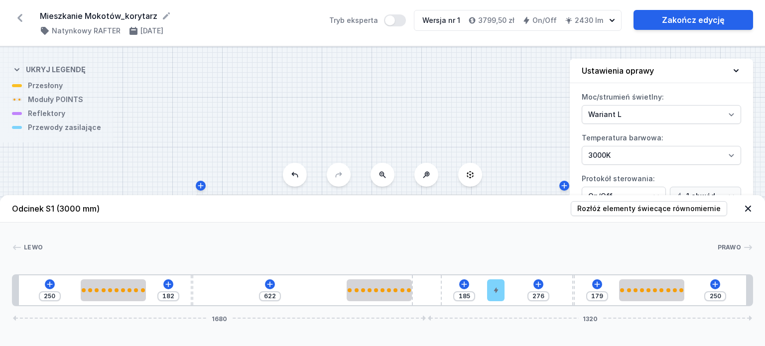
click at [277, 235] on div "[PERSON_NAME] 1 2 3 2 4 5 3 2 1 250 182 622 185 276 179 250 1680 1320 274 266 1…" at bounding box center [382, 265] width 765 height 84
click at [746, 212] on icon at bounding box center [748, 209] width 10 height 10
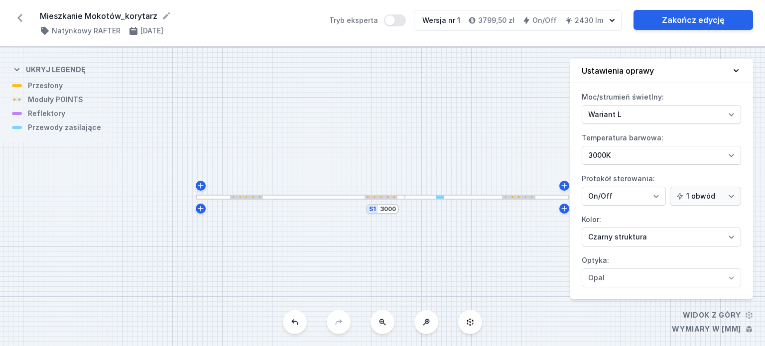
click at [262, 195] on div at bounding box center [300, 197] width 209 height 5
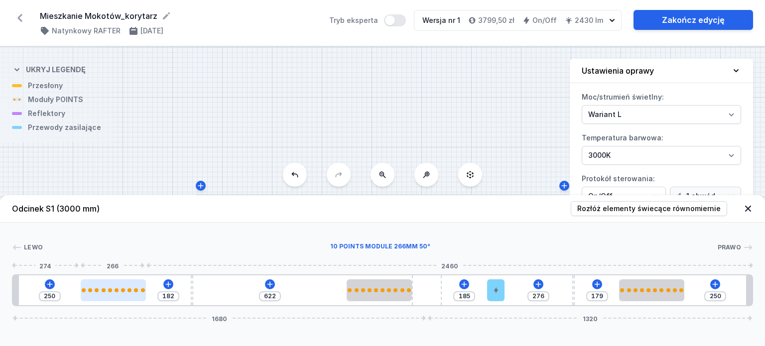
click at [110, 288] on div at bounding box center [110, 290] width 4 height 4
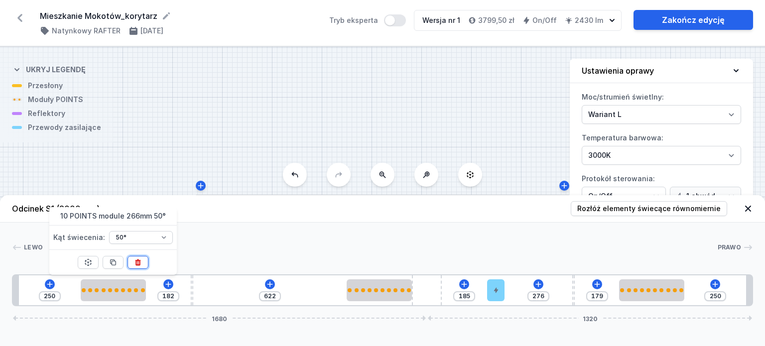
click at [141, 261] on button at bounding box center [137, 262] width 21 height 13
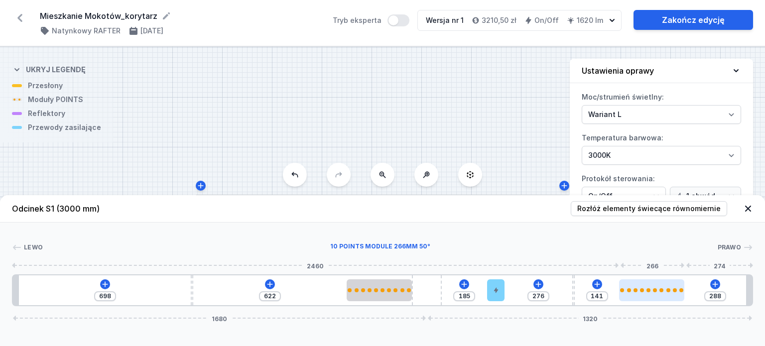
click at [631, 287] on div at bounding box center [652, 290] width 66 height 22
click at [627, 293] on div at bounding box center [643, 290] width 66 height 22
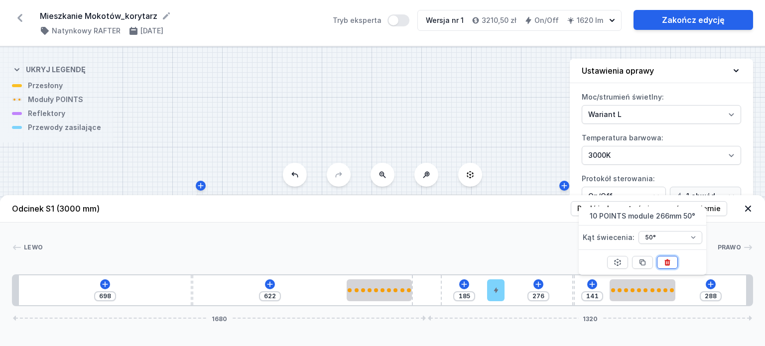
click at [663, 260] on button at bounding box center [667, 262] width 21 height 13
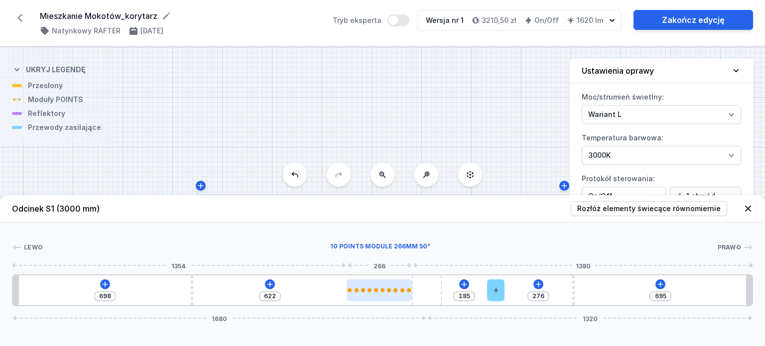
click at [400, 289] on div at bounding box center [380, 290] width 66 height 4
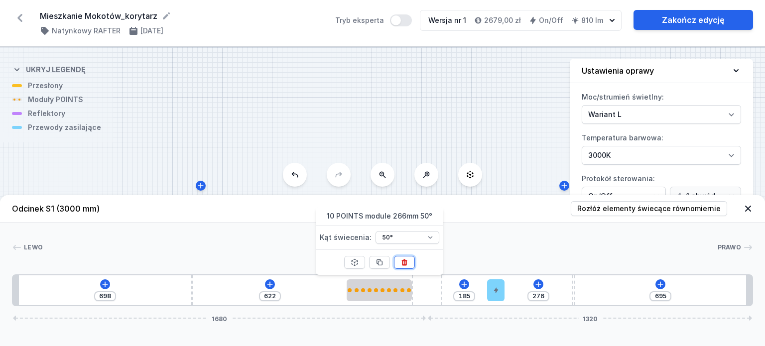
click at [400, 266] on button at bounding box center [404, 262] width 21 height 13
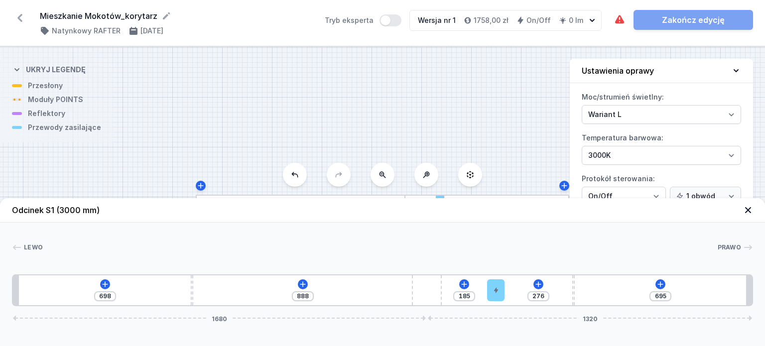
click at [741, 213] on header "Odcinek S1 (3000 mm)" at bounding box center [382, 210] width 765 height 24
click at [301, 280] on icon at bounding box center [303, 284] width 8 height 8
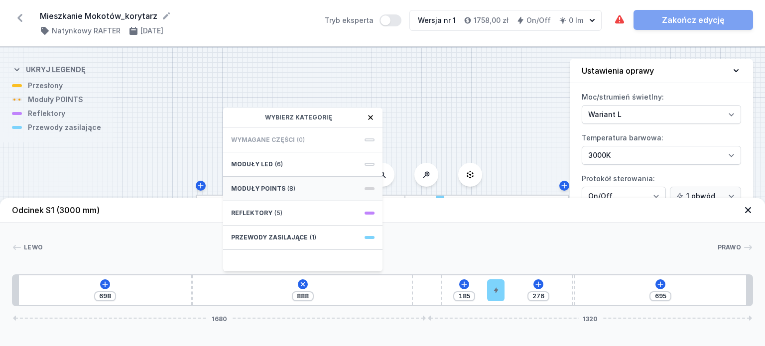
click at [295, 187] on div "Moduły POINTS (8)" at bounding box center [302, 189] width 159 height 24
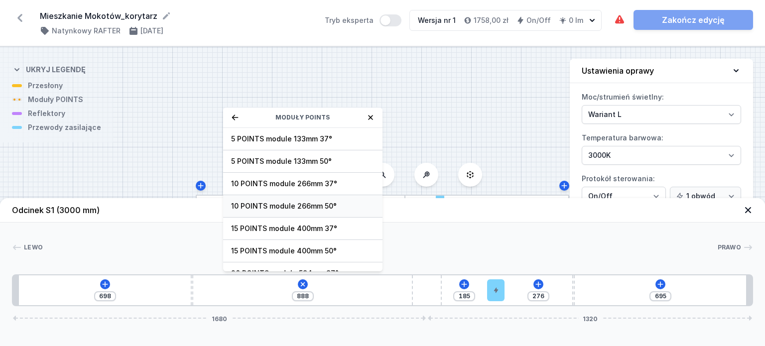
click at [304, 208] on span "10 POINTS module 266mm 50°" at bounding box center [302, 206] width 143 height 10
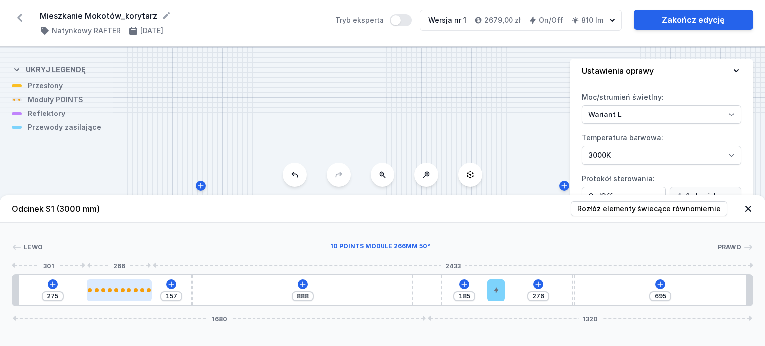
drag, startPoint x: 201, startPoint y: 296, endPoint x: 115, endPoint y: 296, distance: 86.2
click at [115, 296] on div at bounding box center [120, 290] width 66 height 22
drag, startPoint x: 44, startPoint y: 298, endPoint x: 63, endPoint y: 298, distance: 19.4
click at [63, 298] on div "275 157 888 185 276 695 1680 1320" at bounding box center [382, 290] width 741 height 32
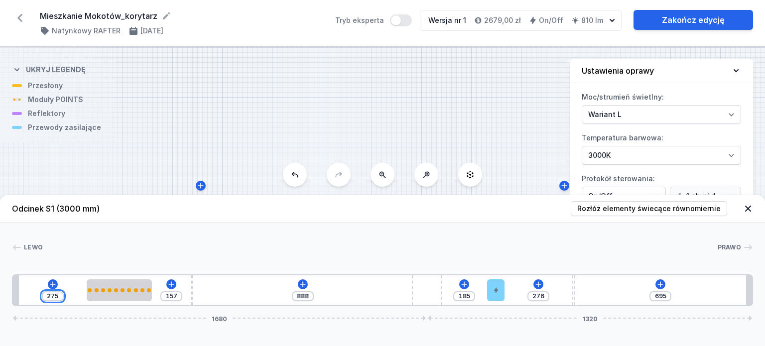
drag, startPoint x: 59, startPoint y: 299, endPoint x: 39, endPoint y: 297, distance: 19.5
click at [39, 297] on div "275 157 888 185 276 695 1680 1320" at bounding box center [382, 290] width 741 height 32
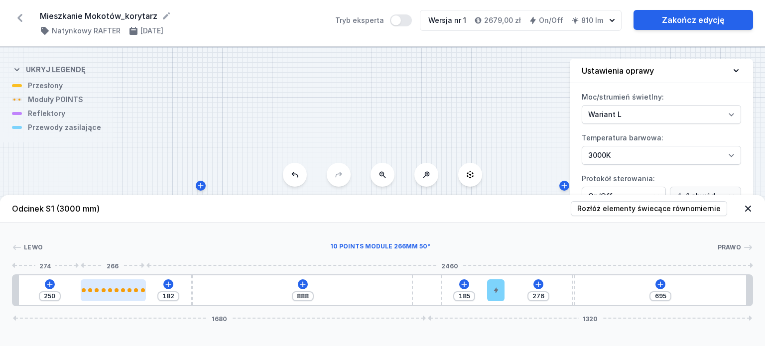
click at [117, 286] on div at bounding box center [114, 290] width 66 height 22
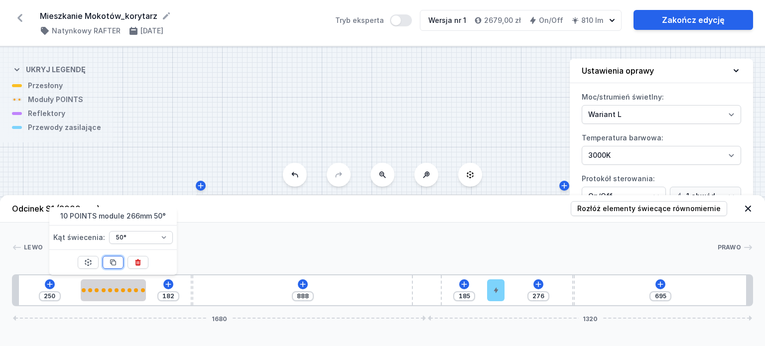
click at [114, 261] on icon at bounding box center [113, 262] width 8 height 8
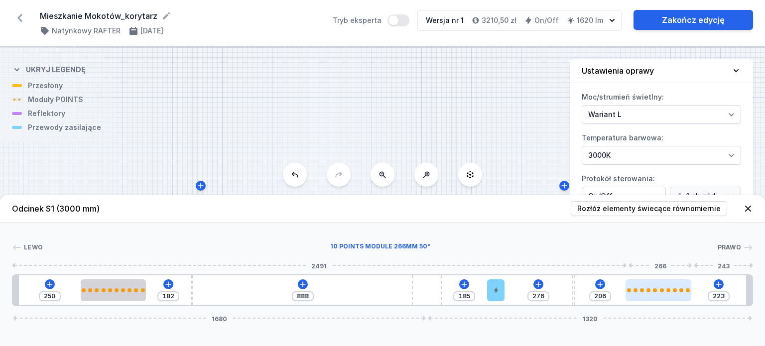
drag, startPoint x: 225, startPoint y: 287, endPoint x: 665, endPoint y: 289, distance: 440.3
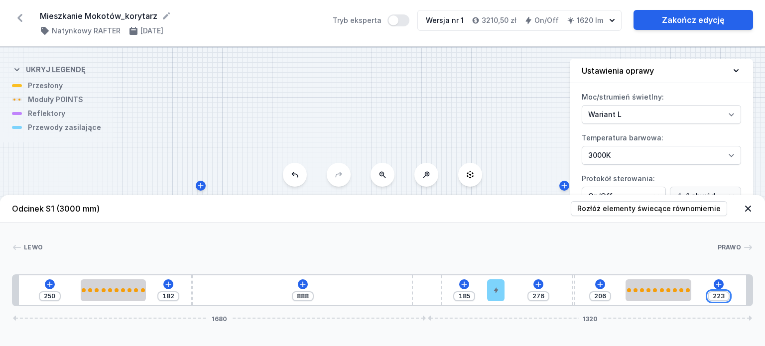
drag, startPoint x: 715, startPoint y: 297, endPoint x: 740, endPoint y: 298, distance: 24.9
click at [739, 298] on div "250 182 888 185 276 206 223 1680 1320" at bounding box center [382, 290] width 741 height 32
